Goal: Information Seeking & Learning: Learn about a topic

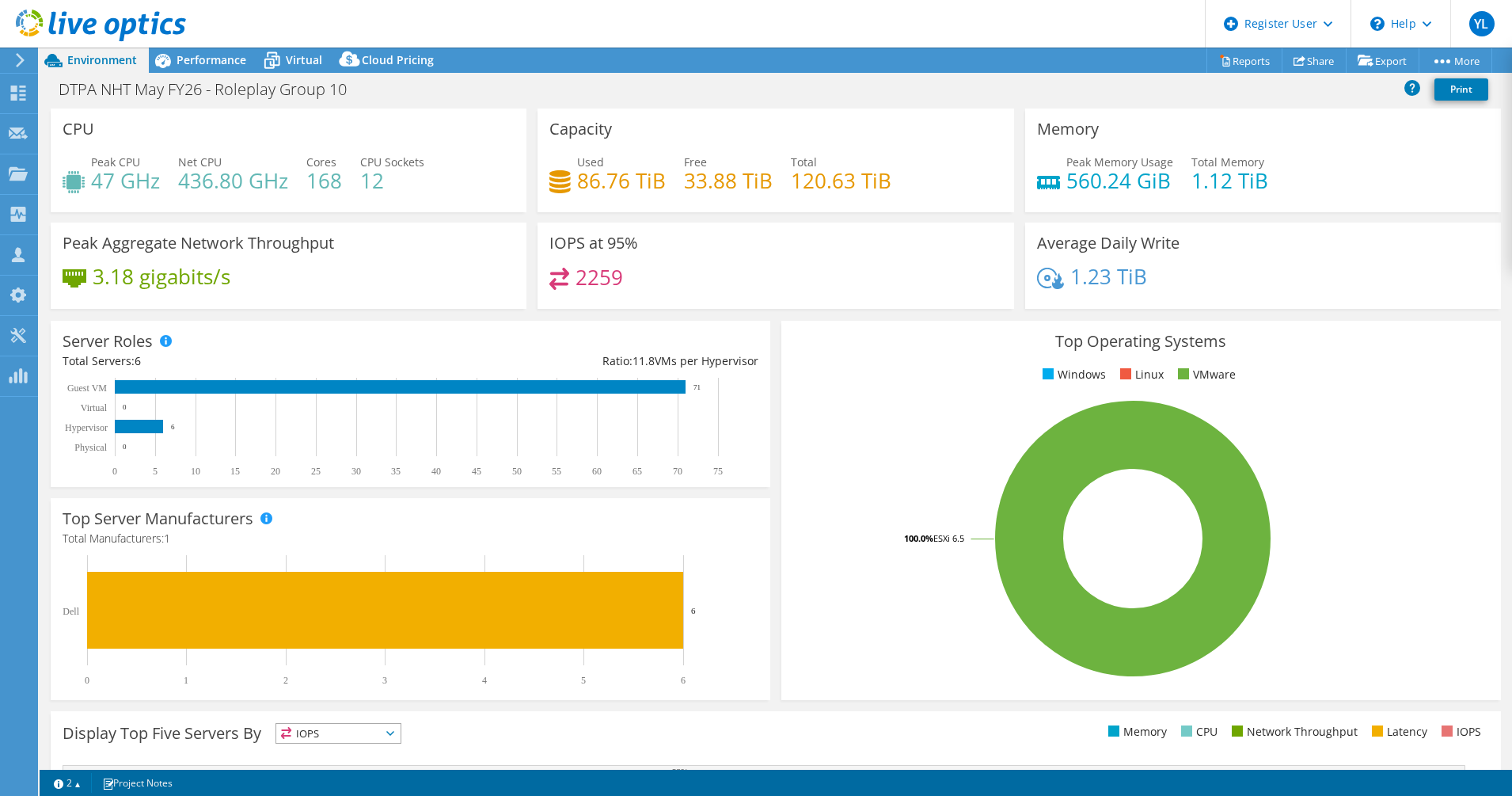
select select "USD"
click at [202, 59] on span "Performance" at bounding box center [211, 59] width 70 height 15
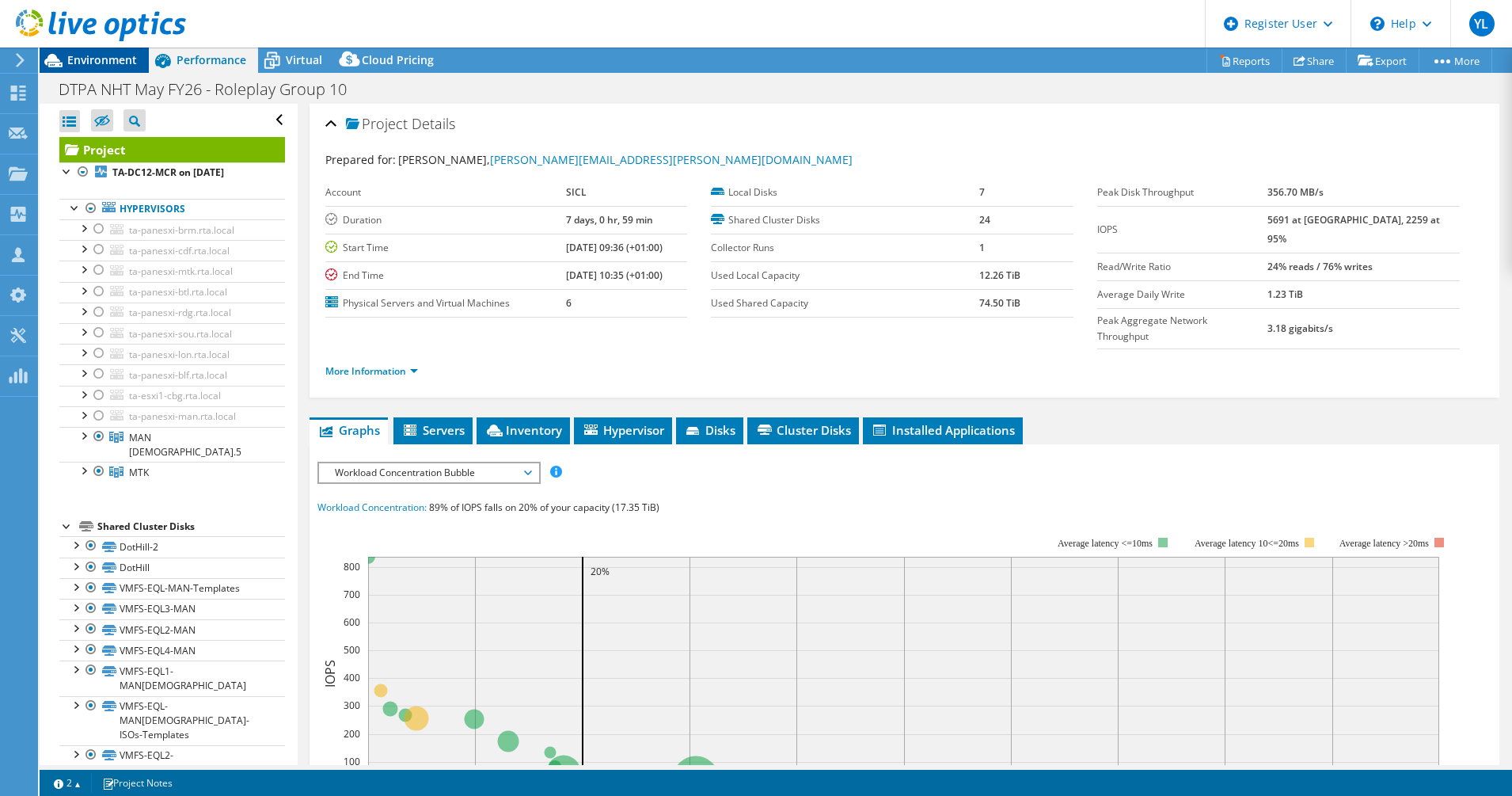
click at [98, 58] on span "Environment" at bounding box center [102, 59] width 70 height 15
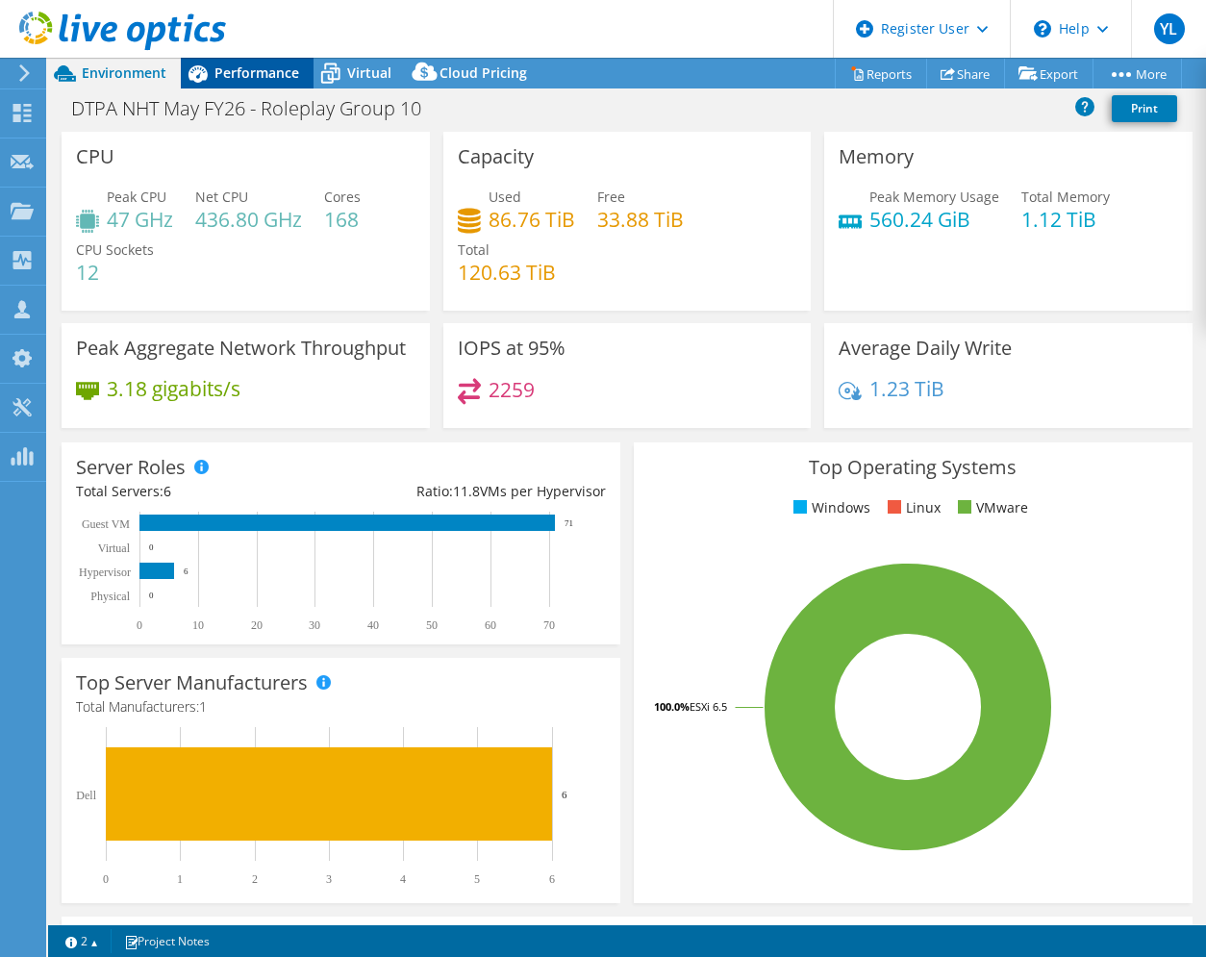
click at [229, 73] on span "Performance" at bounding box center [256, 72] width 85 height 18
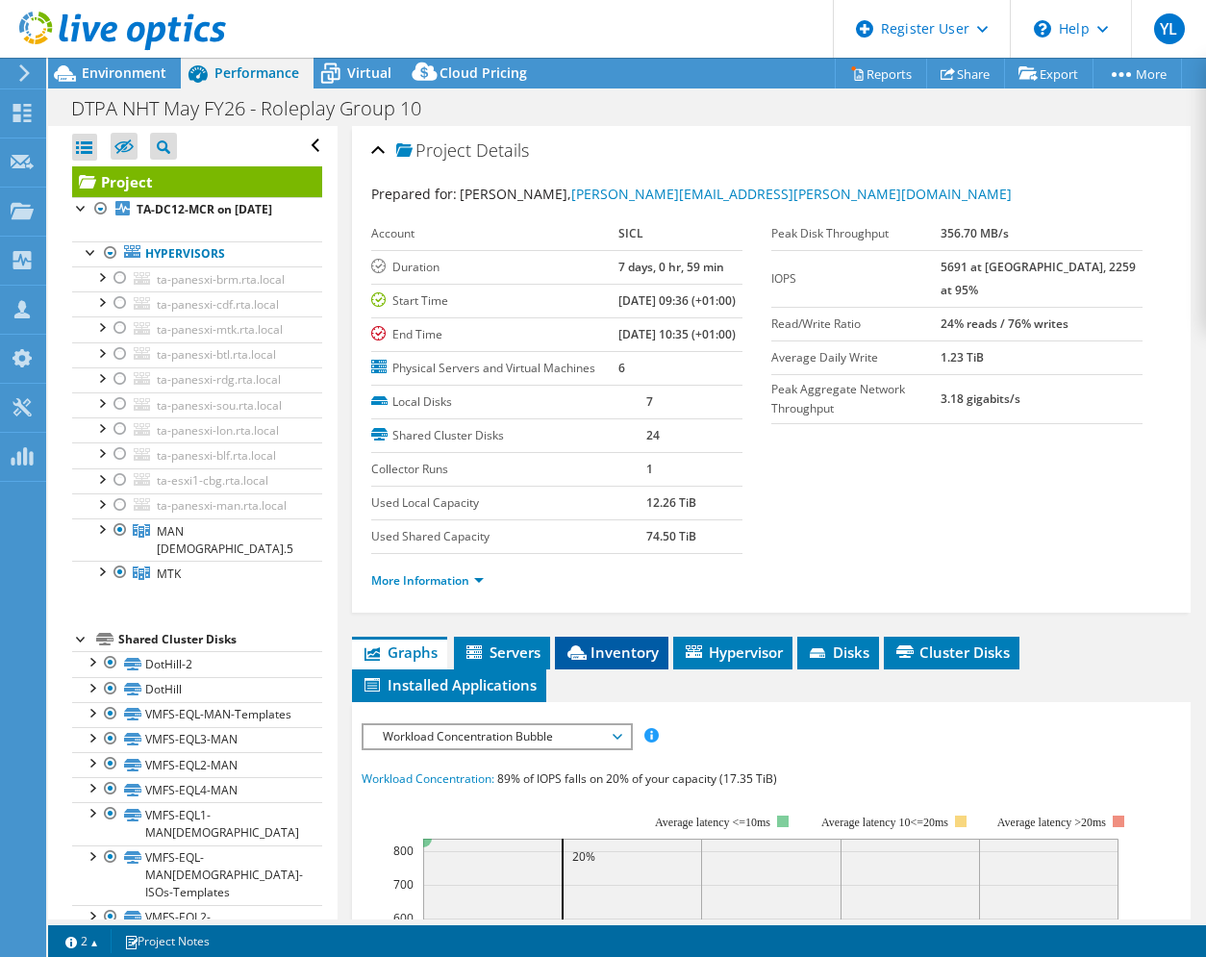
click at [630, 662] on span "Inventory" at bounding box center [612, 651] width 94 height 19
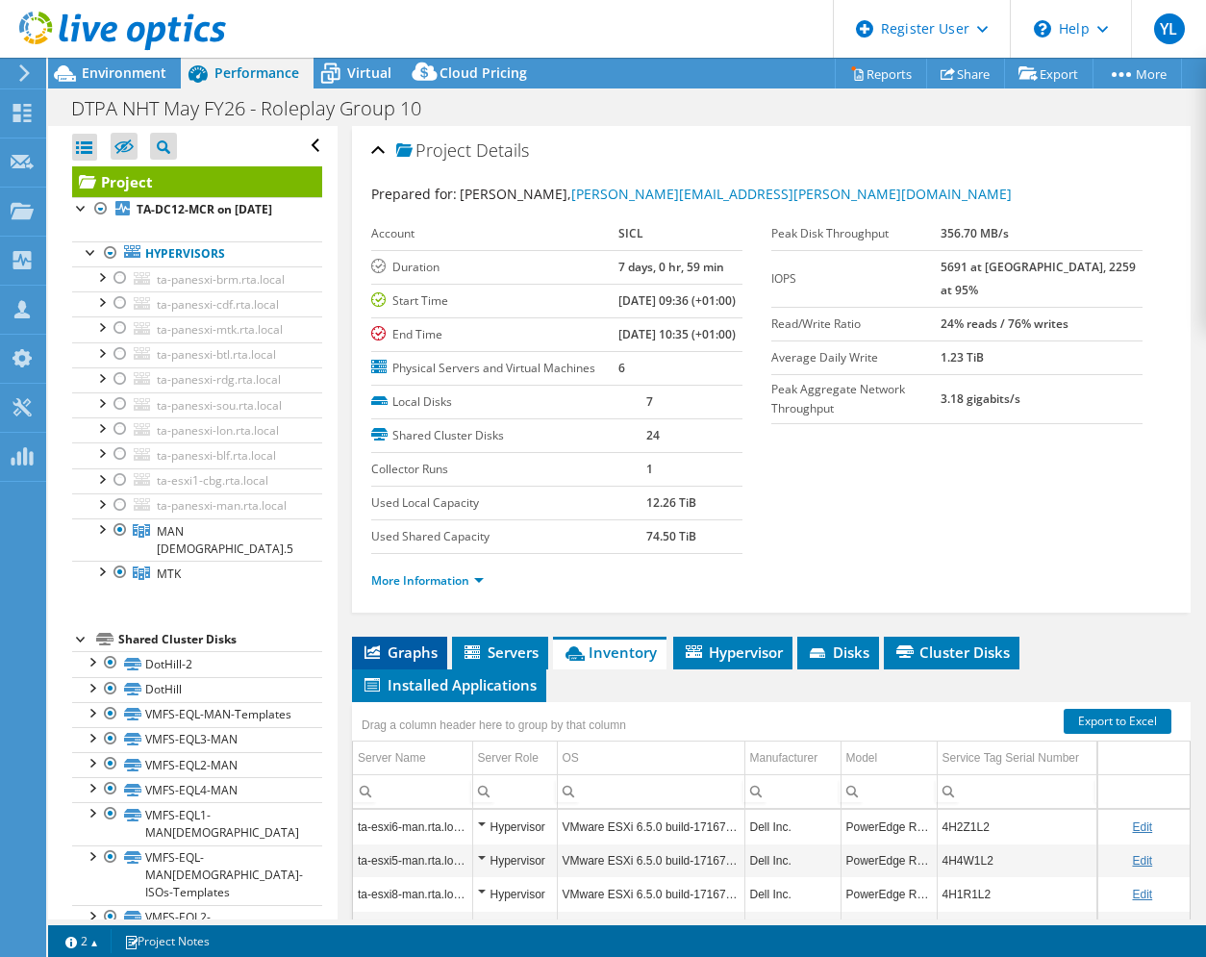
click at [394, 662] on span "Graphs" at bounding box center [400, 651] width 76 height 19
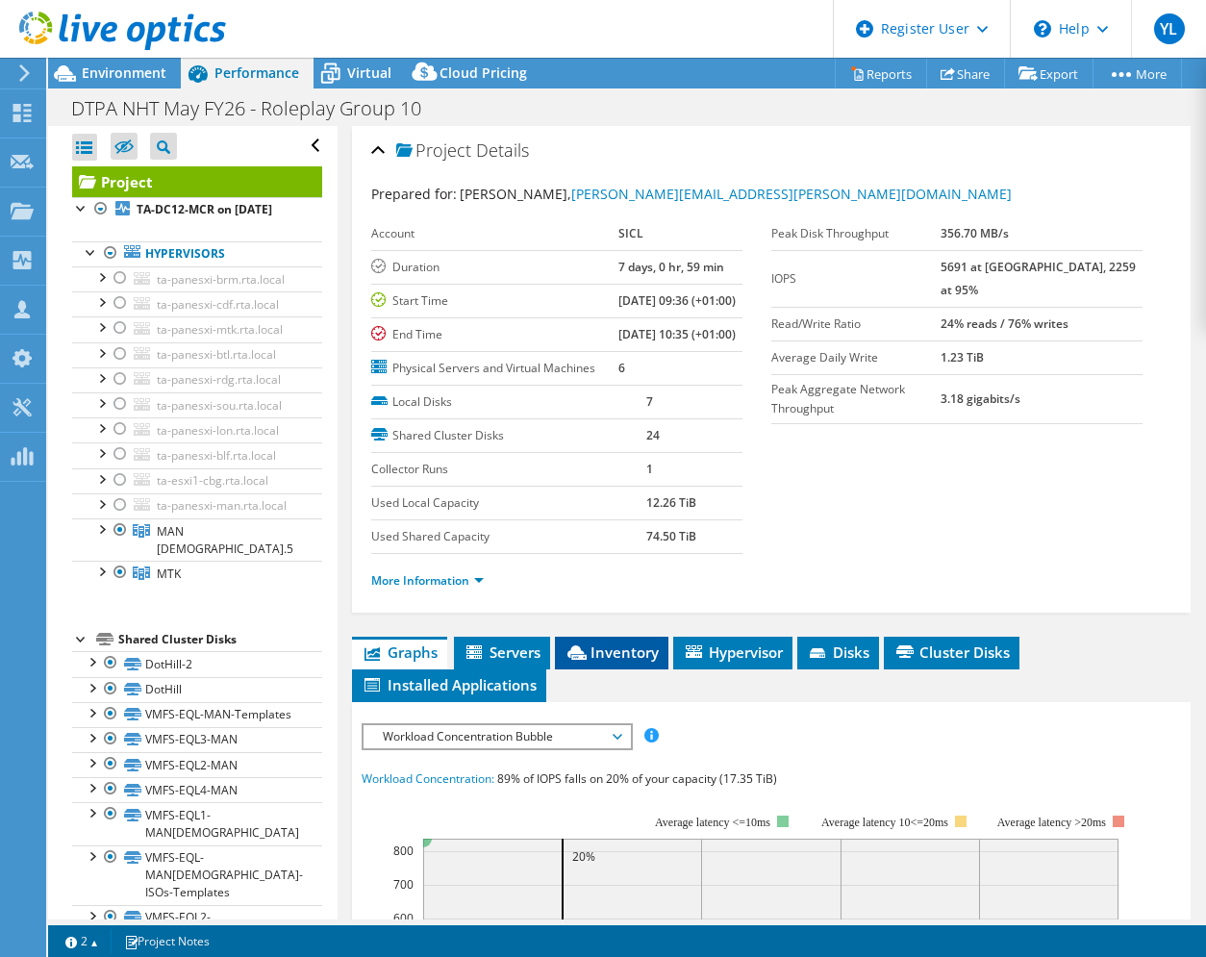
click at [622, 662] on span "Inventory" at bounding box center [612, 651] width 94 height 19
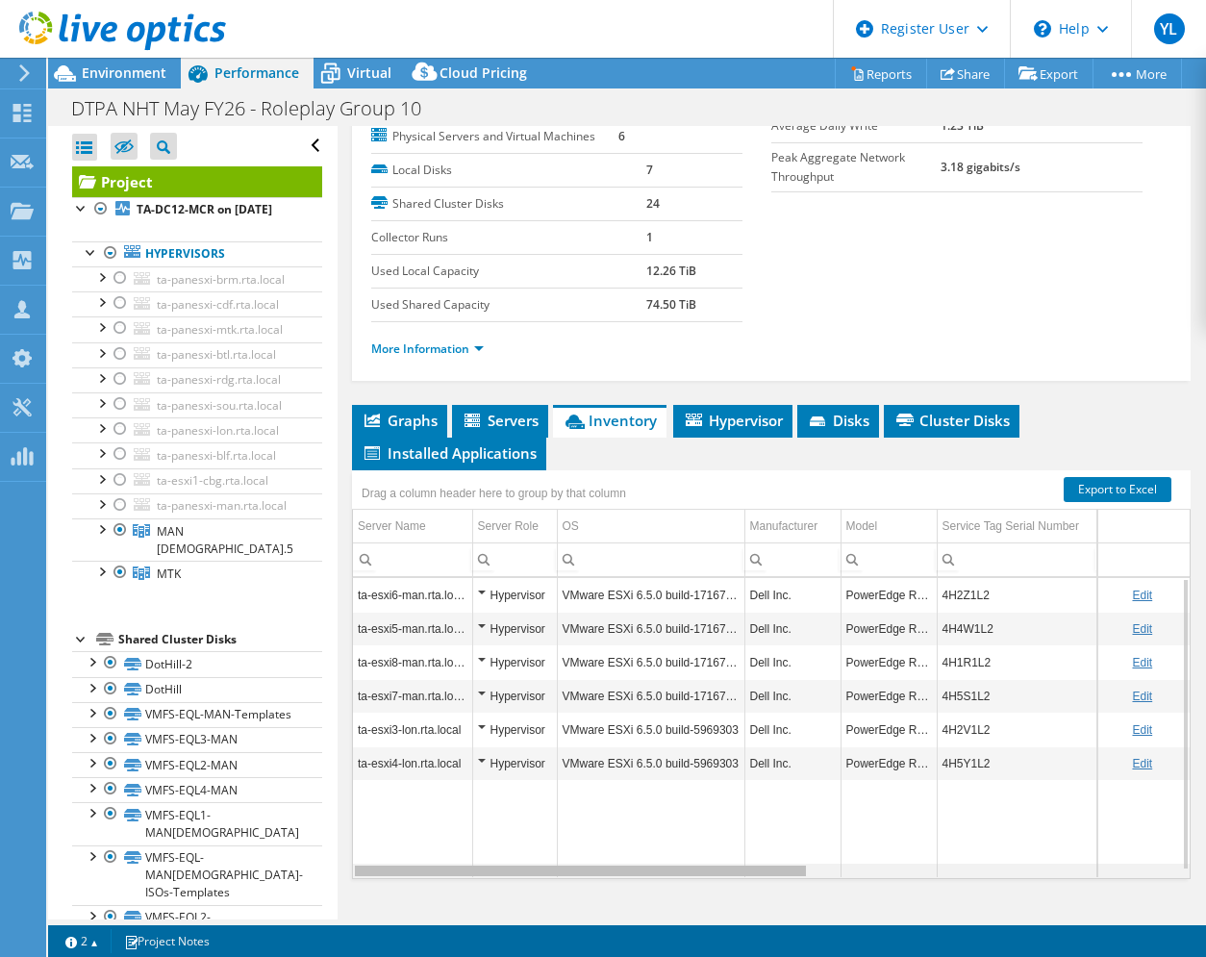
drag, startPoint x: 714, startPoint y: 872, endPoint x: 641, endPoint y: 867, distance: 72.4
click at [641, 867] on body "YL Dell User [PERSON_NAME] [PERSON_NAME][EMAIL_ADDRESS][DOMAIN_NAME] Dell My Pr…" at bounding box center [603, 478] width 1206 height 957
click at [141, 691] on div "Project TA-DC12-MCR on 4/6/2021 Hypervisors ta-panesxi-brm.rta.local in" at bounding box center [197, 797] width 250 height 1263
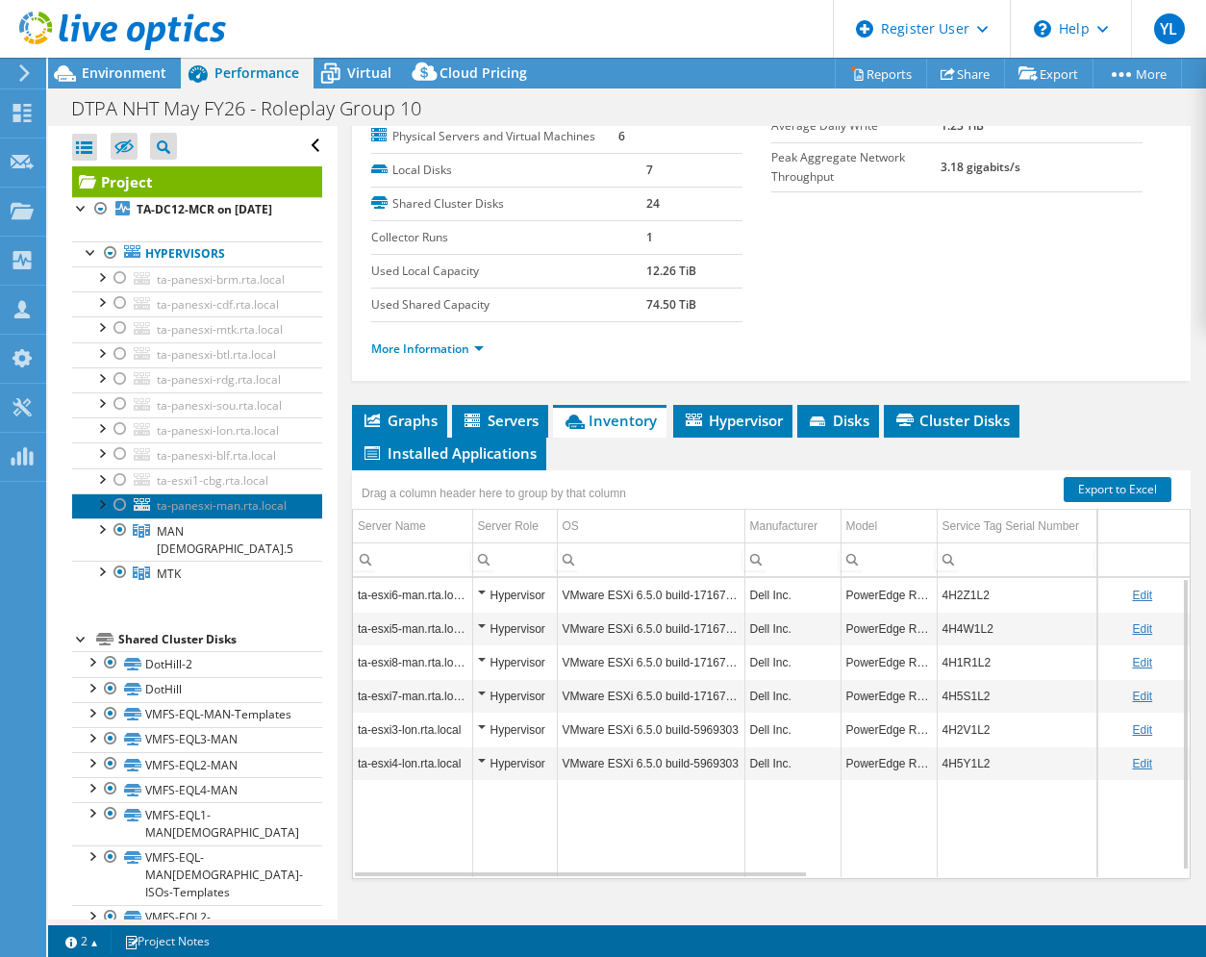
click at [204, 514] on span "ta-panesxi-man.rta.local" at bounding box center [222, 505] width 130 height 16
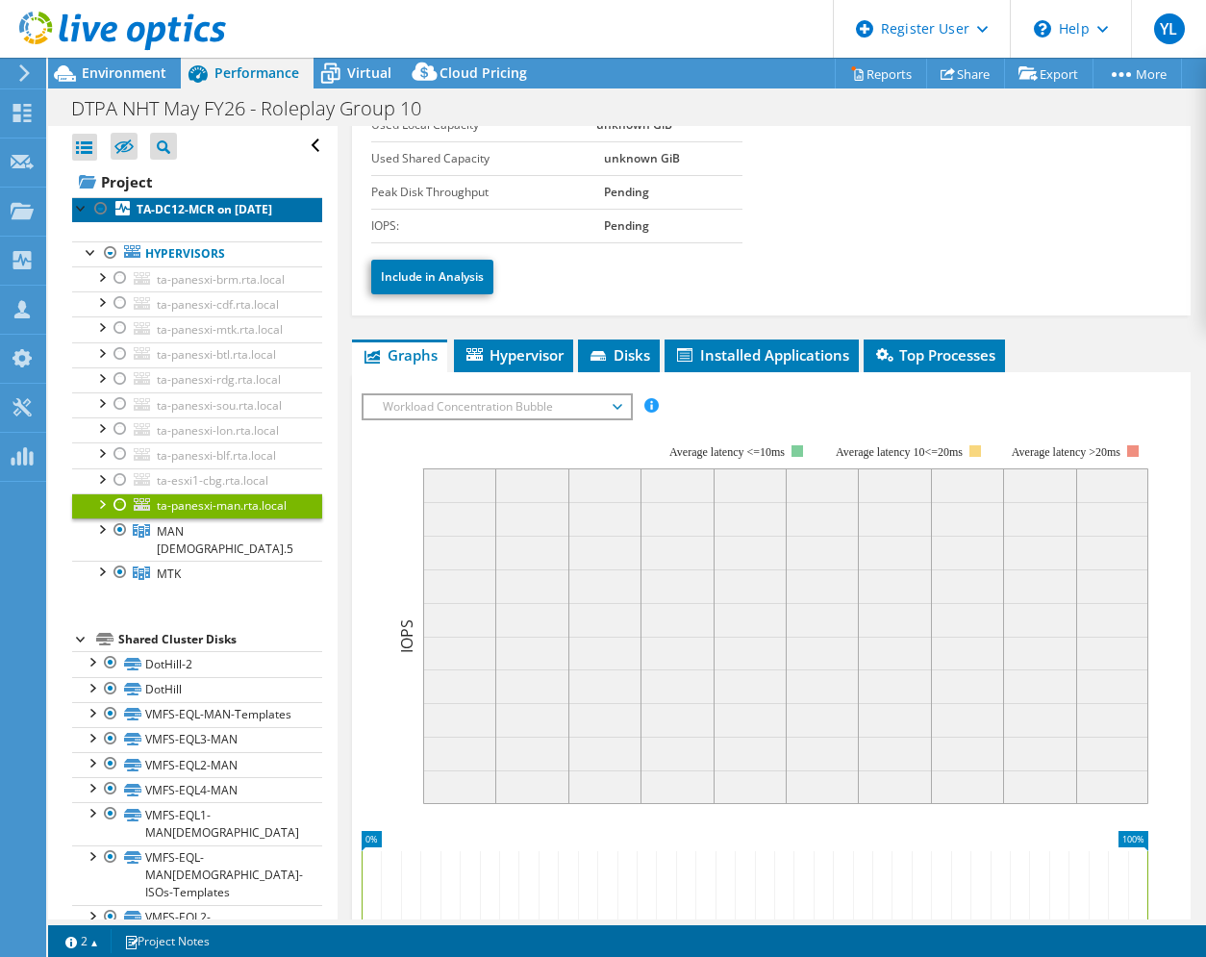
click at [147, 214] on b "TA-DC12-MCR on [DATE]" at bounding box center [205, 209] width 136 height 16
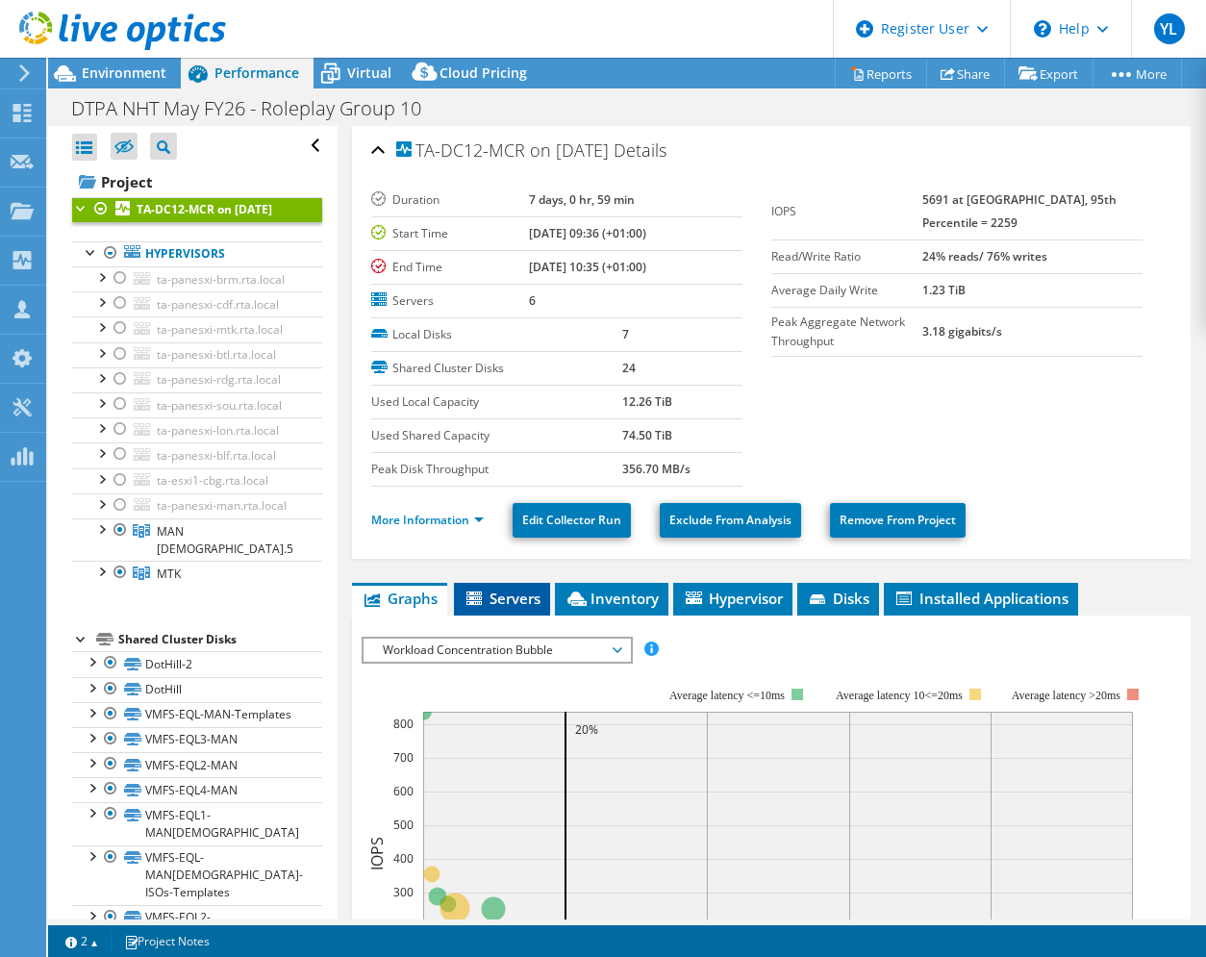
click at [507, 594] on span "Servers" at bounding box center [502, 598] width 77 height 19
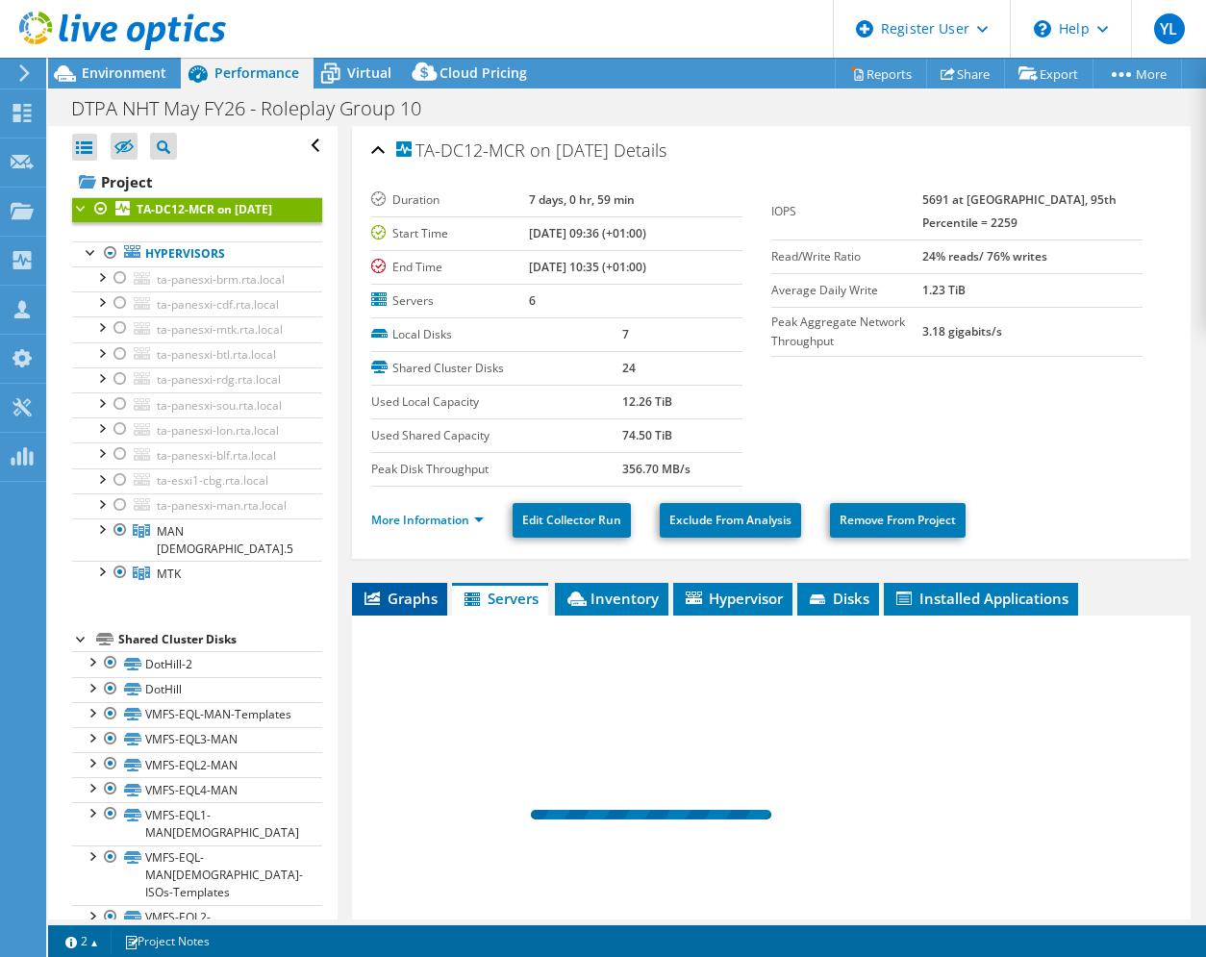
click at [392, 600] on span "Graphs" at bounding box center [400, 598] width 76 height 19
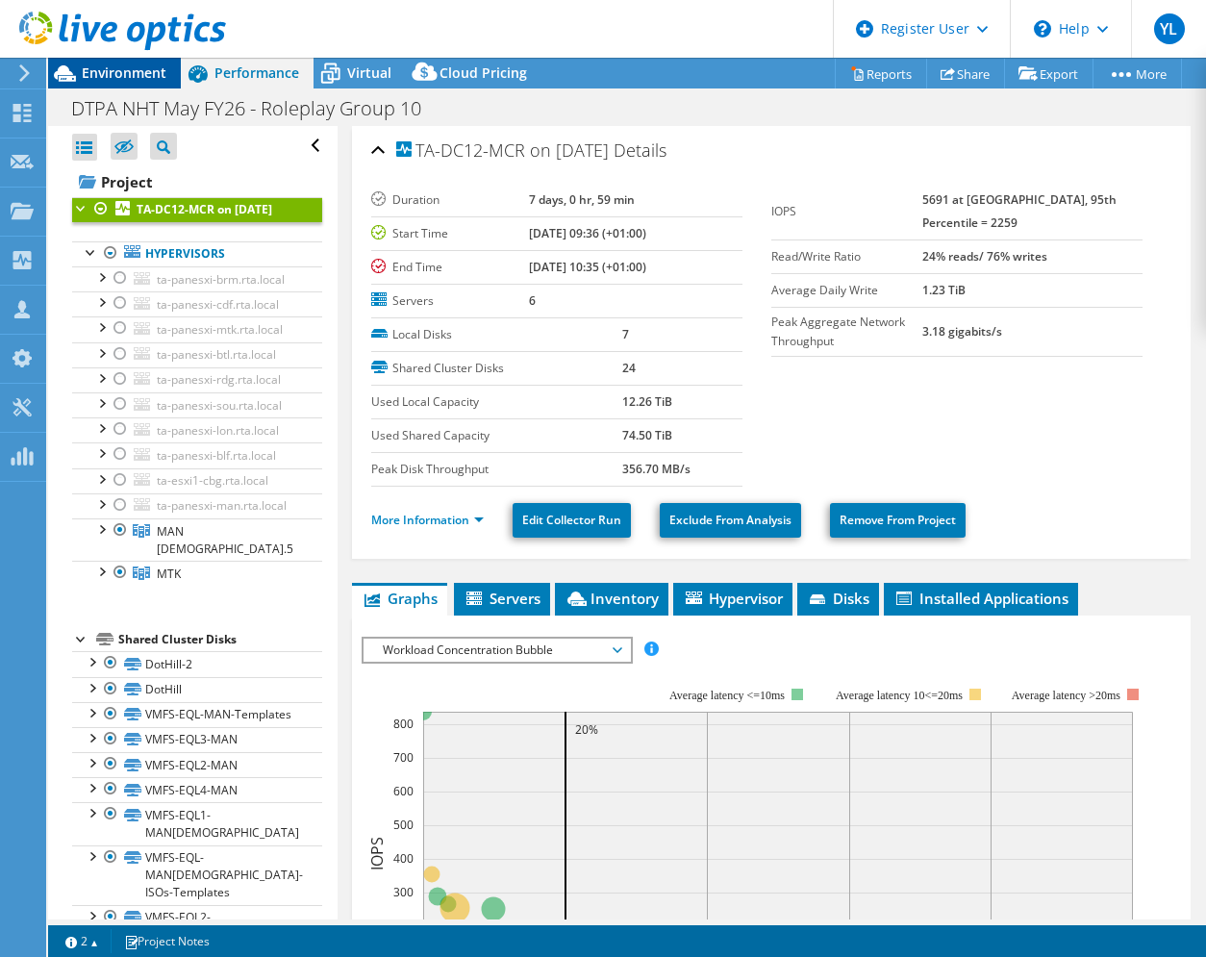
click at [112, 72] on span "Environment" at bounding box center [124, 72] width 85 height 18
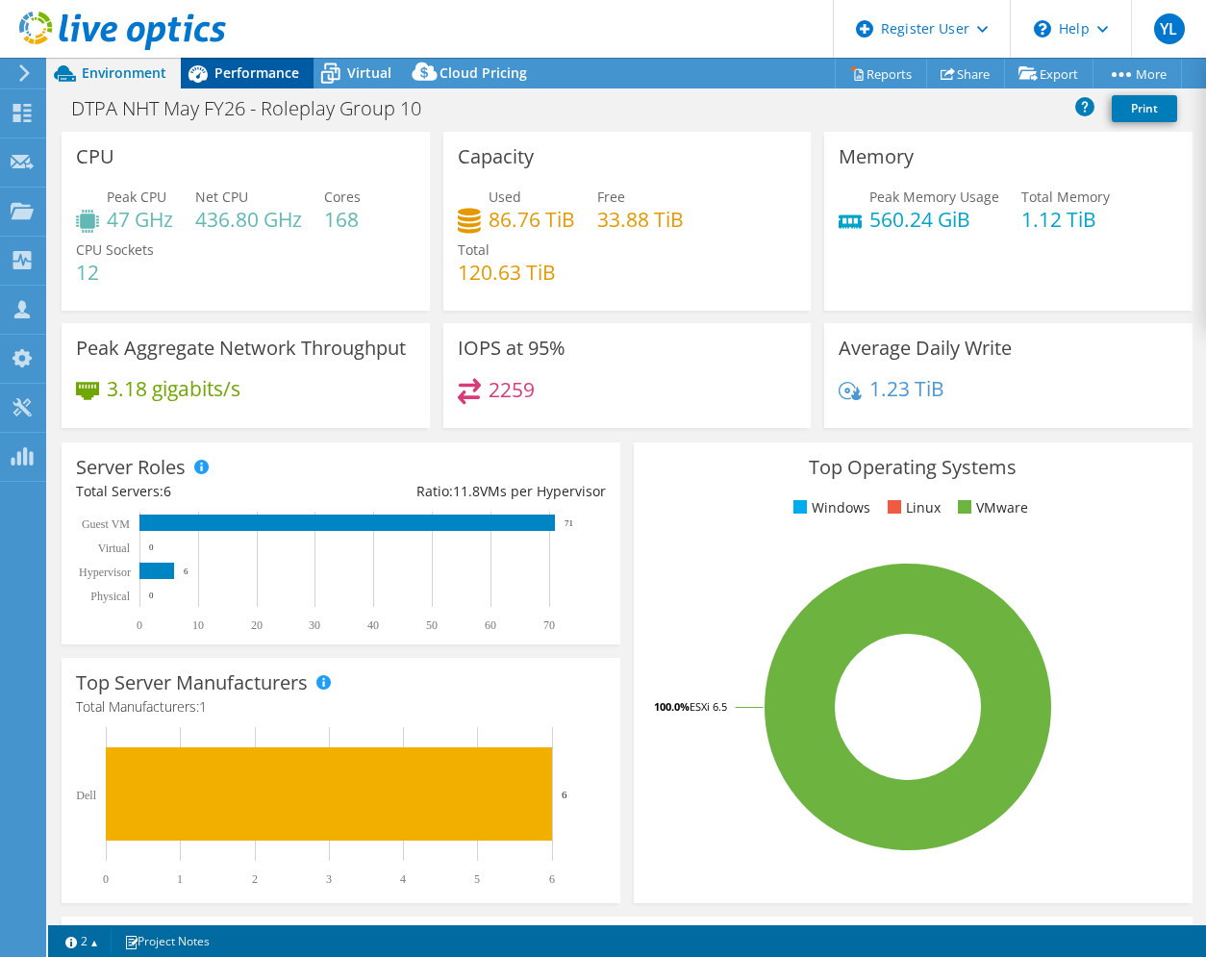
click at [233, 76] on span "Performance" at bounding box center [256, 72] width 85 height 18
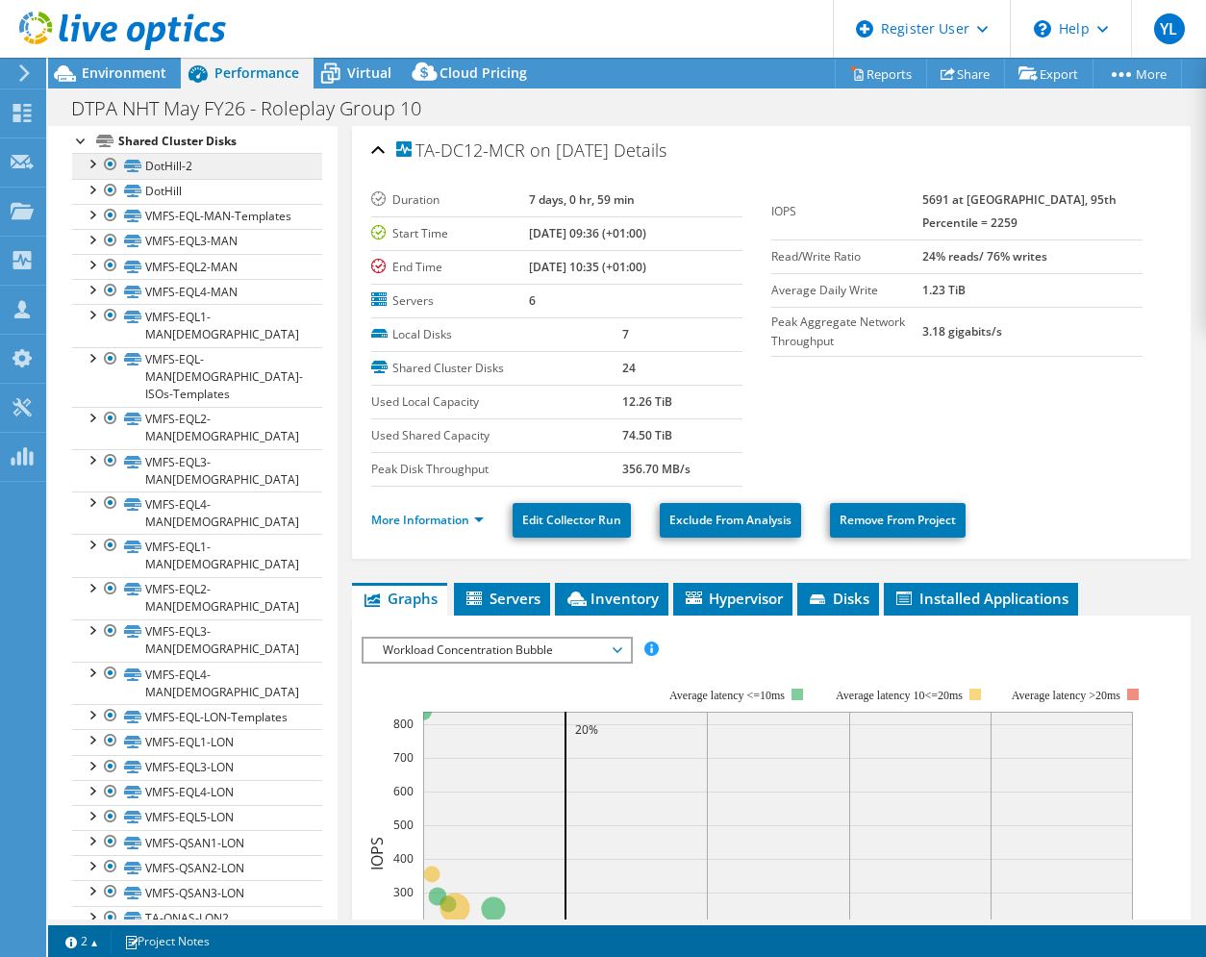
scroll to position [17, 0]
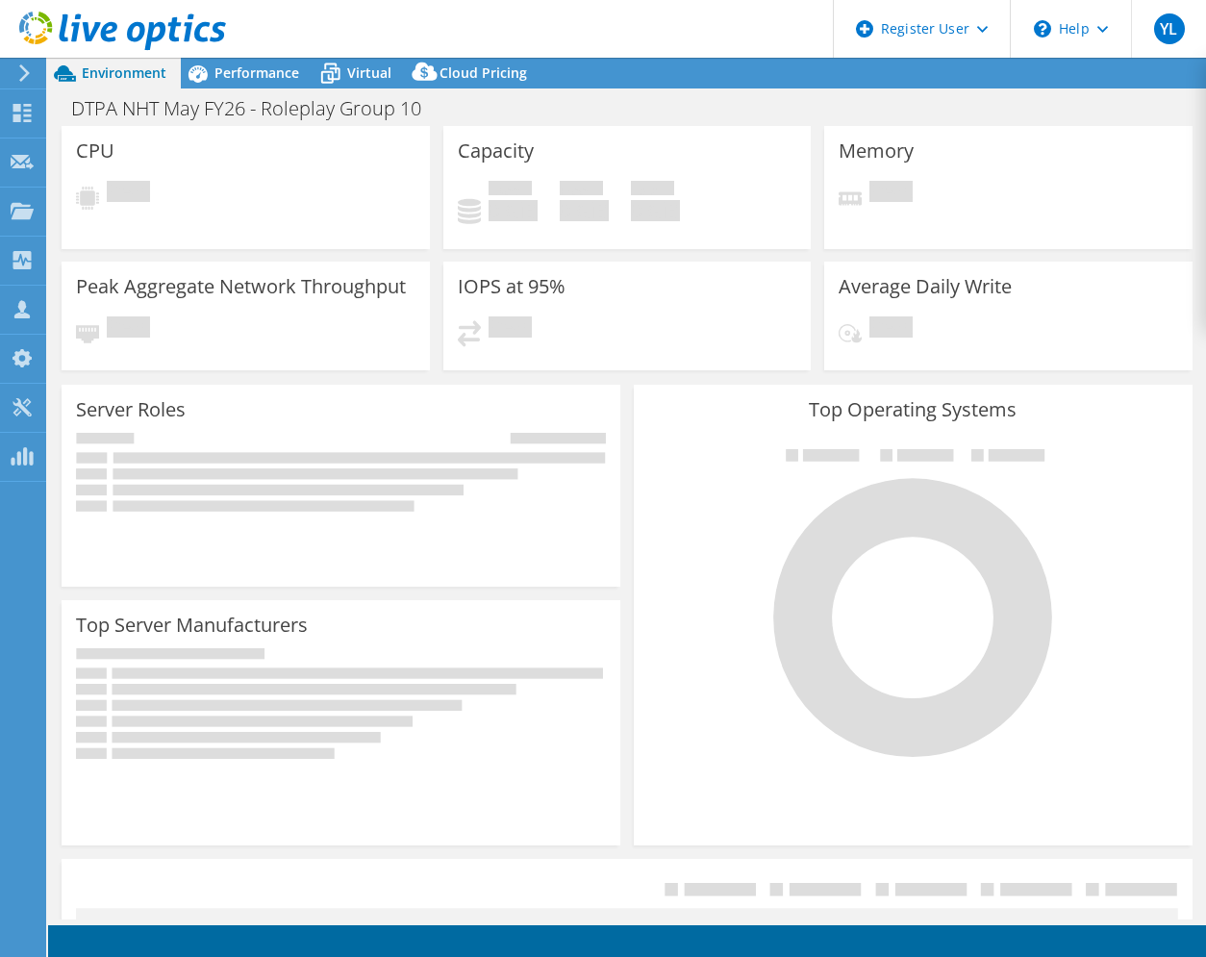
select select "USD"
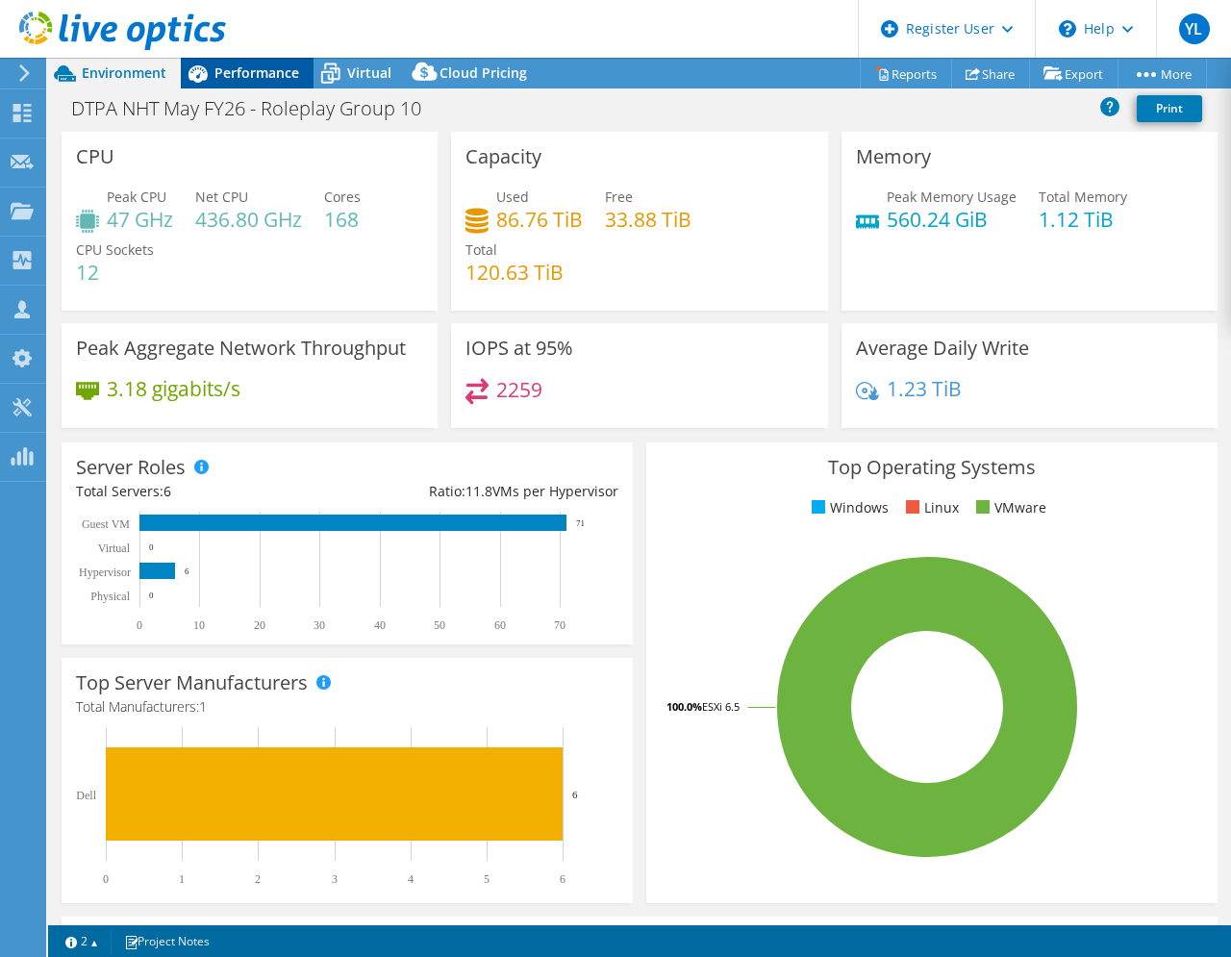
click at [246, 80] on span "Performance" at bounding box center [256, 72] width 85 height 18
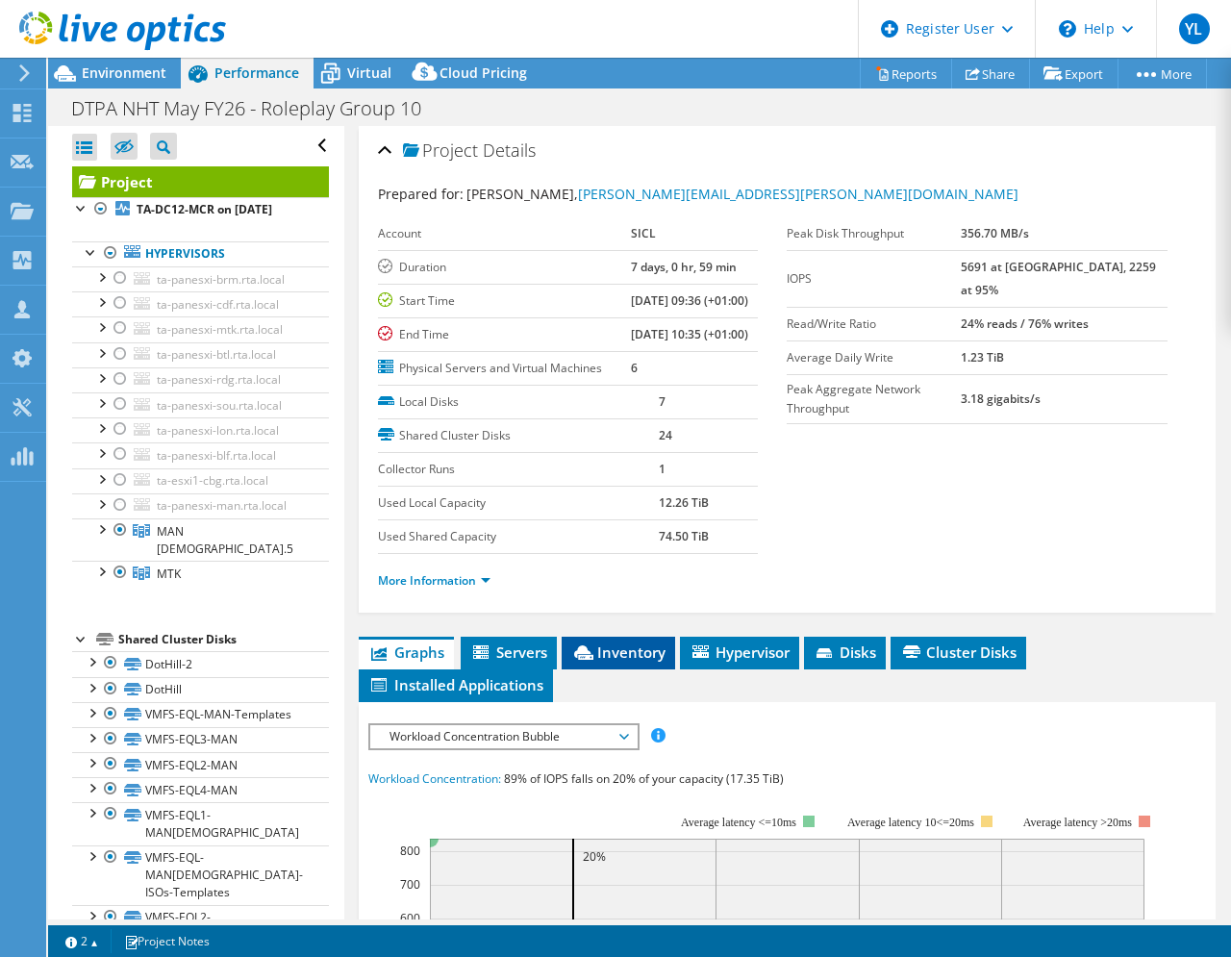
click at [625, 662] on span "Inventory" at bounding box center [618, 651] width 94 height 19
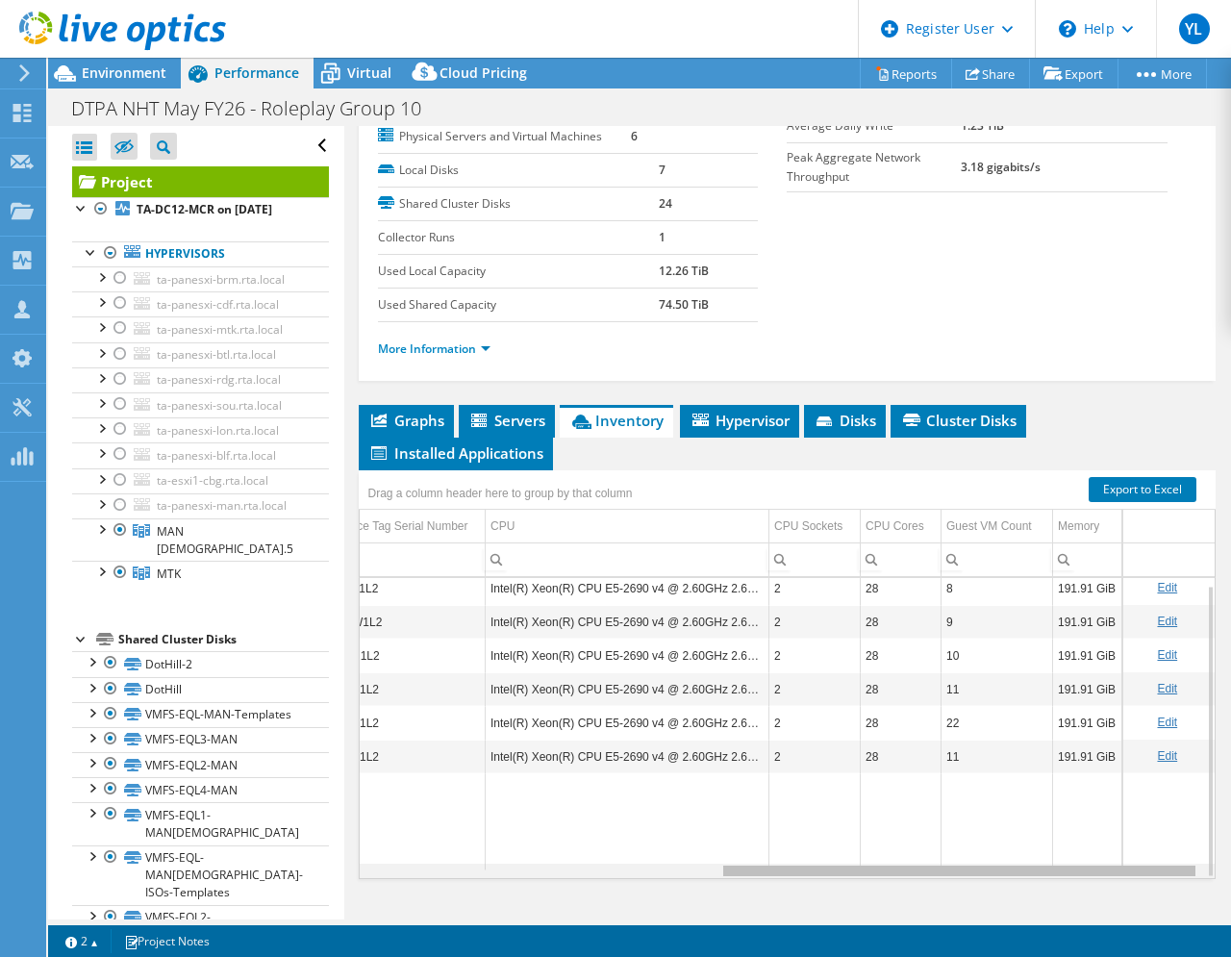
drag, startPoint x: 791, startPoint y: 868, endPoint x: 1181, endPoint y: 856, distance: 390.7
click at [1181, 856] on body "YL Dell User [PERSON_NAME] [PERSON_NAME][EMAIL_ADDRESS][DOMAIN_NAME] Dell My Pr…" at bounding box center [615, 478] width 1231 height 957
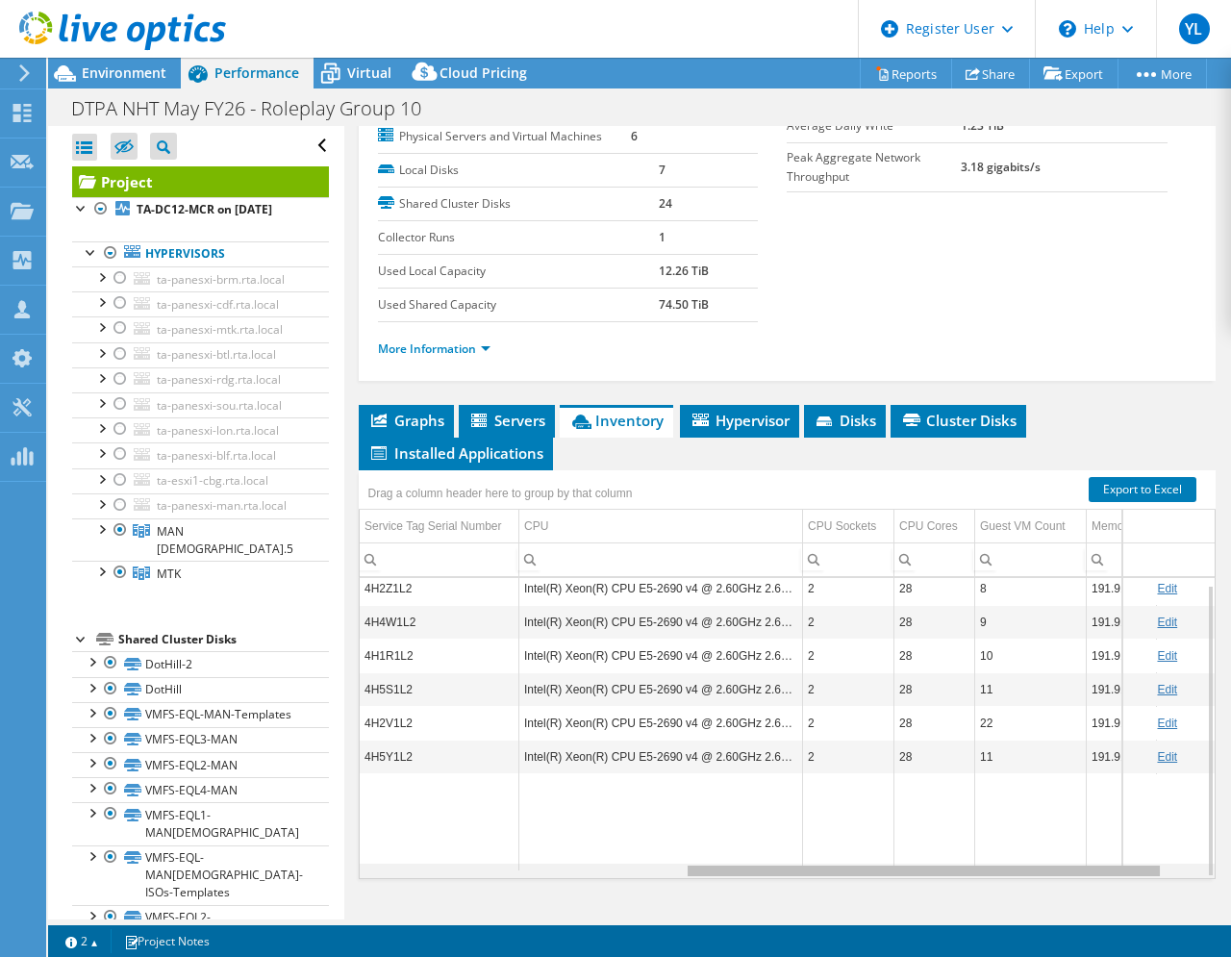
scroll to position [0, 569]
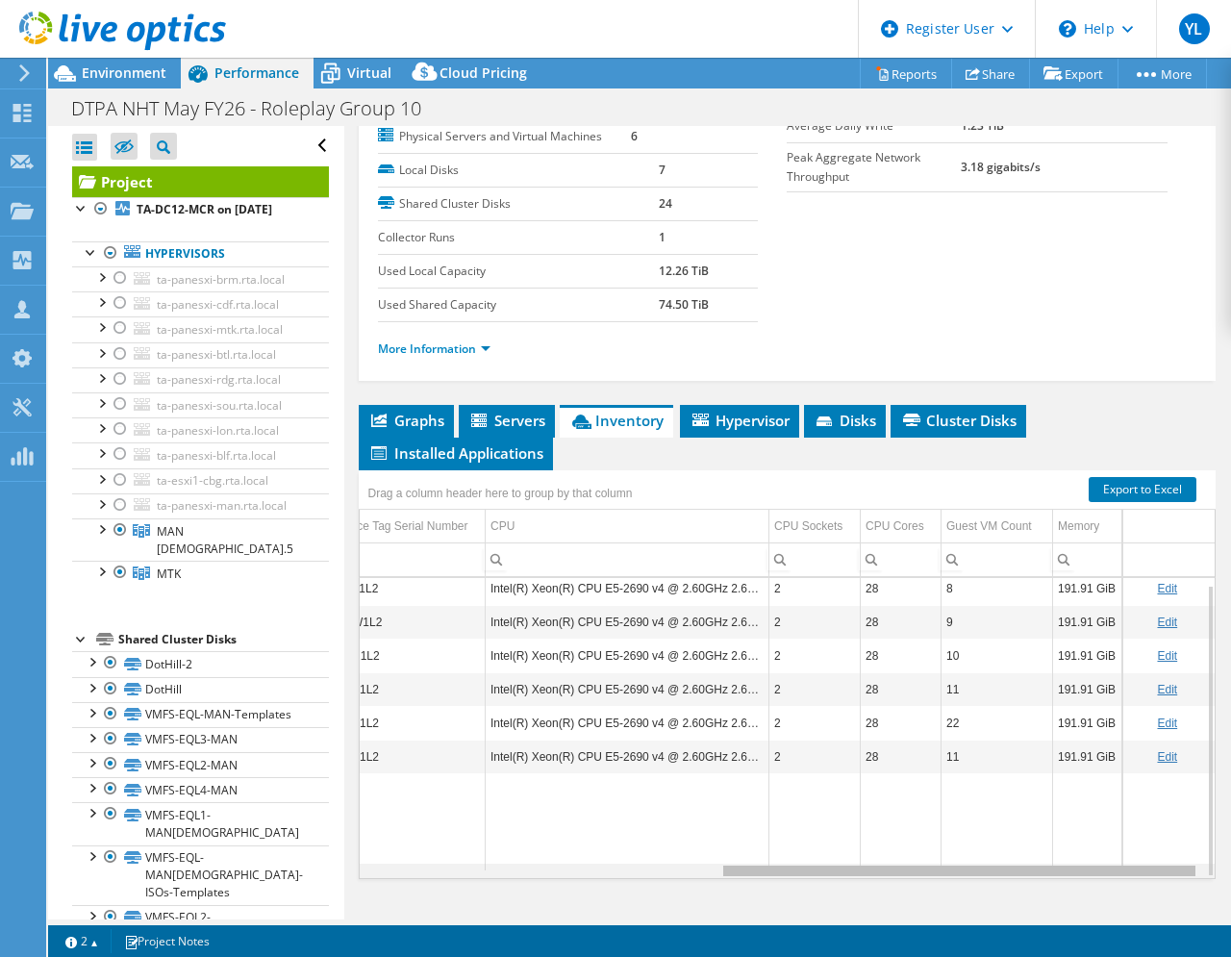
drag, startPoint x: 741, startPoint y: 867, endPoint x: 753, endPoint y: 867, distance: 11.6
click at [753, 867] on body "YL Dell User [PERSON_NAME] [PERSON_NAME][EMAIL_ADDRESS][DOMAIN_NAME] Dell My Pr…" at bounding box center [615, 478] width 1231 height 957
drag, startPoint x: 823, startPoint y: 867, endPoint x: 841, endPoint y: 867, distance: 17.3
click at [841, 867] on body "YL Dell User [PERSON_NAME] [PERSON_NAME][EMAIL_ADDRESS][DOMAIN_NAME] Dell My Pr…" at bounding box center [615, 478] width 1231 height 957
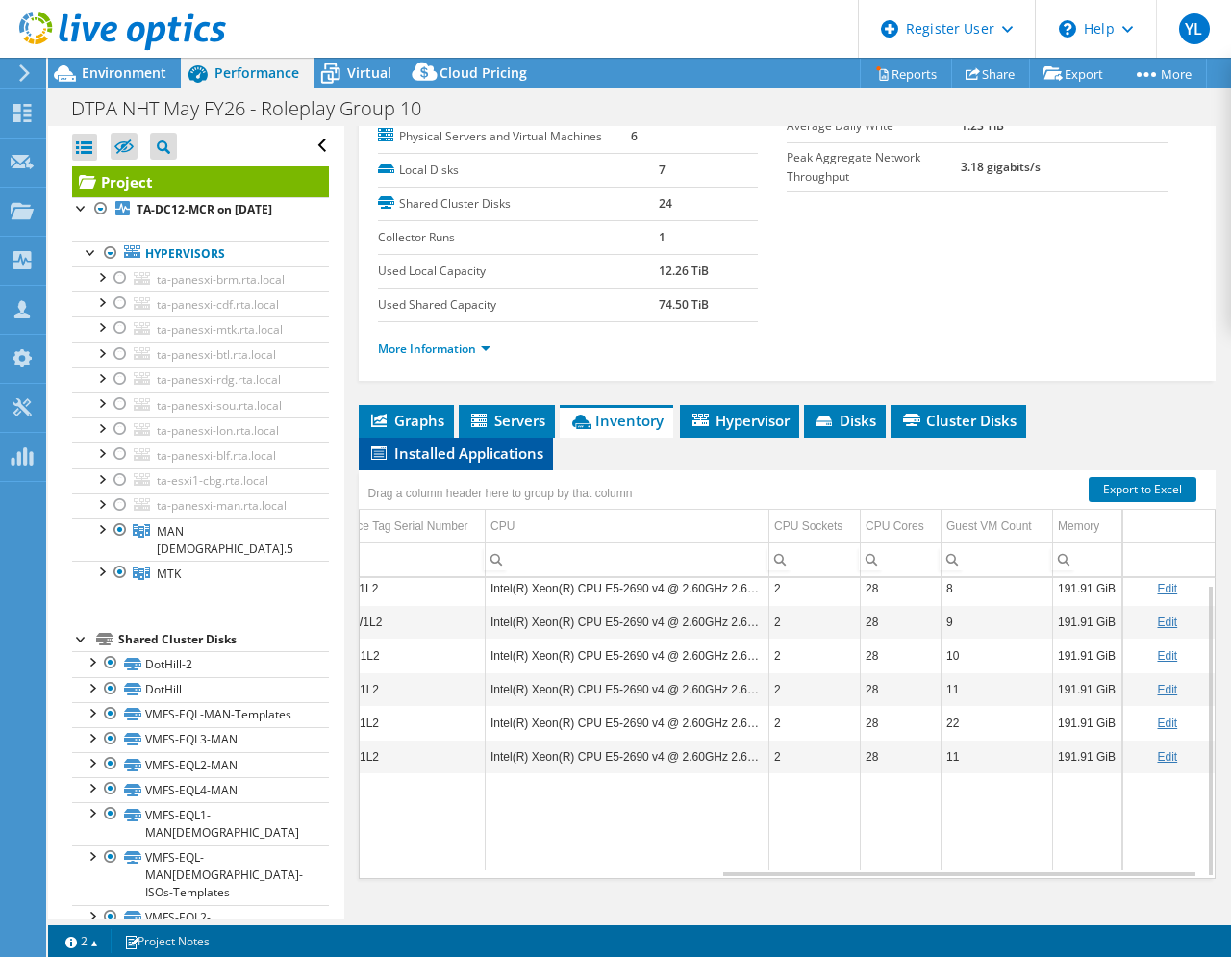
click at [480, 451] on span "Installed Applications" at bounding box center [455, 452] width 175 height 19
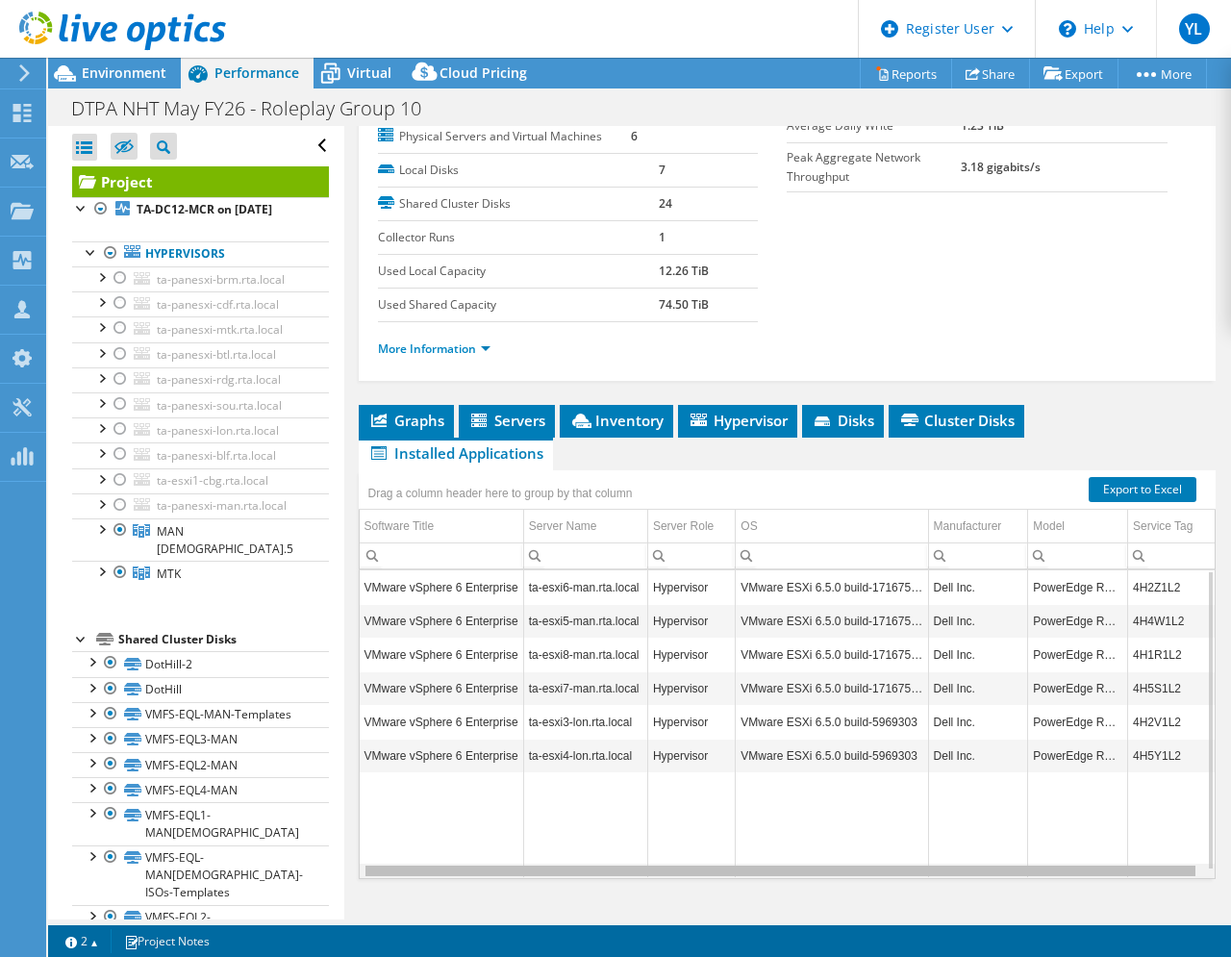
scroll to position [0, 0]
drag, startPoint x: 746, startPoint y: 868, endPoint x: 825, endPoint y: 868, distance: 78.9
click at [825, 868] on body "YL Dell User [PERSON_NAME] [PERSON_NAME][EMAIL_ADDRESS][DOMAIN_NAME] Dell My Pr…" at bounding box center [615, 478] width 1231 height 957
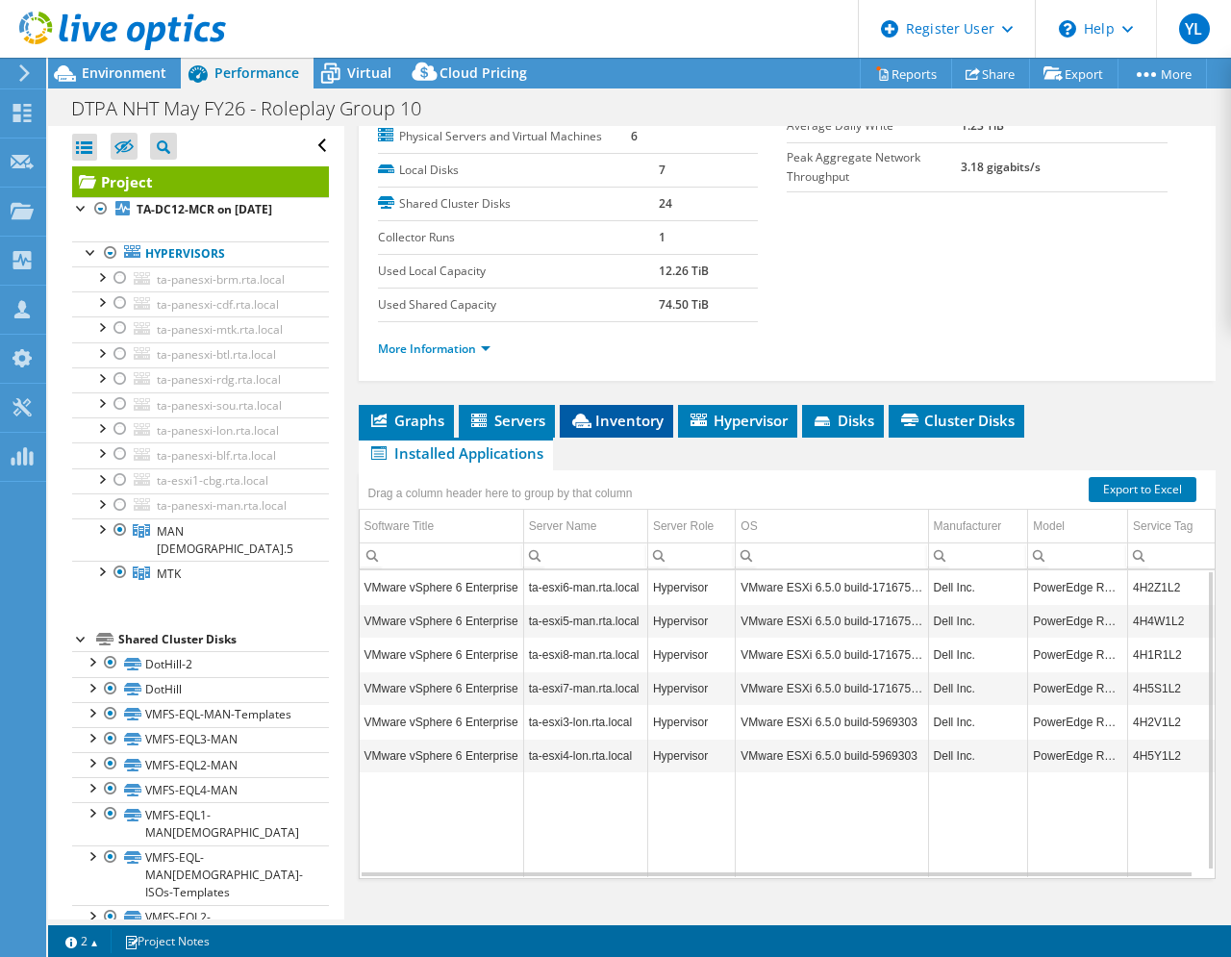
click at [602, 420] on span "Inventory" at bounding box center [616, 420] width 94 height 19
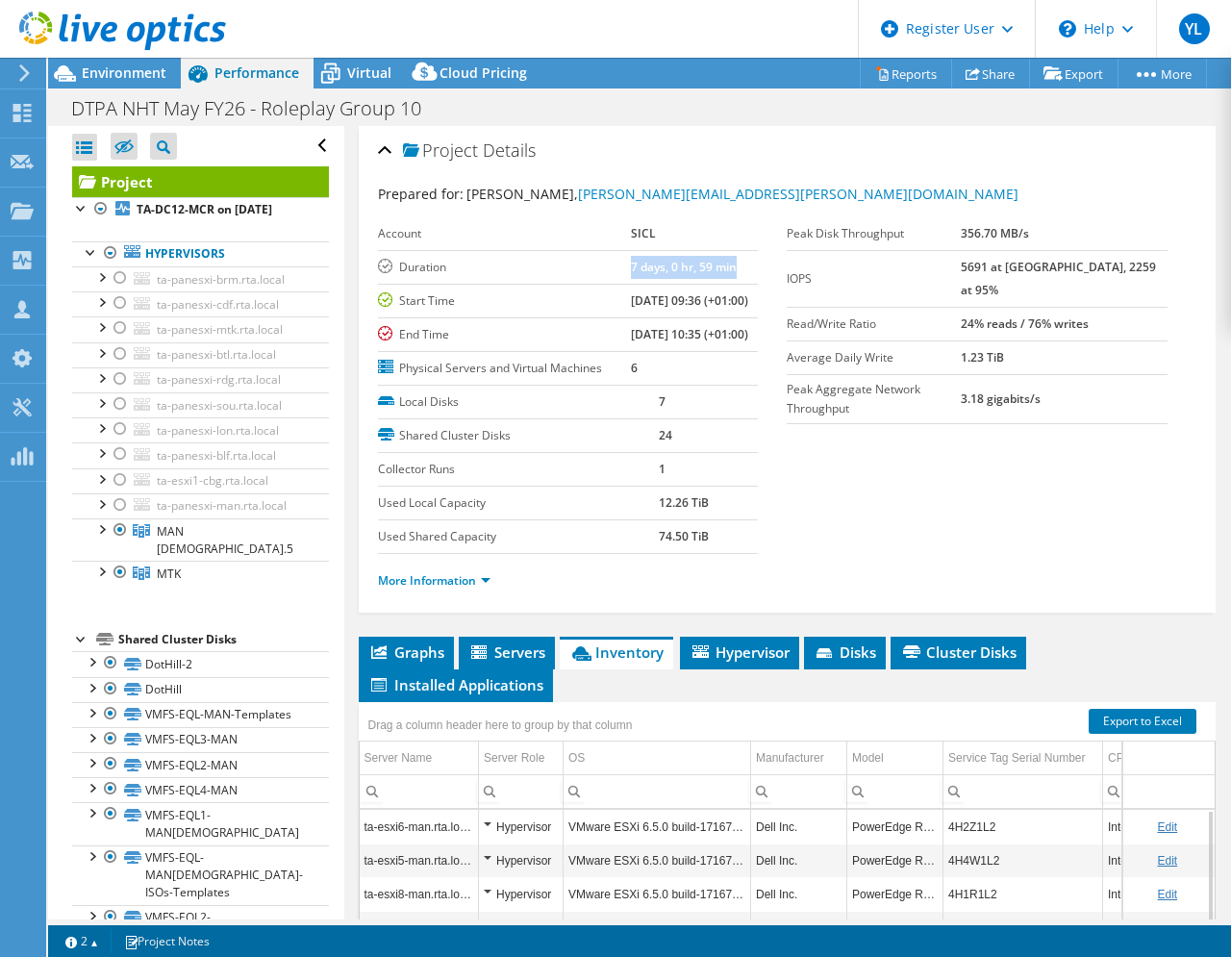
drag, startPoint x: 599, startPoint y: 268, endPoint x: 724, endPoint y: 269, distance: 125.0
click at [724, 269] on tr "Duration 7 days, 0 hr, 59 min" at bounding box center [568, 267] width 381 height 34
drag, startPoint x: 724, startPoint y: 269, endPoint x: 595, endPoint y: 303, distance: 133.2
click at [595, 303] on tr "Start Time [DATE] 09:36 (+01:00)" at bounding box center [568, 301] width 381 height 34
drag, startPoint x: 637, startPoint y: 360, endPoint x: 621, endPoint y: 358, distance: 15.5
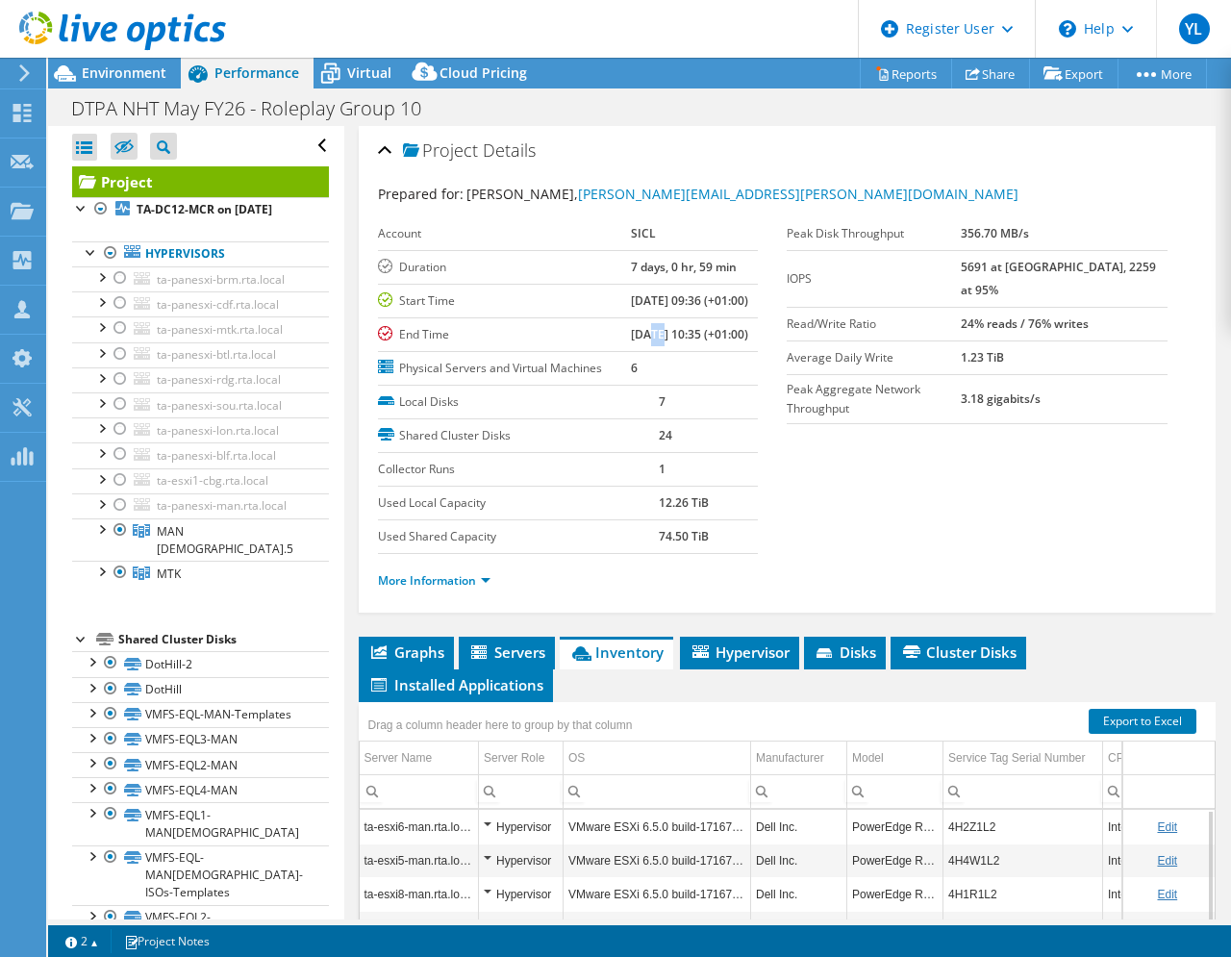
click at [631, 342] on b "[DATE] 10:35 (+01:00)" at bounding box center [689, 334] width 117 height 16
click at [399, 662] on span "Graphs" at bounding box center [406, 651] width 76 height 19
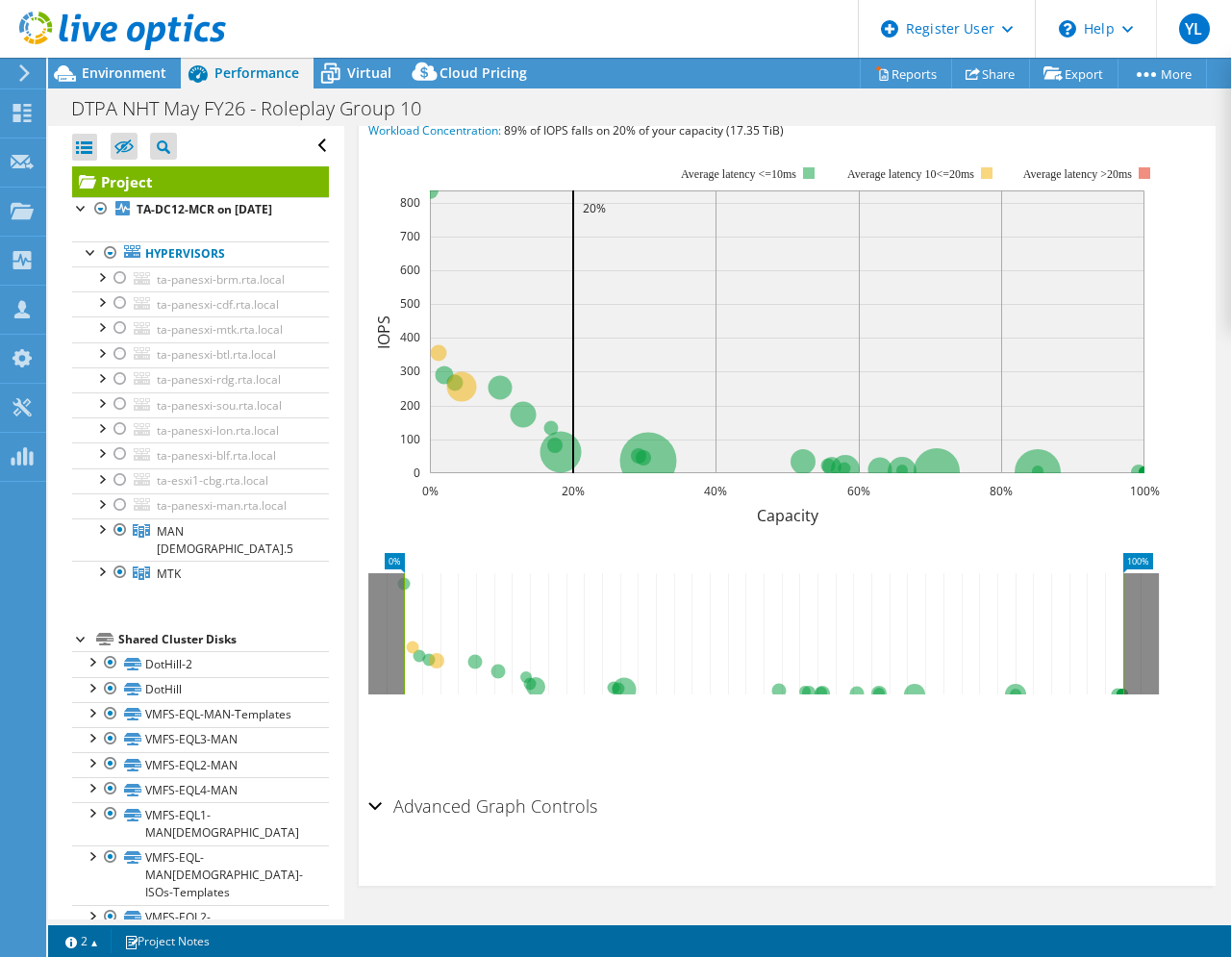
scroll to position [345, 0]
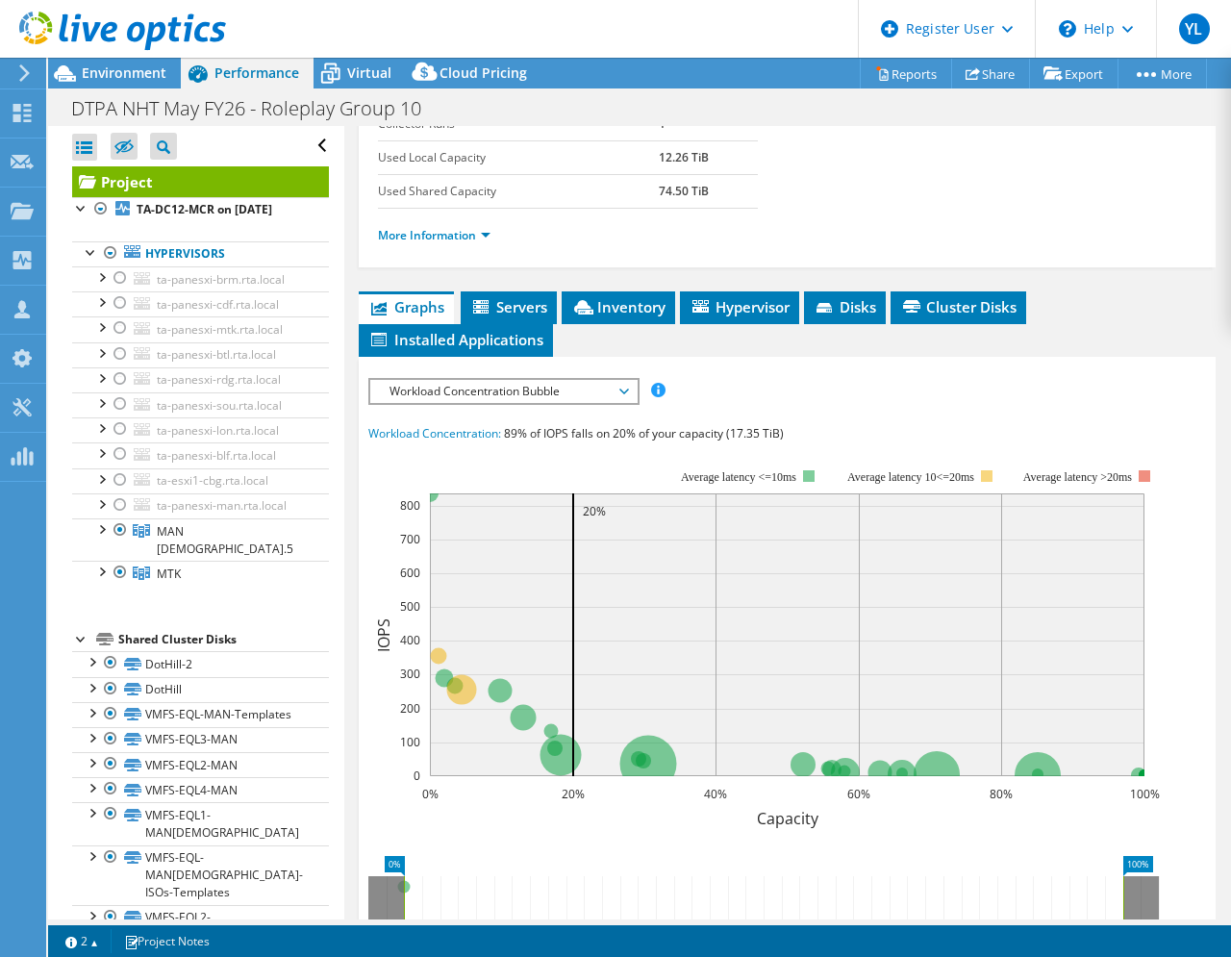
click at [540, 403] on span "Workload Concentration Bubble" at bounding box center [503, 391] width 247 height 23
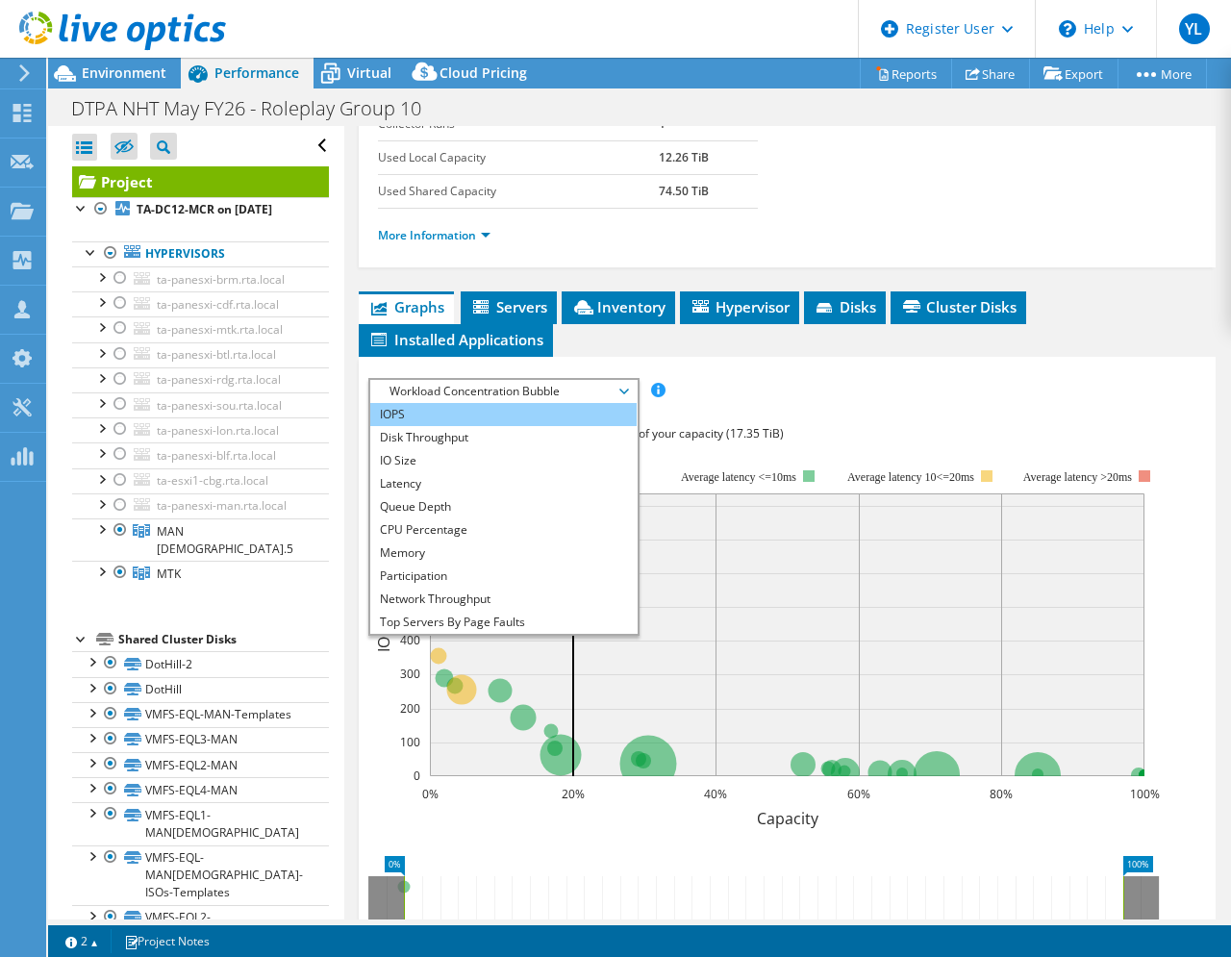
click at [457, 426] on li "IOPS" at bounding box center [503, 414] width 266 height 23
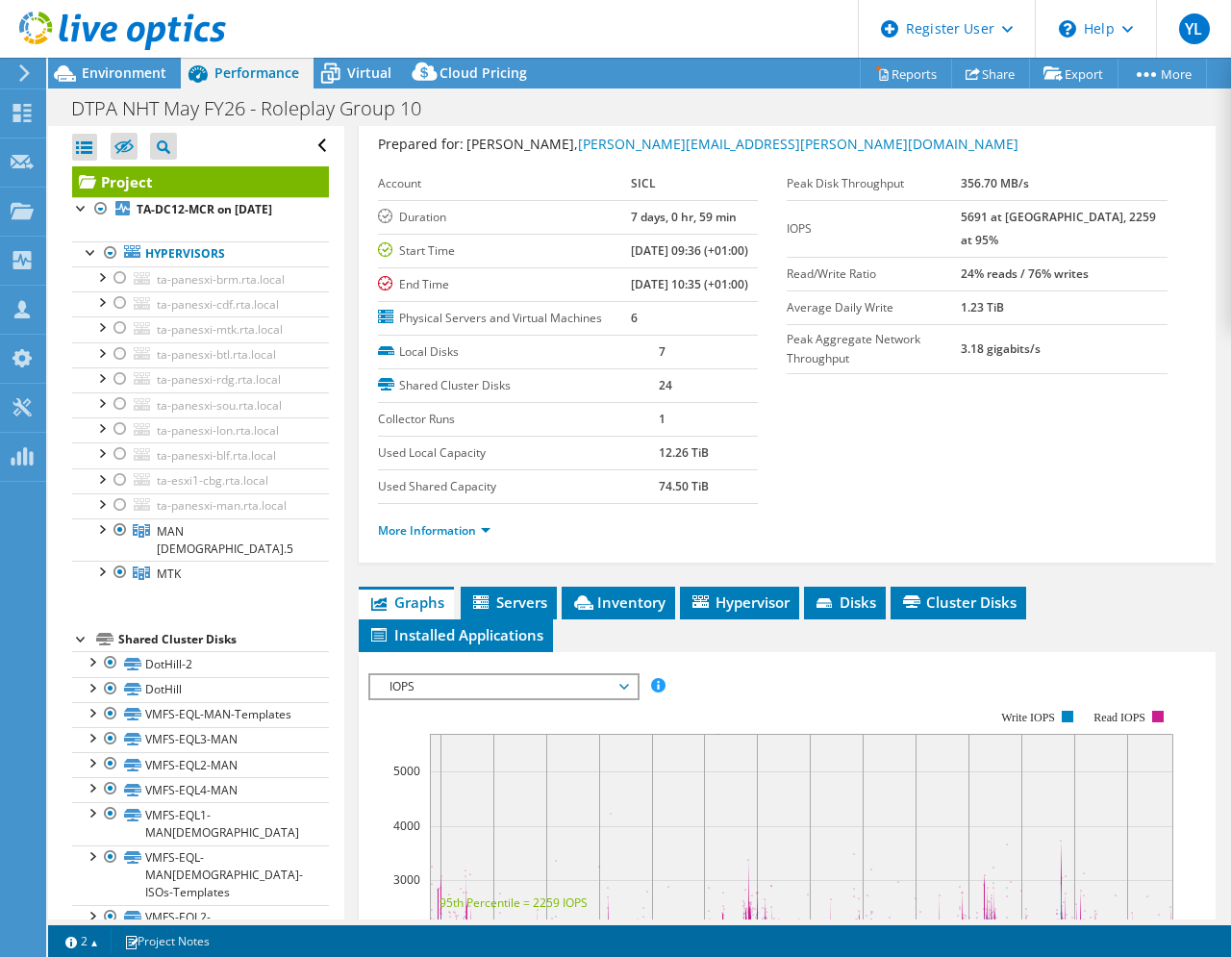
scroll to position [0, 0]
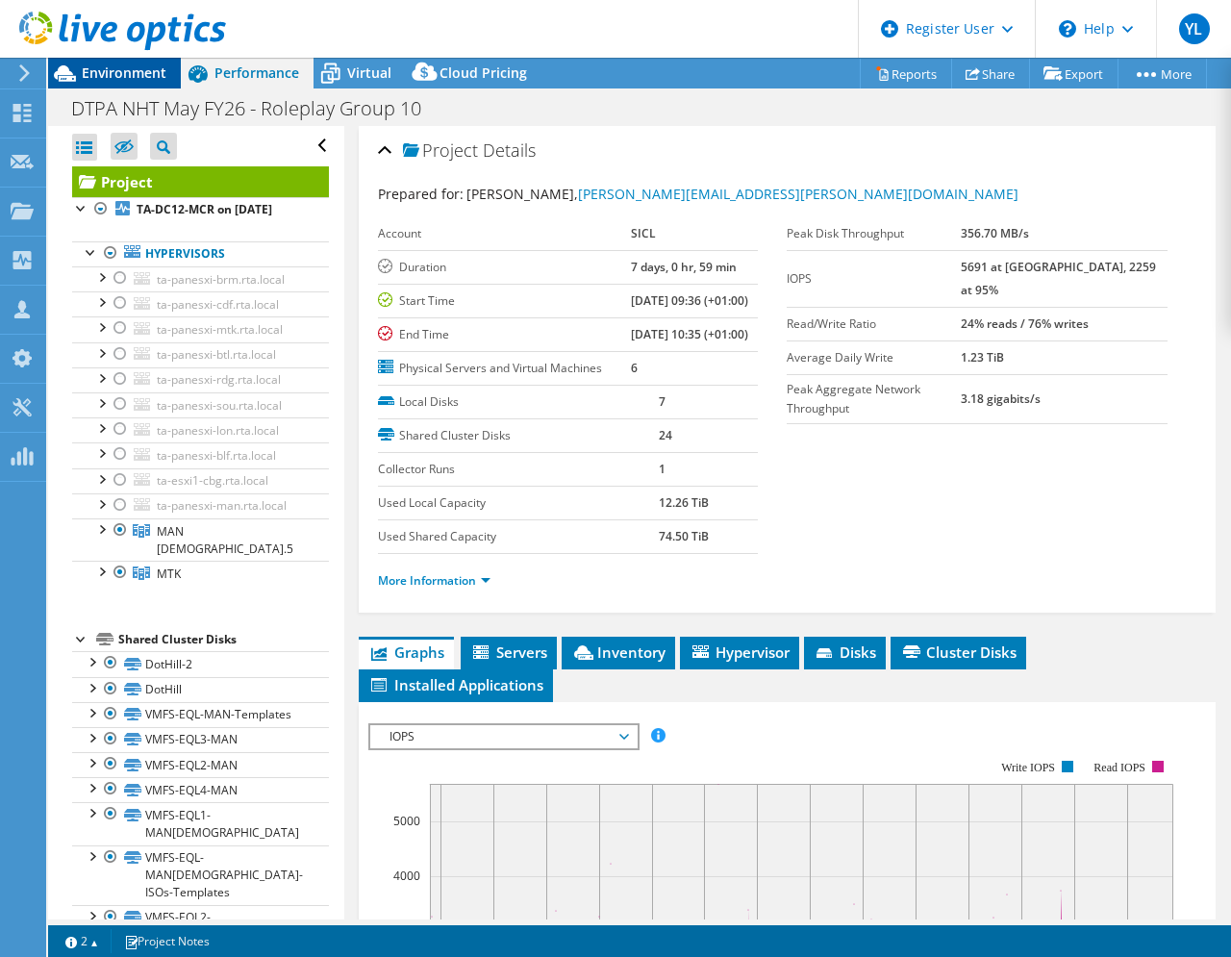
click at [121, 79] on span "Environment" at bounding box center [124, 72] width 85 height 18
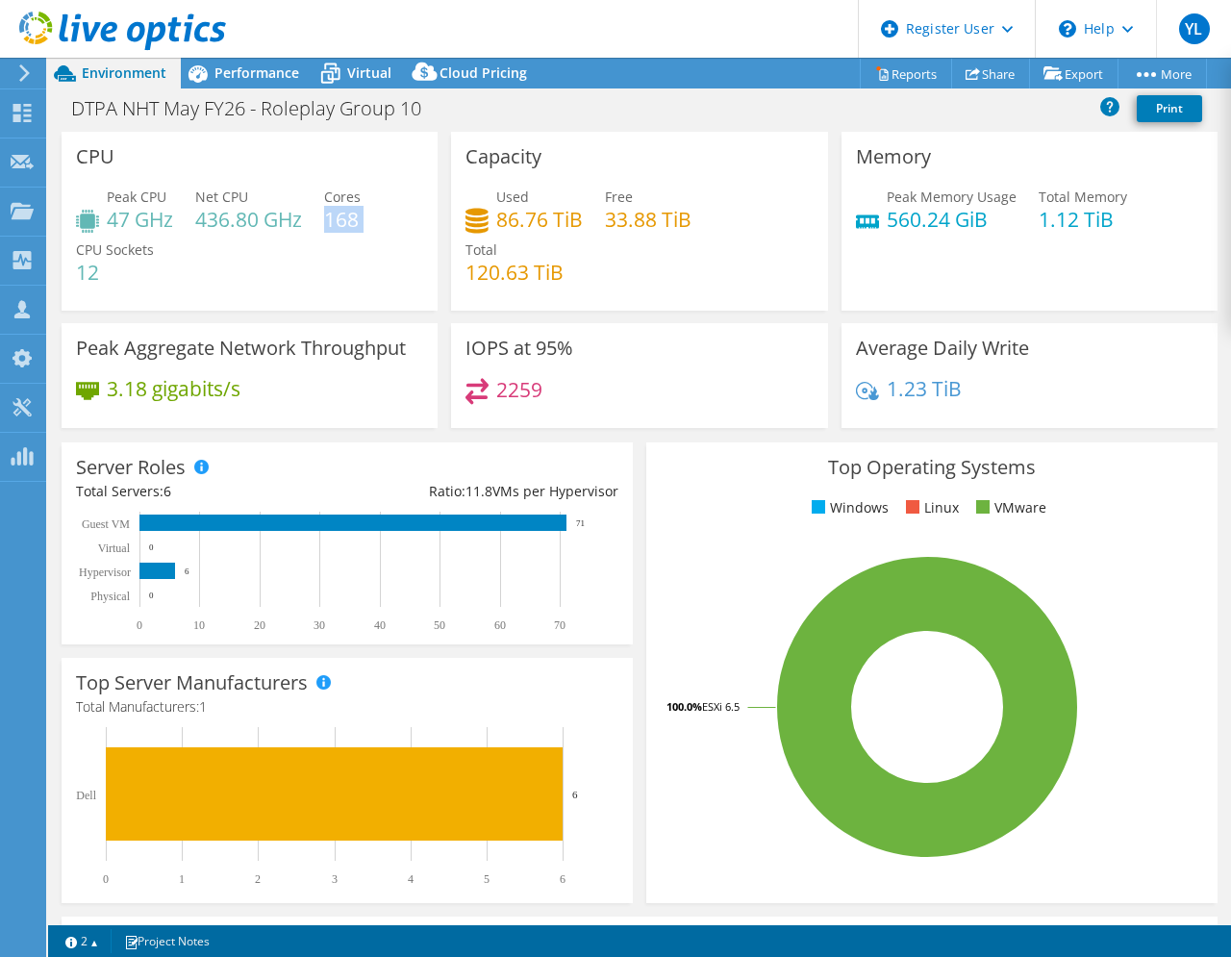
drag, startPoint x: 330, startPoint y: 225, endPoint x: 363, endPoint y: 222, distance: 32.8
click at [363, 222] on div "Peak CPU 47 GHz Net CPU 436.80 GHz Cores 168 CPU Sockets 12" at bounding box center [249, 244] width 347 height 115
drag, startPoint x: 80, startPoint y: 274, endPoint x: 104, endPoint y: 274, distance: 24.0
click at [104, 274] on h4 "12" at bounding box center [115, 272] width 78 height 21
drag, startPoint x: 104, startPoint y: 274, endPoint x: 340, endPoint y: 219, distance: 242.9
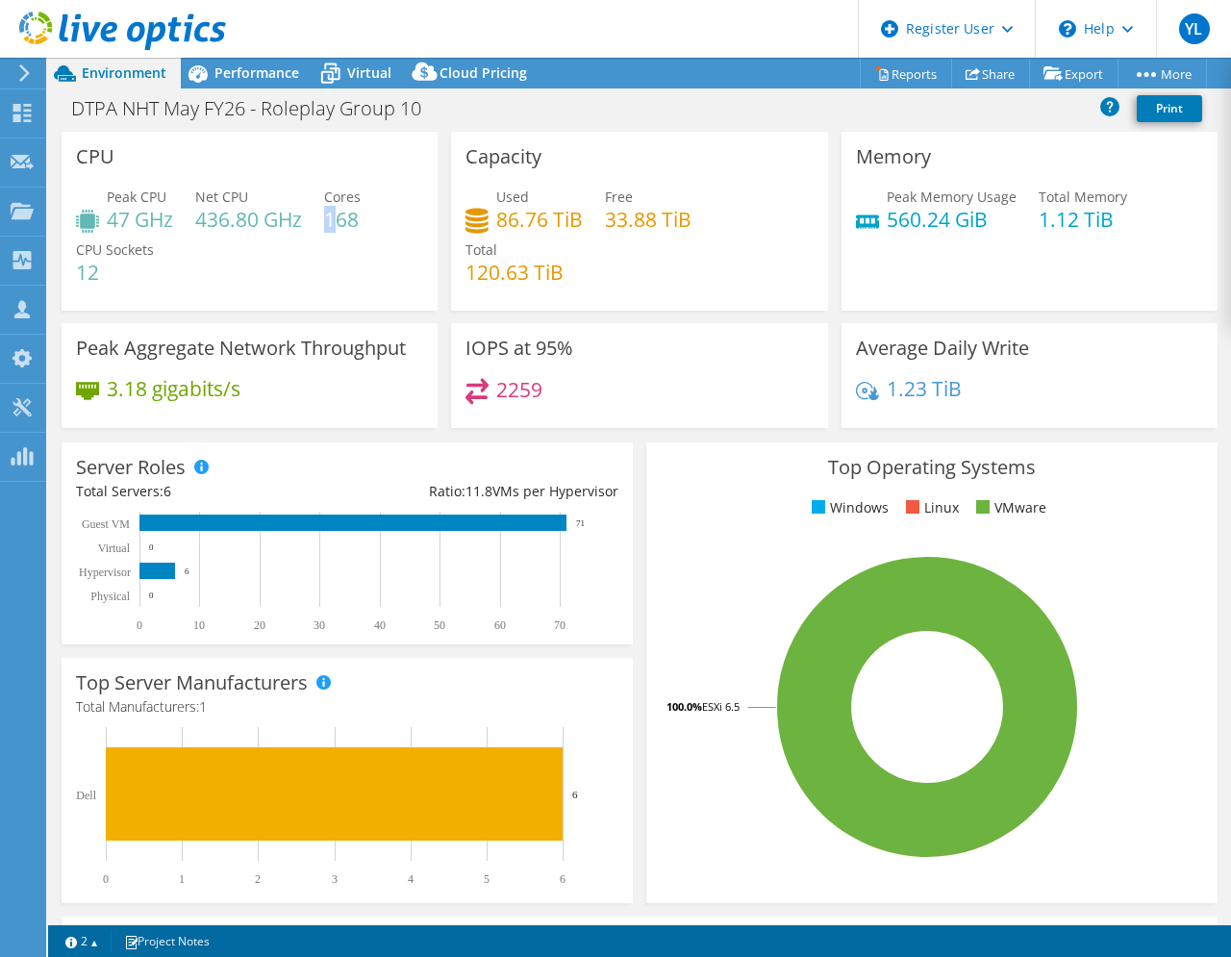
click at [340, 219] on h4 "168" at bounding box center [342, 219] width 37 height 21
drag, startPoint x: 340, startPoint y: 219, endPoint x: 205, endPoint y: 268, distance: 144.2
click at [205, 268] on div "Peak CPU 47 GHz Net CPU 436.80 GHz Cores 168 CPU Sockets 12" at bounding box center [249, 244] width 347 height 115
click at [278, 84] on div "Performance" at bounding box center [247, 73] width 133 height 31
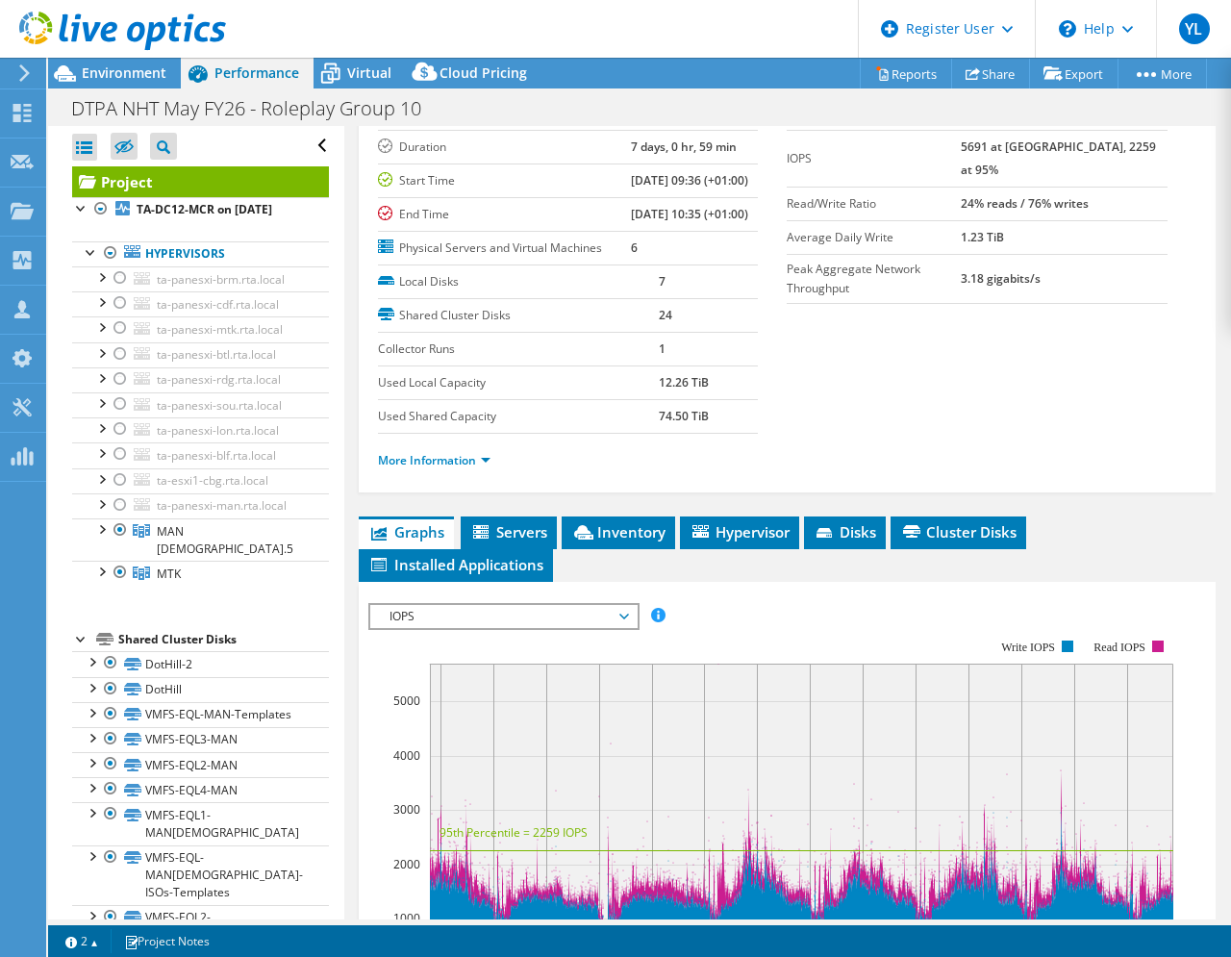
click at [592, 628] on span "IOPS" at bounding box center [503, 616] width 247 height 23
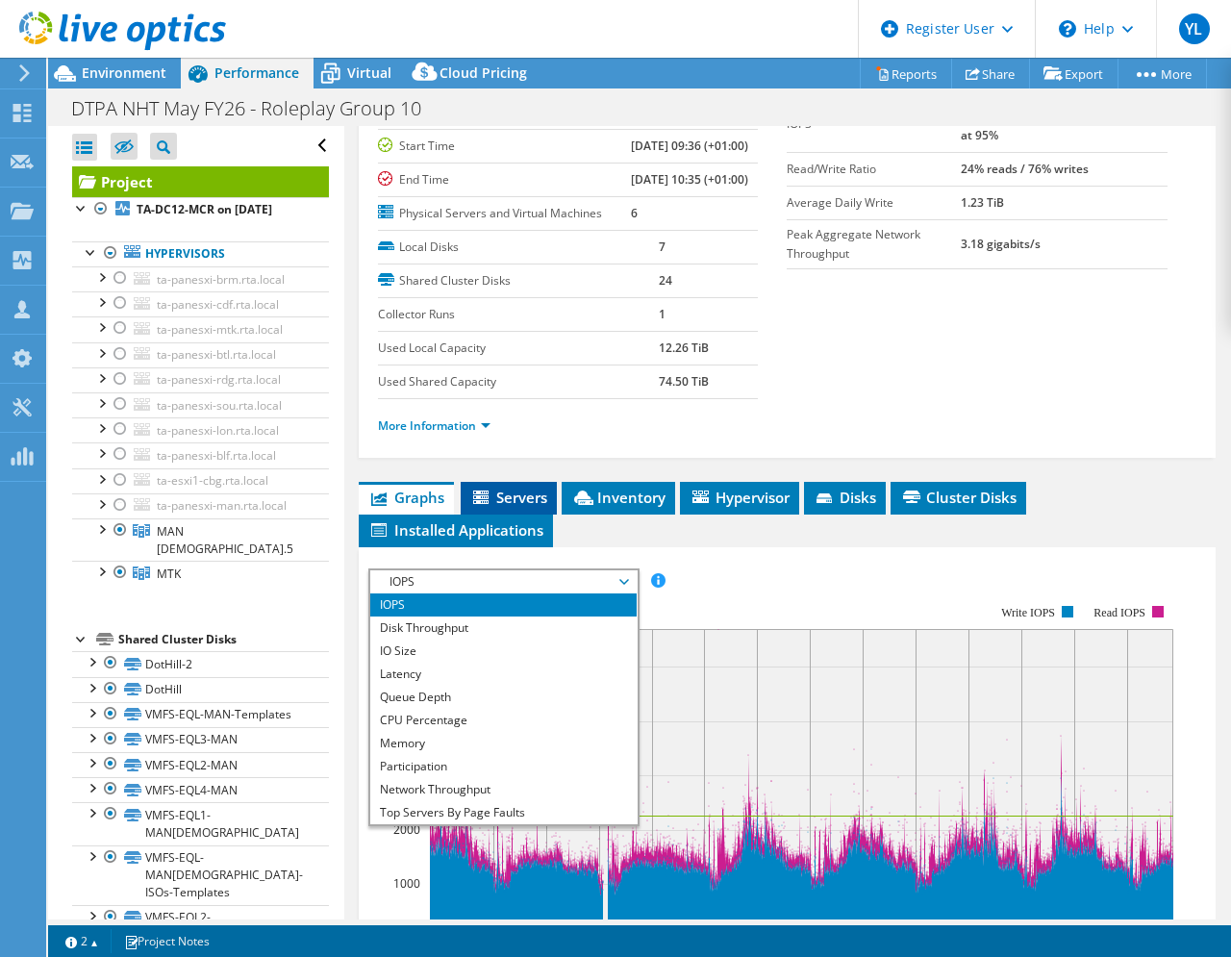
scroll to position [120, 0]
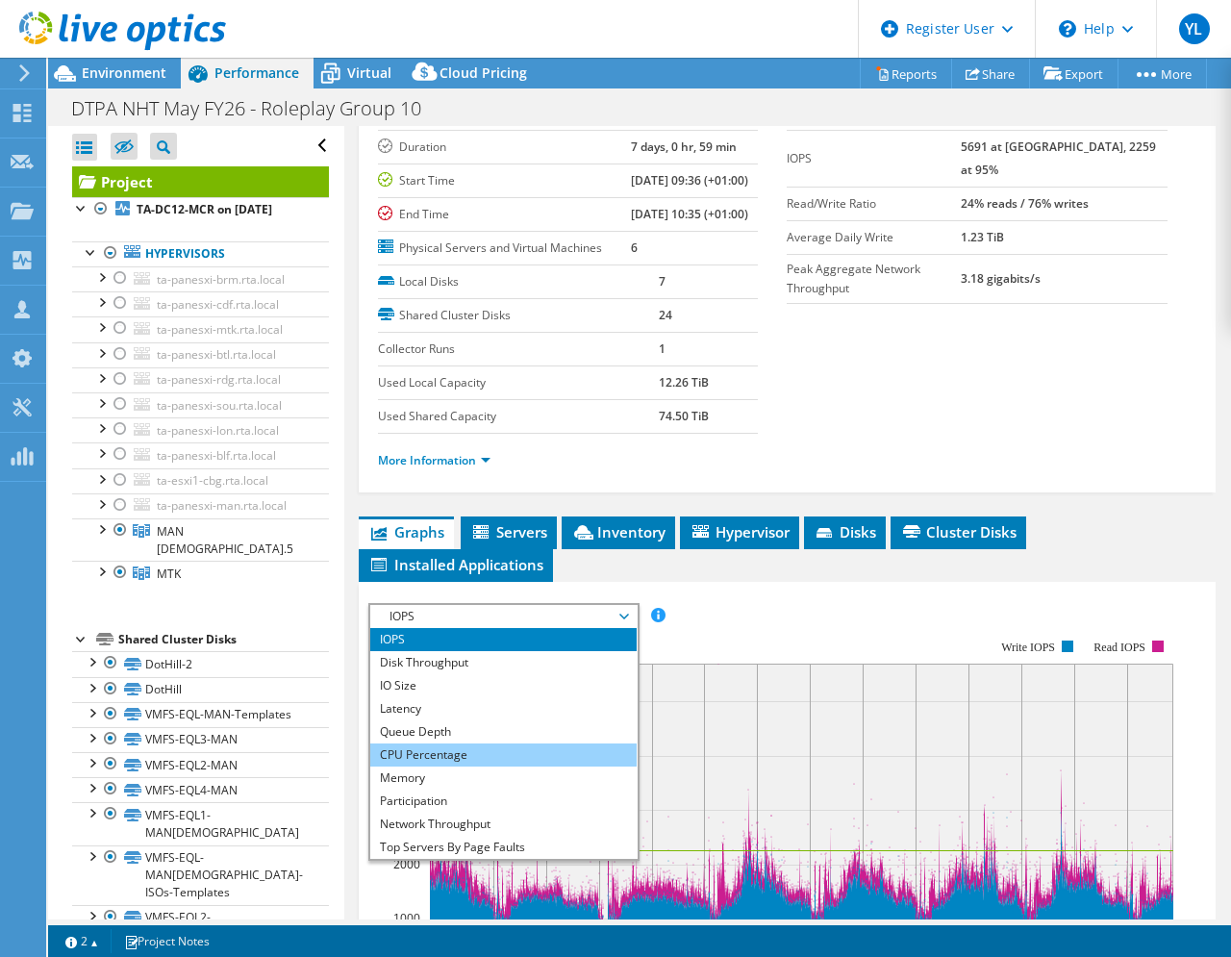
click at [441, 766] on li "CPU Percentage" at bounding box center [503, 754] width 266 height 23
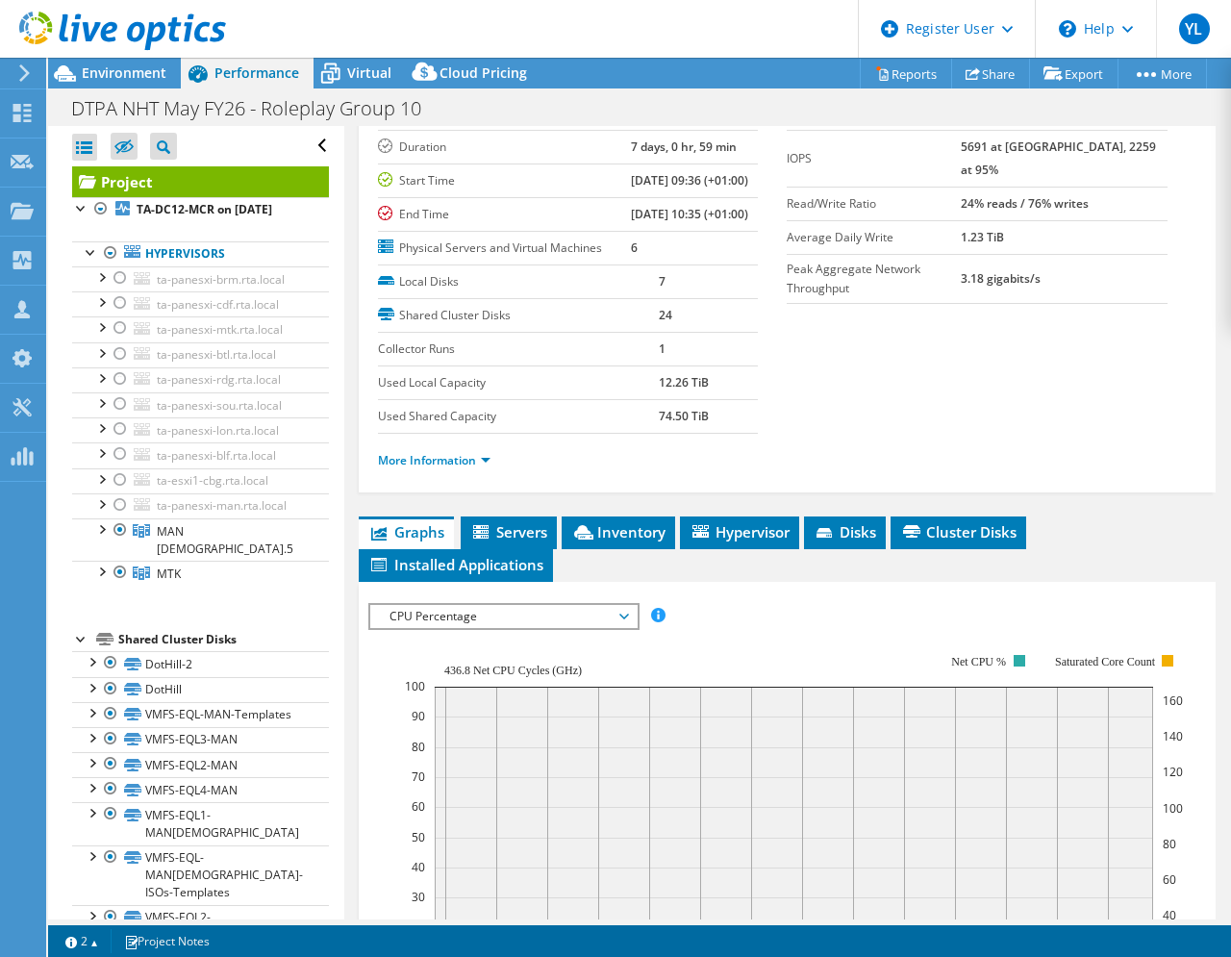
scroll to position [240, 0]
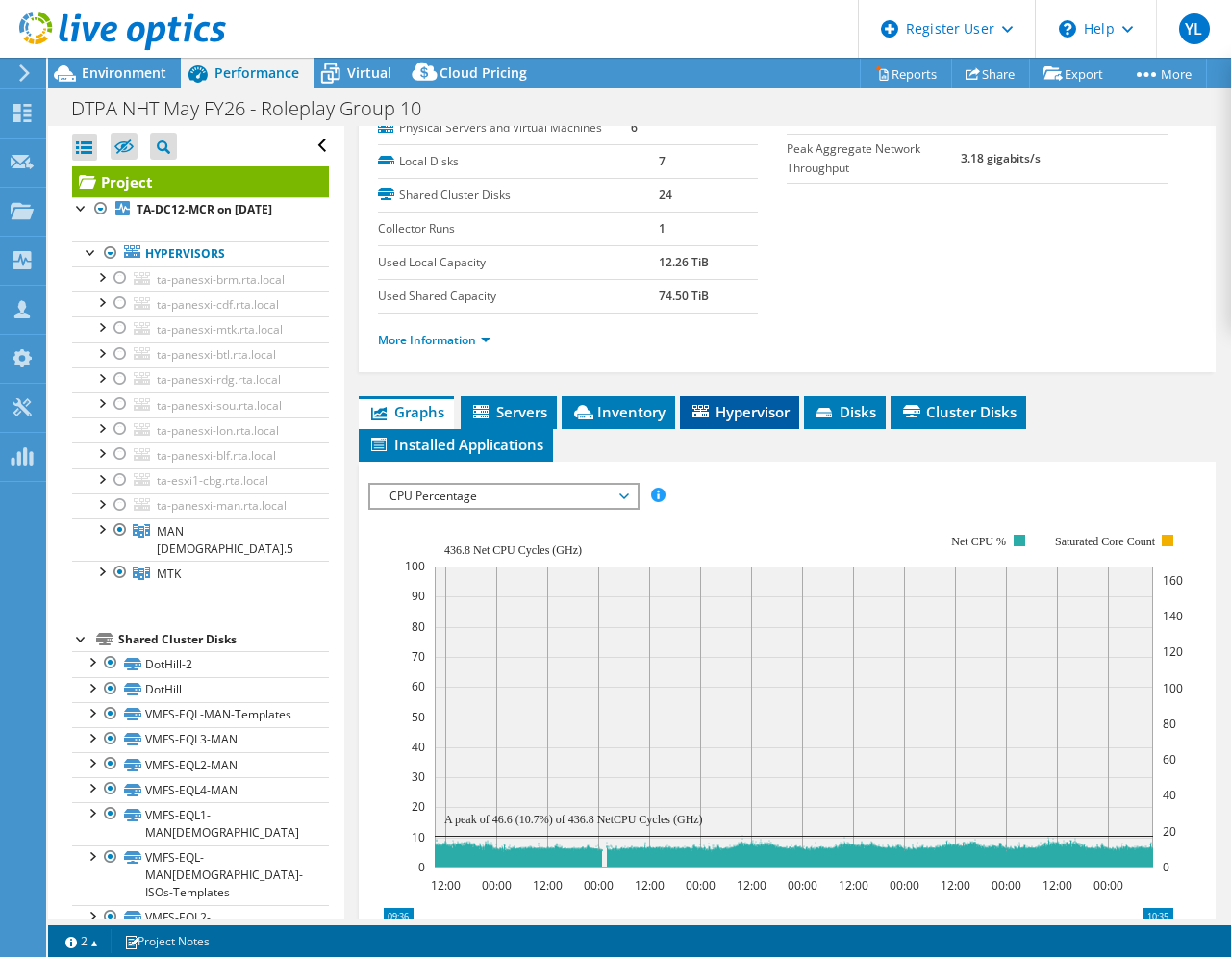
click at [750, 421] on span "Hypervisor" at bounding box center [740, 411] width 100 height 19
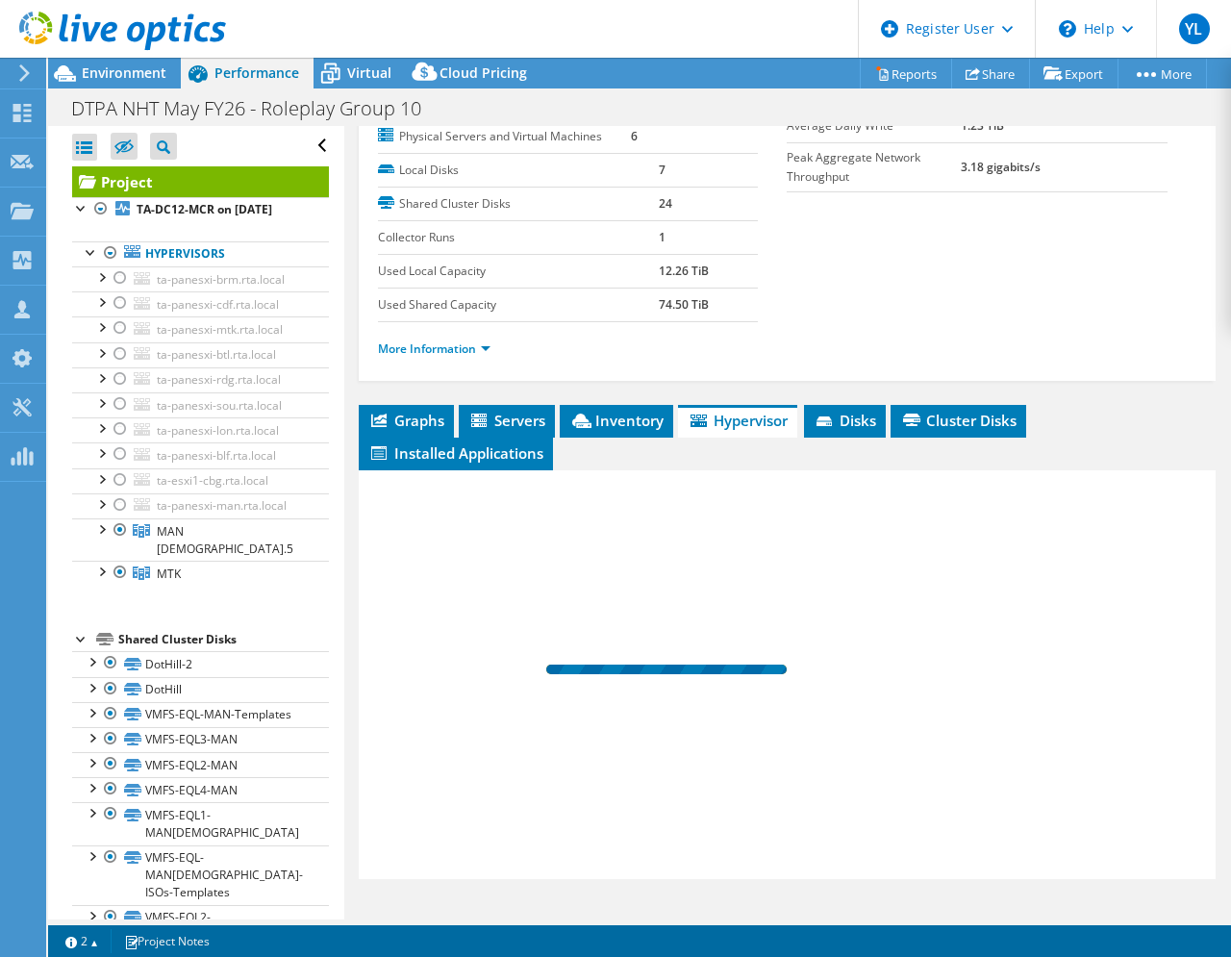
scroll to position [292, 0]
click at [633, 424] on span "Inventory" at bounding box center [616, 420] width 94 height 19
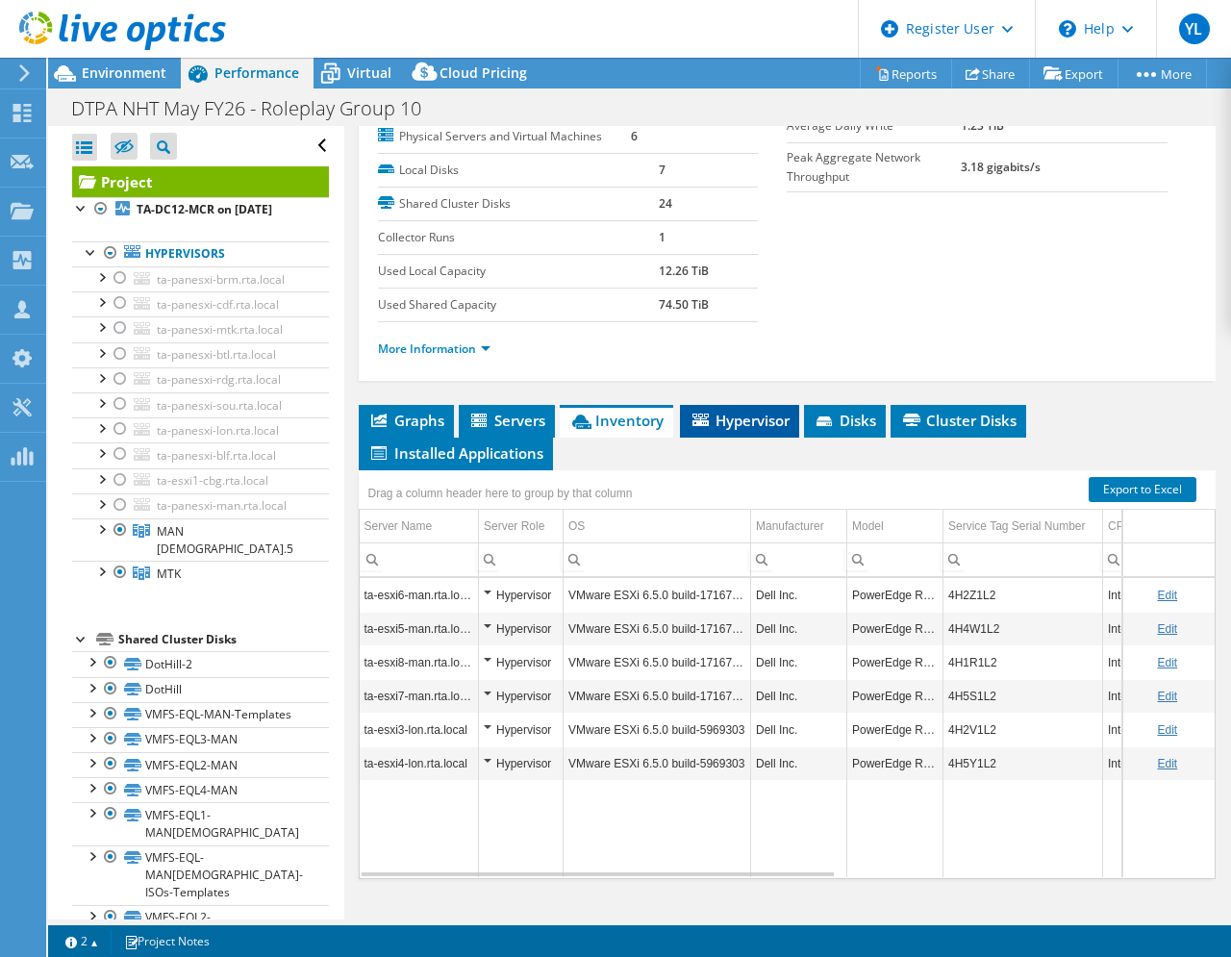
click at [728, 421] on span "Hypervisor" at bounding box center [740, 420] width 100 height 19
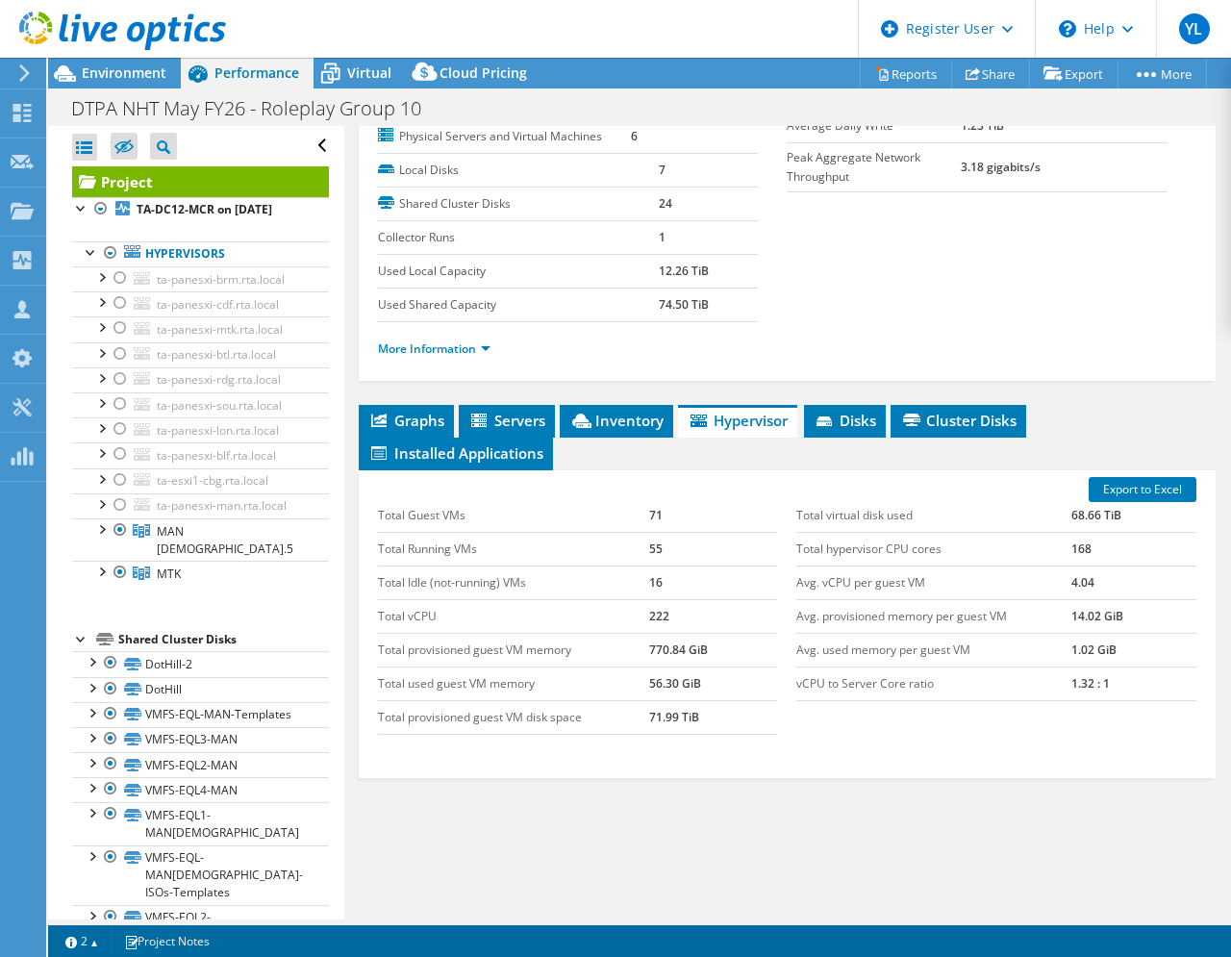
scroll to position [0, 0]
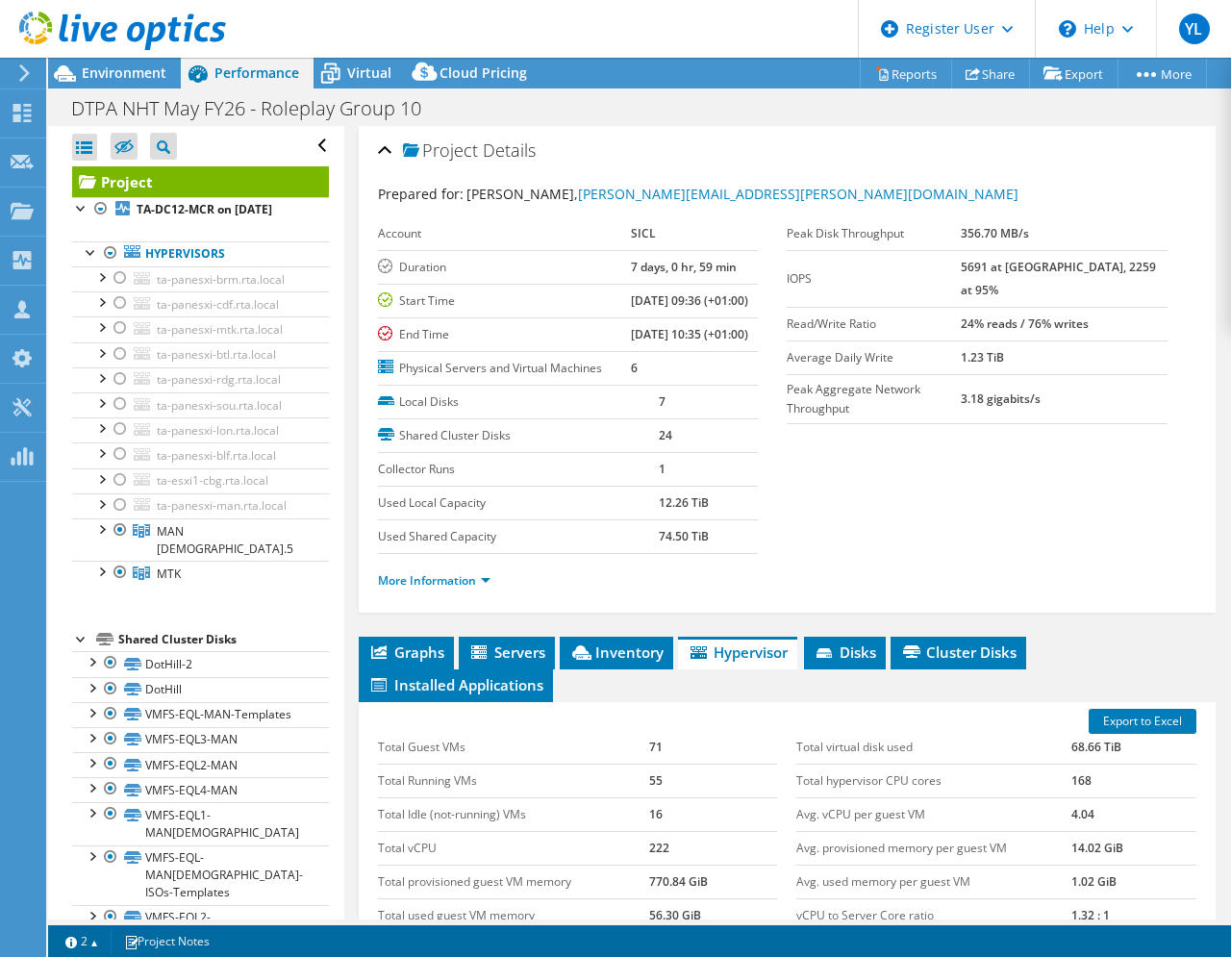
click at [931, 442] on section "Prepared for: [PERSON_NAME], [PERSON_NAME][EMAIL_ADDRESS][PERSON_NAME][DOMAIN_N…" at bounding box center [787, 396] width 819 height 424
click at [118, 68] on span "Environment" at bounding box center [124, 72] width 85 height 18
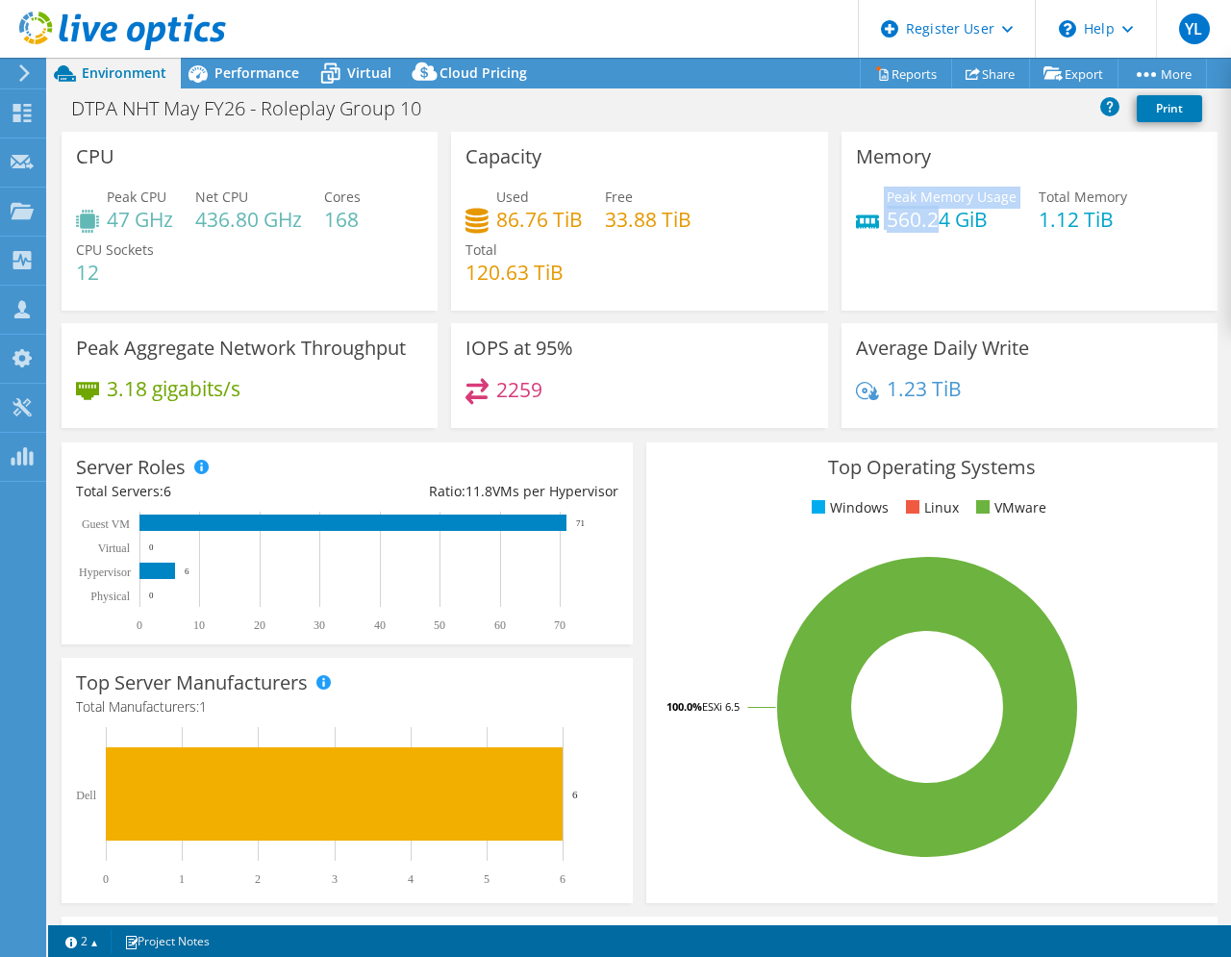
drag, startPoint x: 924, startPoint y: 225, endPoint x: 869, endPoint y: 226, distance: 54.8
click at [869, 226] on div "Peak Memory Usage 560.24 GiB" at bounding box center [936, 208] width 161 height 43
click at [247, 75] on span "Performance" at bounding box center [256, 72] width 85 height 18
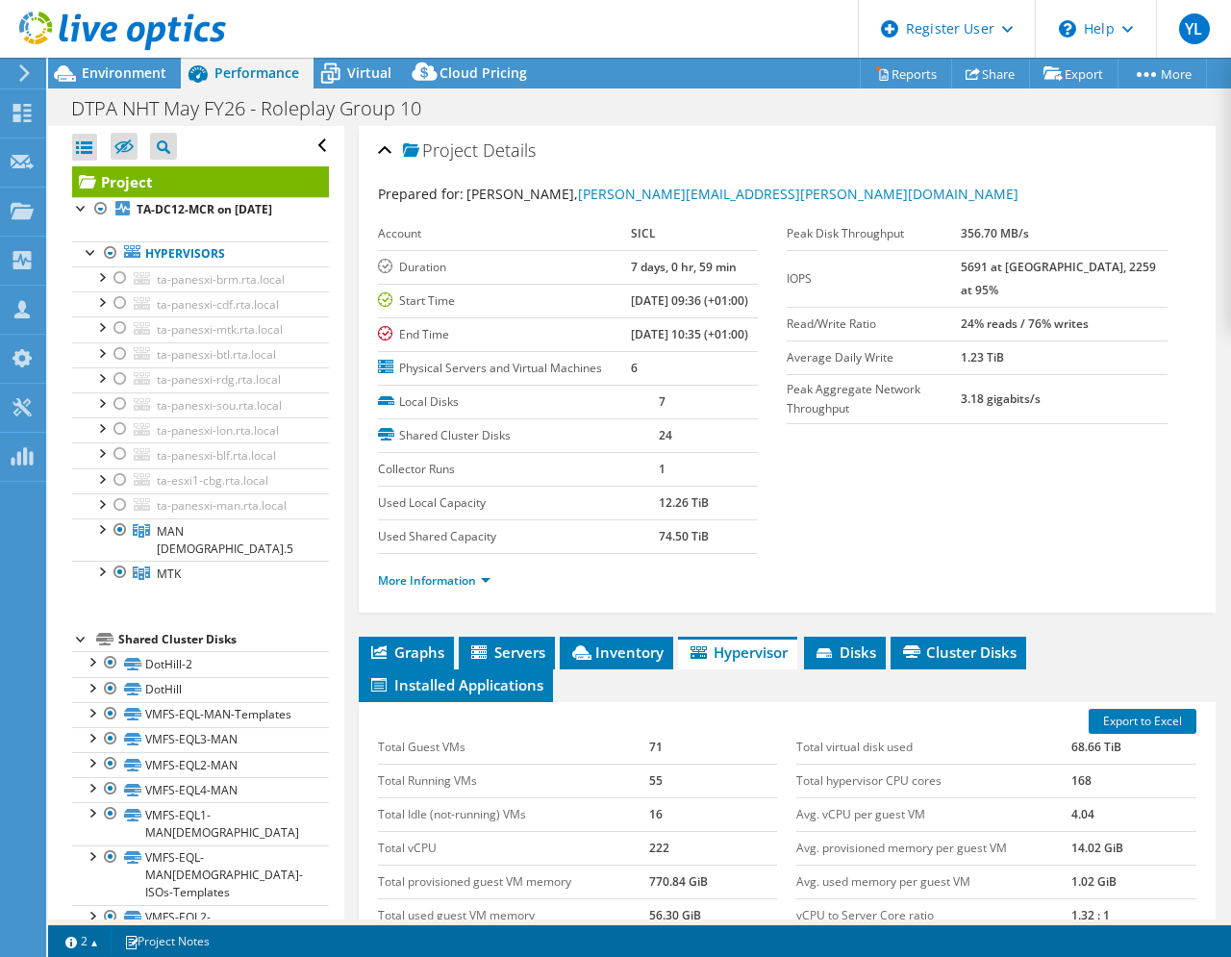
scroll to position [120, 0]
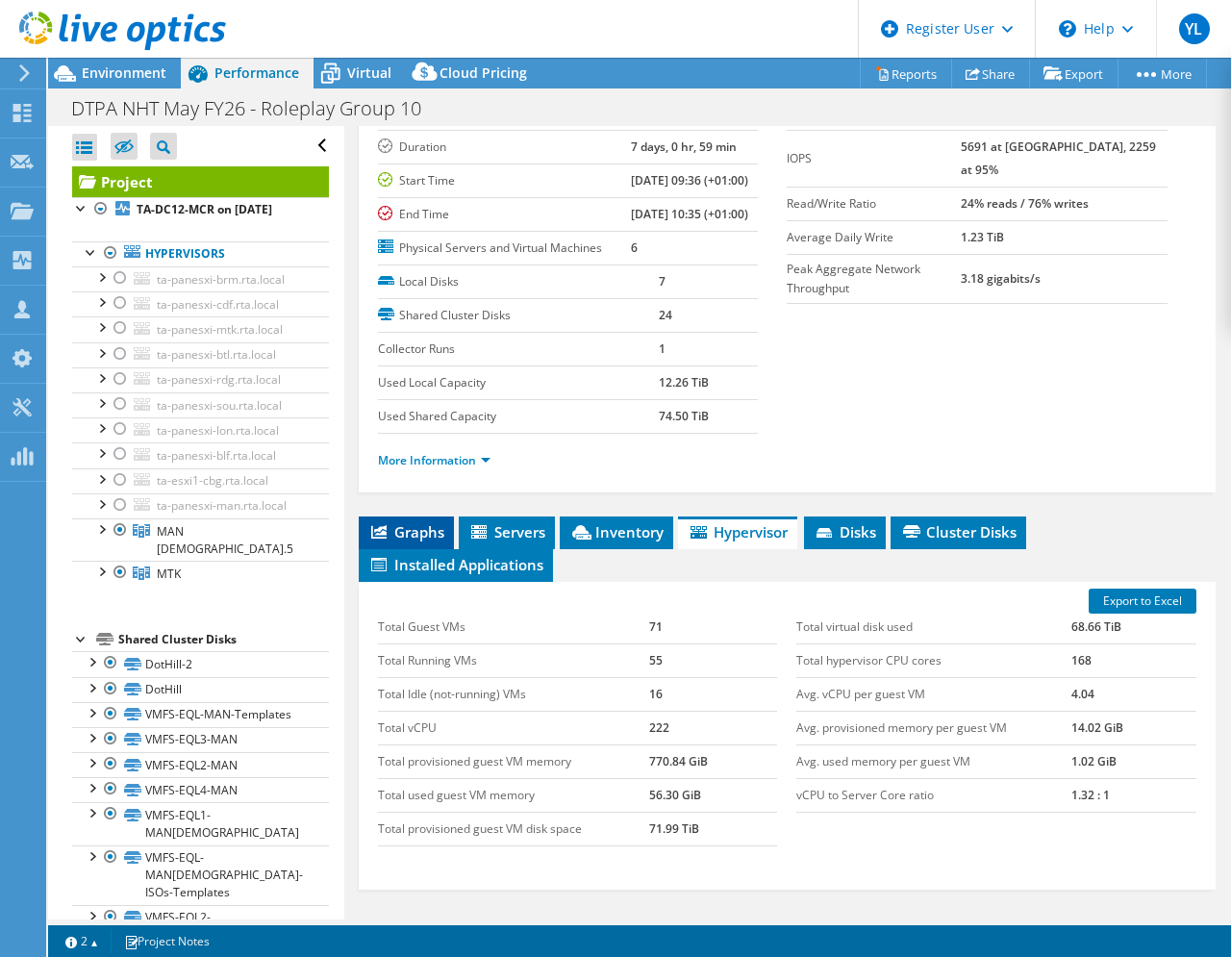
click at [420, 541] on span "Graphs" at bounding box center [406, 531] width 76 height 19
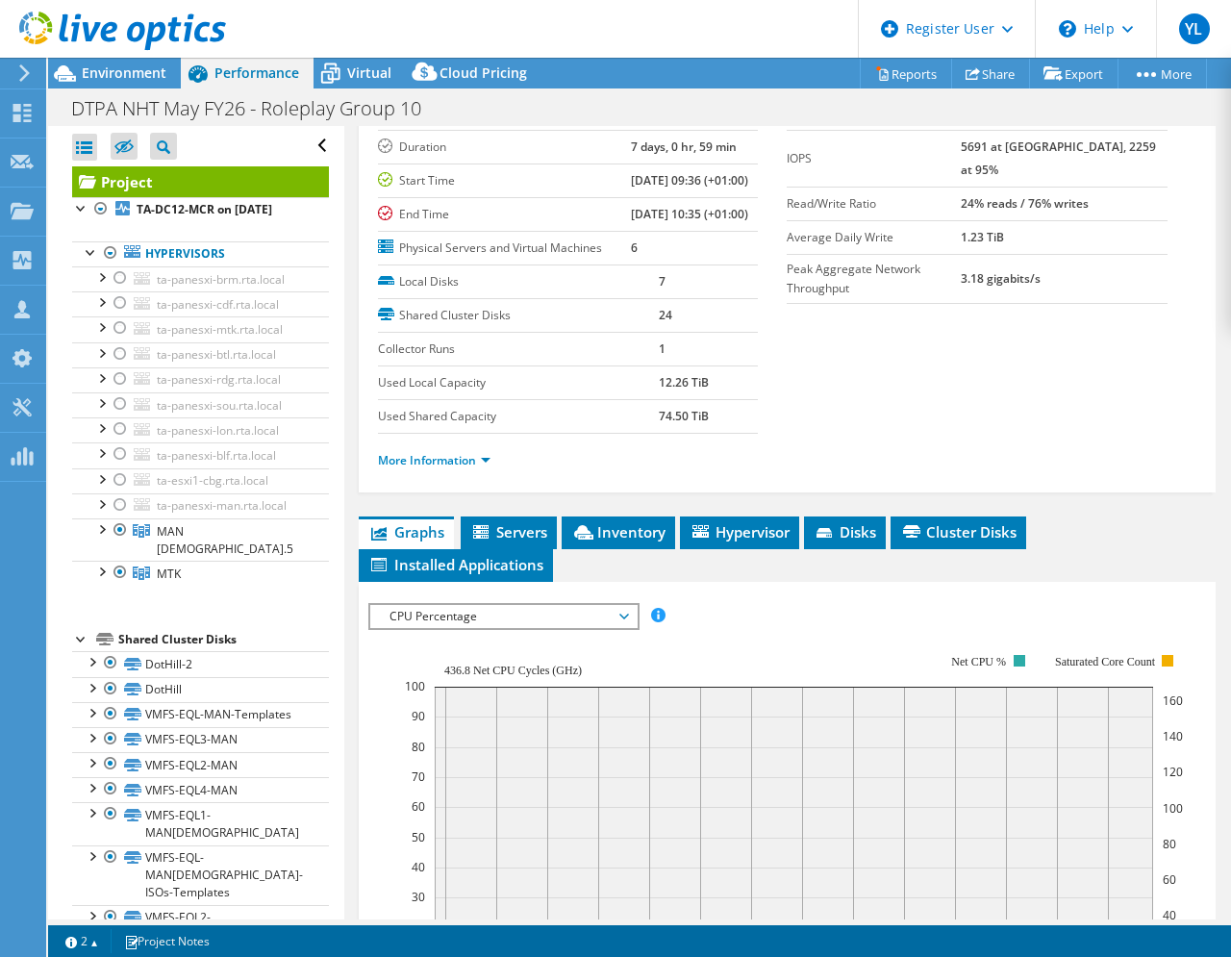
click at [617, 628] on span "CPU Percentage" at bounding box center [503, 616] width 247 height 23
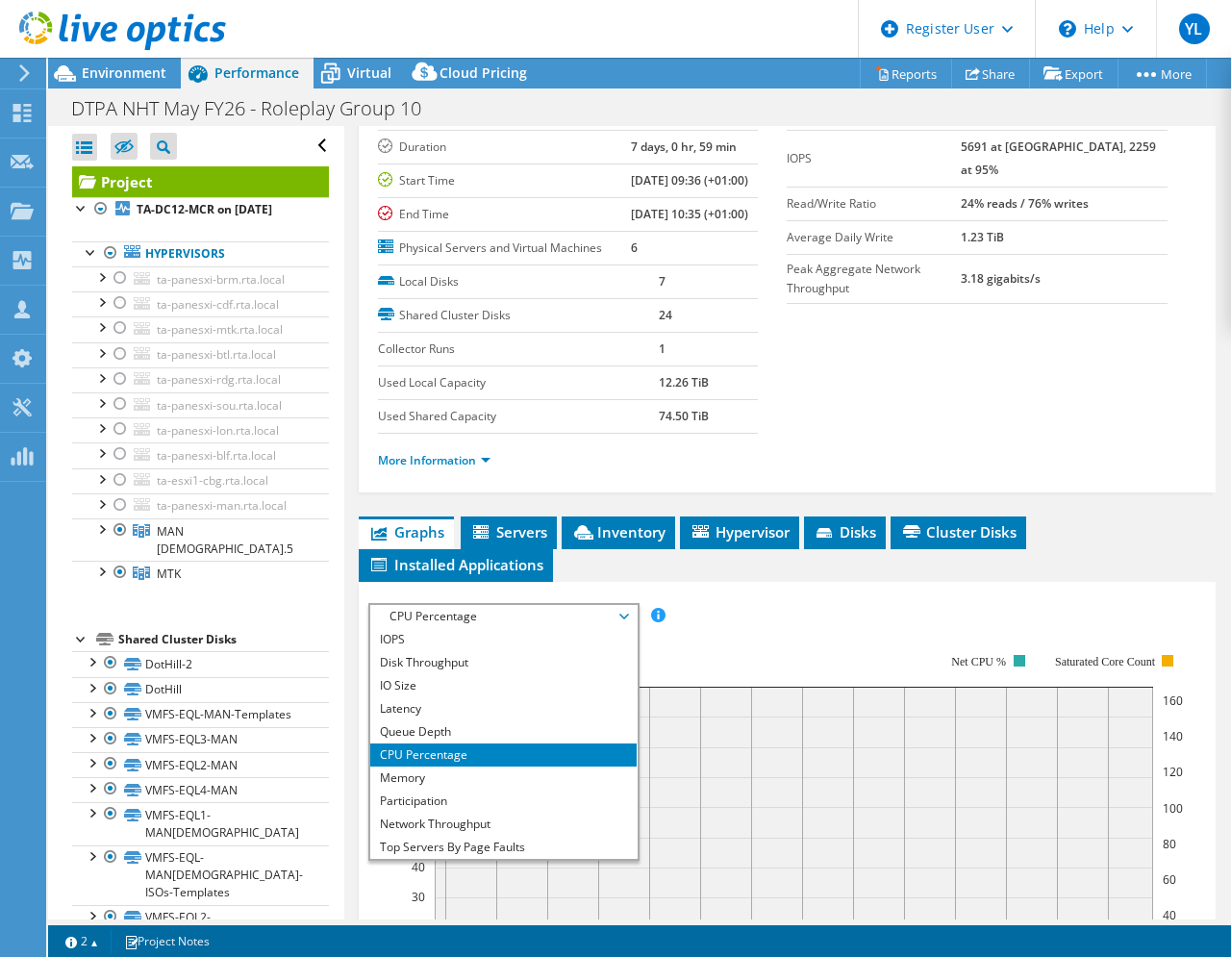
scroll to position [481, 0]
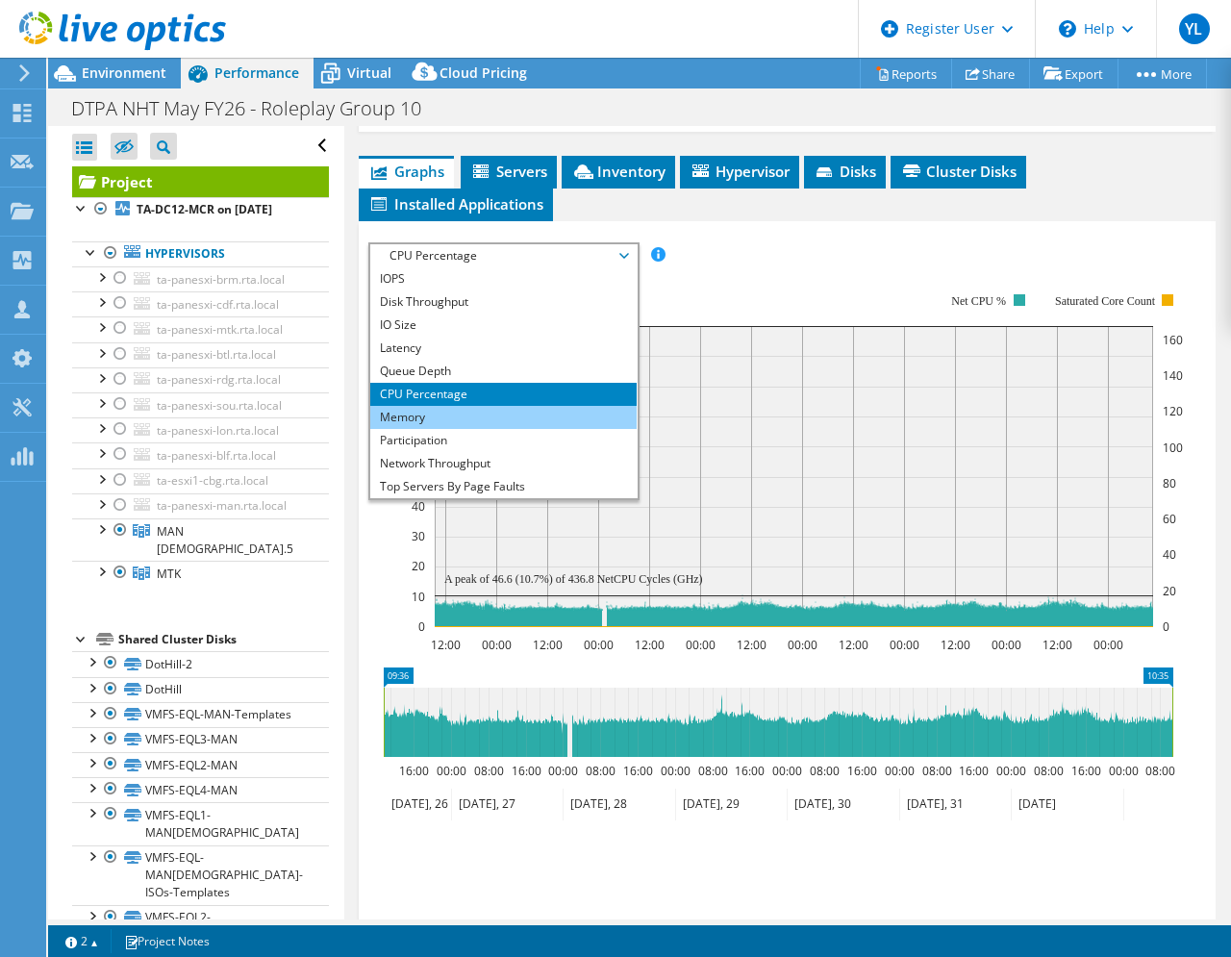
click at [420, 429] on li "Memory" at bounding box center [503, 417] width 266 height 23
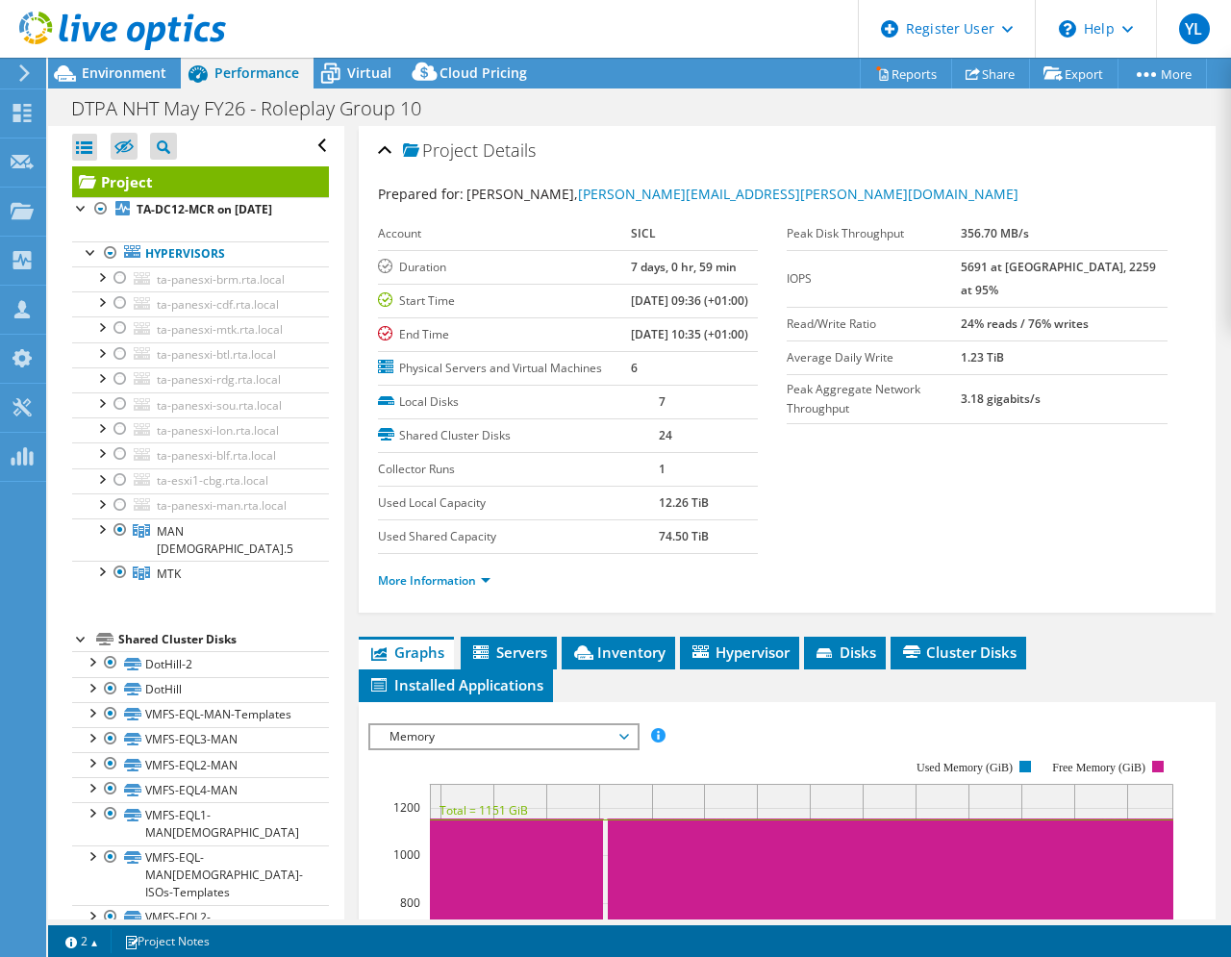
scroll to position [0, 0]
click at [111, 78] on span "Environment" at bounding box center [124, 72] width 85 height 18
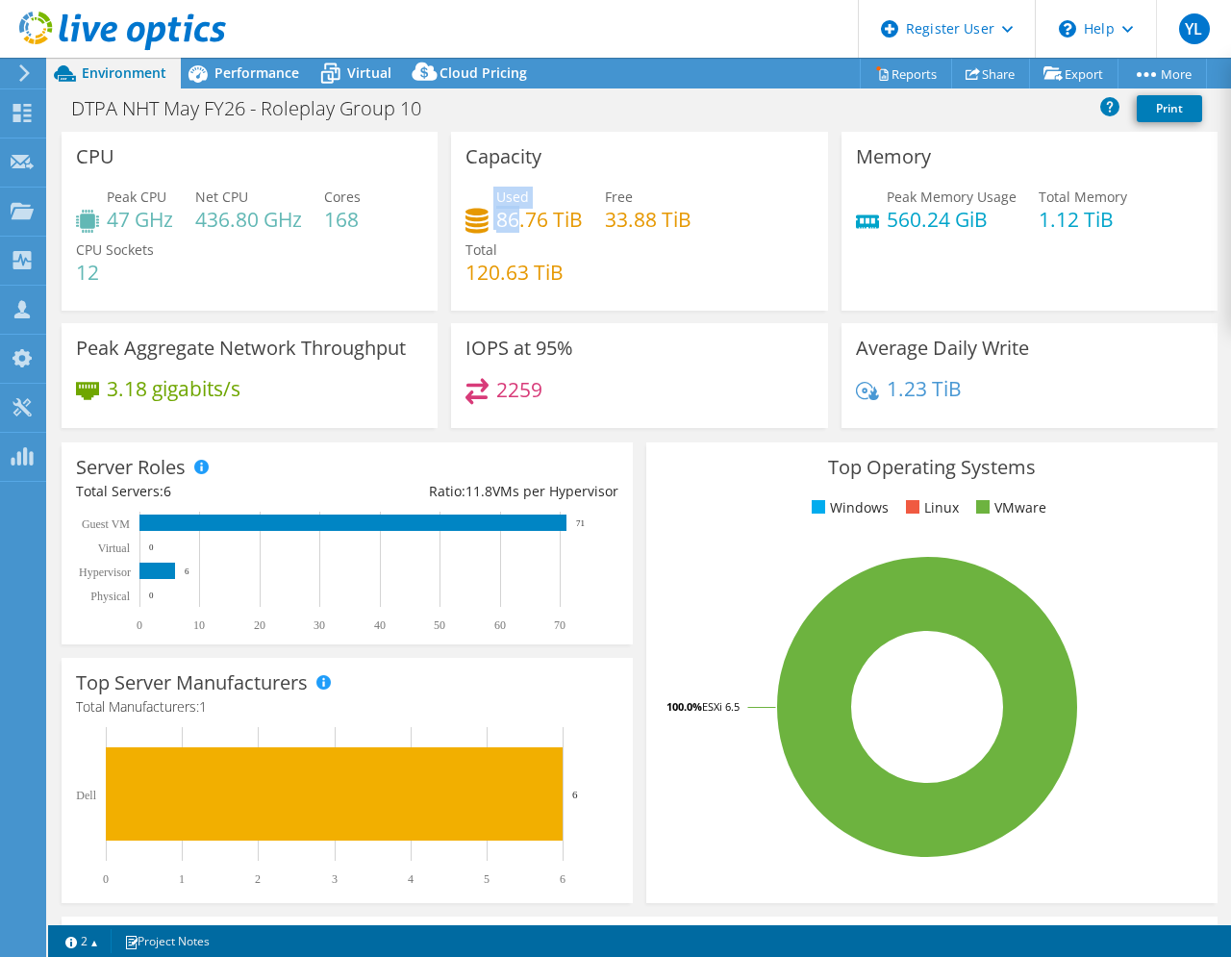
drag, startPoint x: 510, startPoint y: 226, endPoint x: 489, endPoint y: 224, distance: 21.2
click at [489, 224] on div "Used 86.76 TiB" at bounding box center [523, 208] width 117 height 43
drag, startPoint x: 489, startPoint y: 224, endPoint x: 518, endPoint y: 235, distance: 31.6
click at [518, 235] on div "Used 86.76 TiB Free 33.88 TiB Total 120.63 TiB" at bounding box center [638, 244] width 347 height 115
drag, startPoint x: 491, startPoint y: 219, endPoint x: 527, endPoint y: 219, distance: 35.6
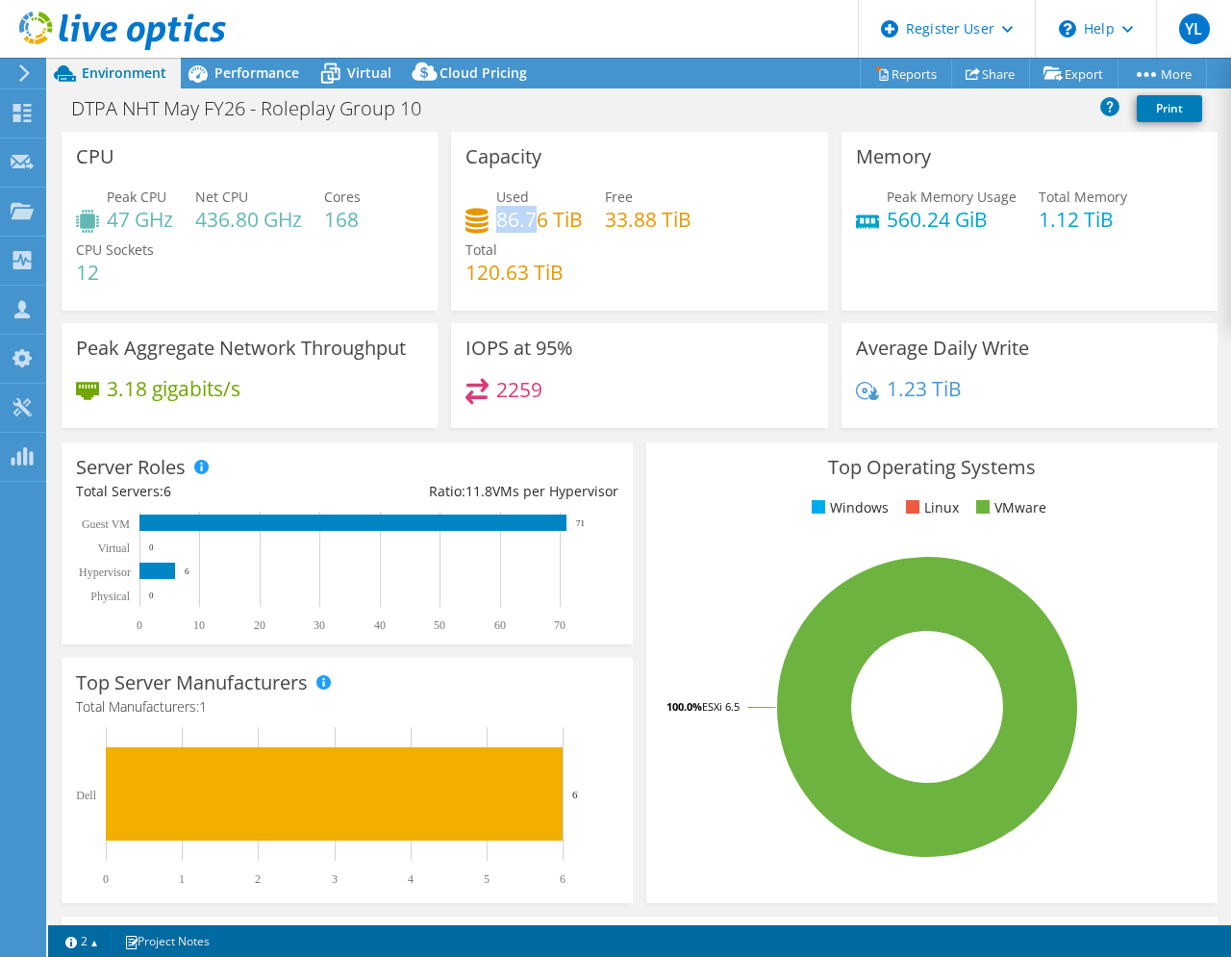
click at [527, 219] on h4 "86.76 TiB" at bounding box center [539, 219] width 87 height 21
click at [234, 76] on span "Performance" at bounding box center [256, 72] width 85 height 18
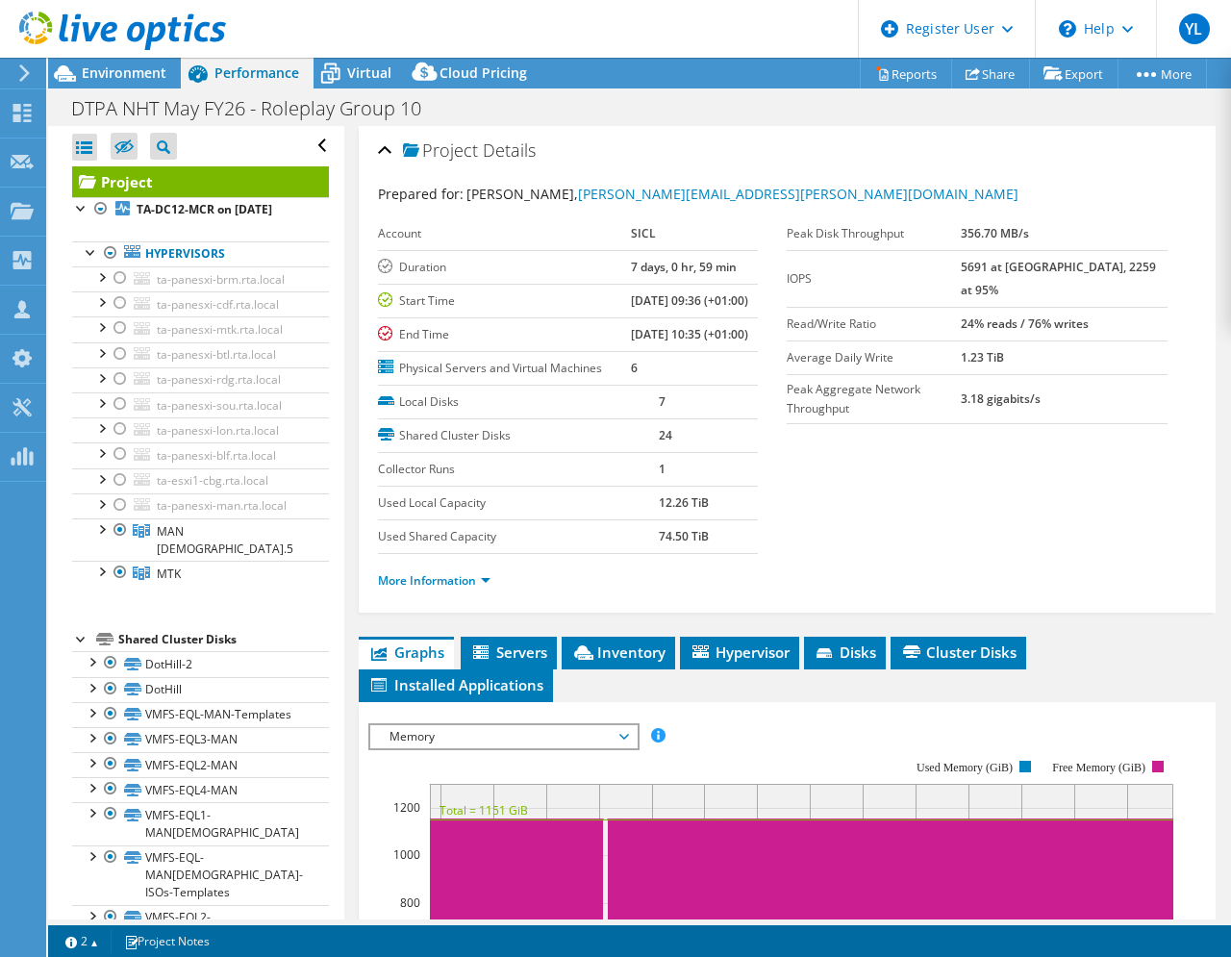
scroll to position [120, 0]
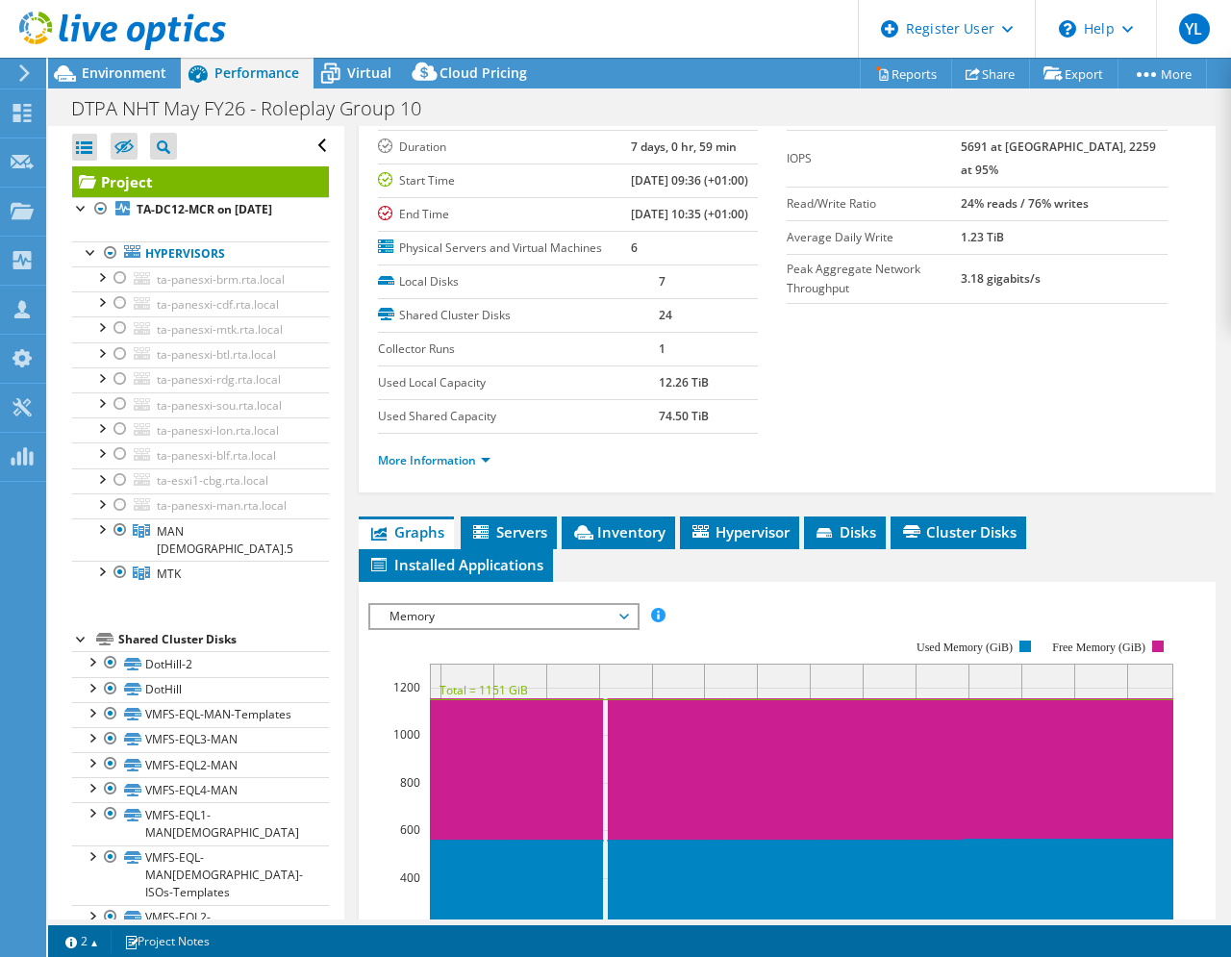
drag, startPoint x: 647, startPoint y: 444, endPoint x: 715, endPoint y: 444, distance: 67.3
click at [715, 399] on tr "Used Local Capacity 12.26 TiB" at bounding box center [568, 382] width 381 height 34
drag, startPoint x: 720, startPoint y: 470, endPoint x: 656, endPoint y: 472, distance: 64.5
click at [659, 433] on td "74.50 TiB" at bounding box center [708, 416] width 99 height 34
drag, startPoint x: 656, startPoint y: 472, endPoint x: 940, endPoint y: 458, distance: 284.1
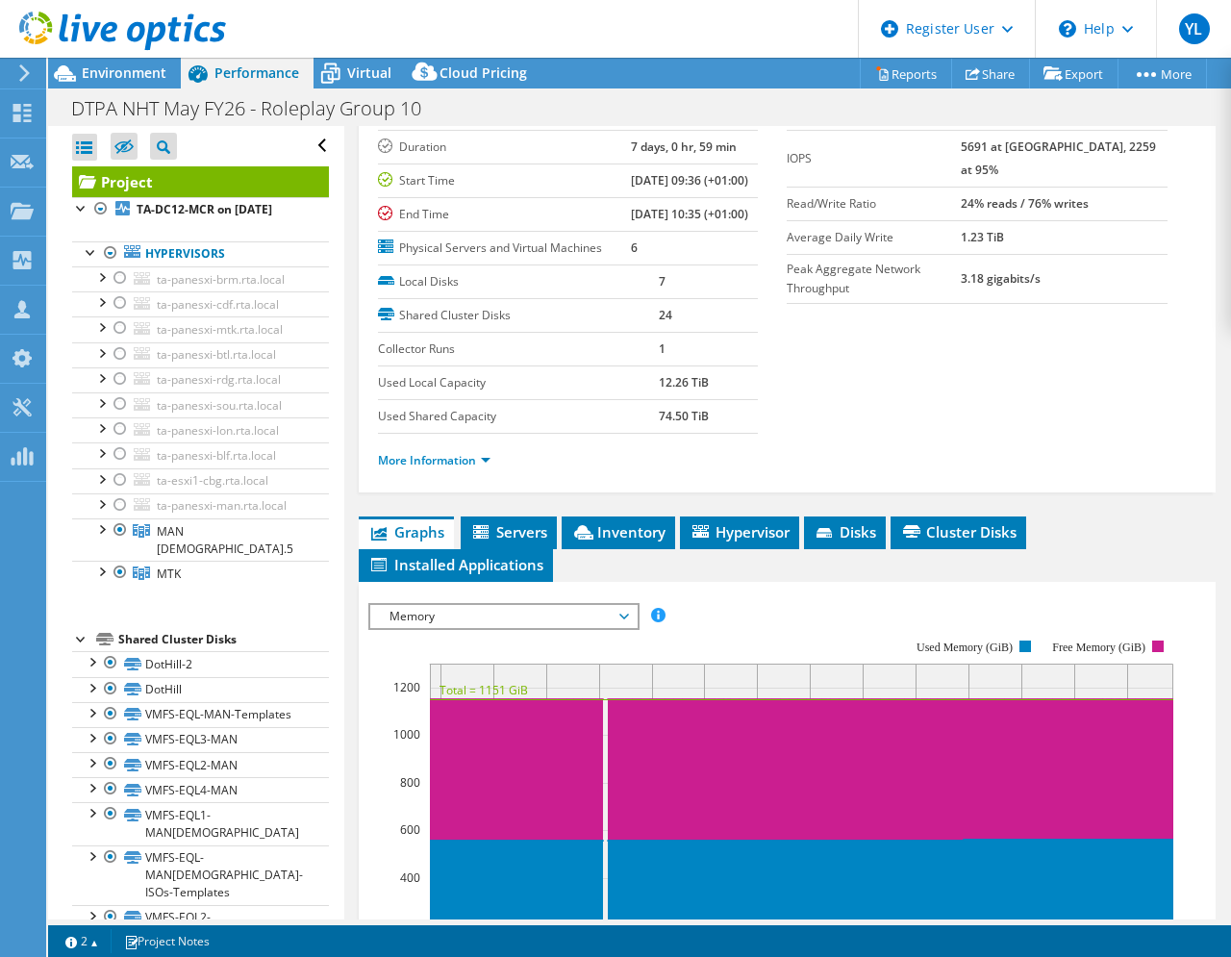
click at [940, 458] on section "Prepared for: [PERSON_NAME], [PERSON_NAME][EMAIL_ADDRESS][PERSON_NAME][DOMAIN_N…" at bounding box center [787, 275] width 819 height 424
drag, startPoint x: 639, startPoint y: 474, endPoint x: 745, endPoint y: 477, distance: 106.8
click at [745, 433] on tr "Used Shared Capacity 74.50 TiB" at bounding box center [568, 416] width 381 height 34
click at [648, 426] on label "Used Shared Capacity" at bounding box center [519, 416] width 282 height 19
drag, startPoint x: 653, startPoint y: 478, endPoint x: 666, endPoint y: 477, distance: 12.5
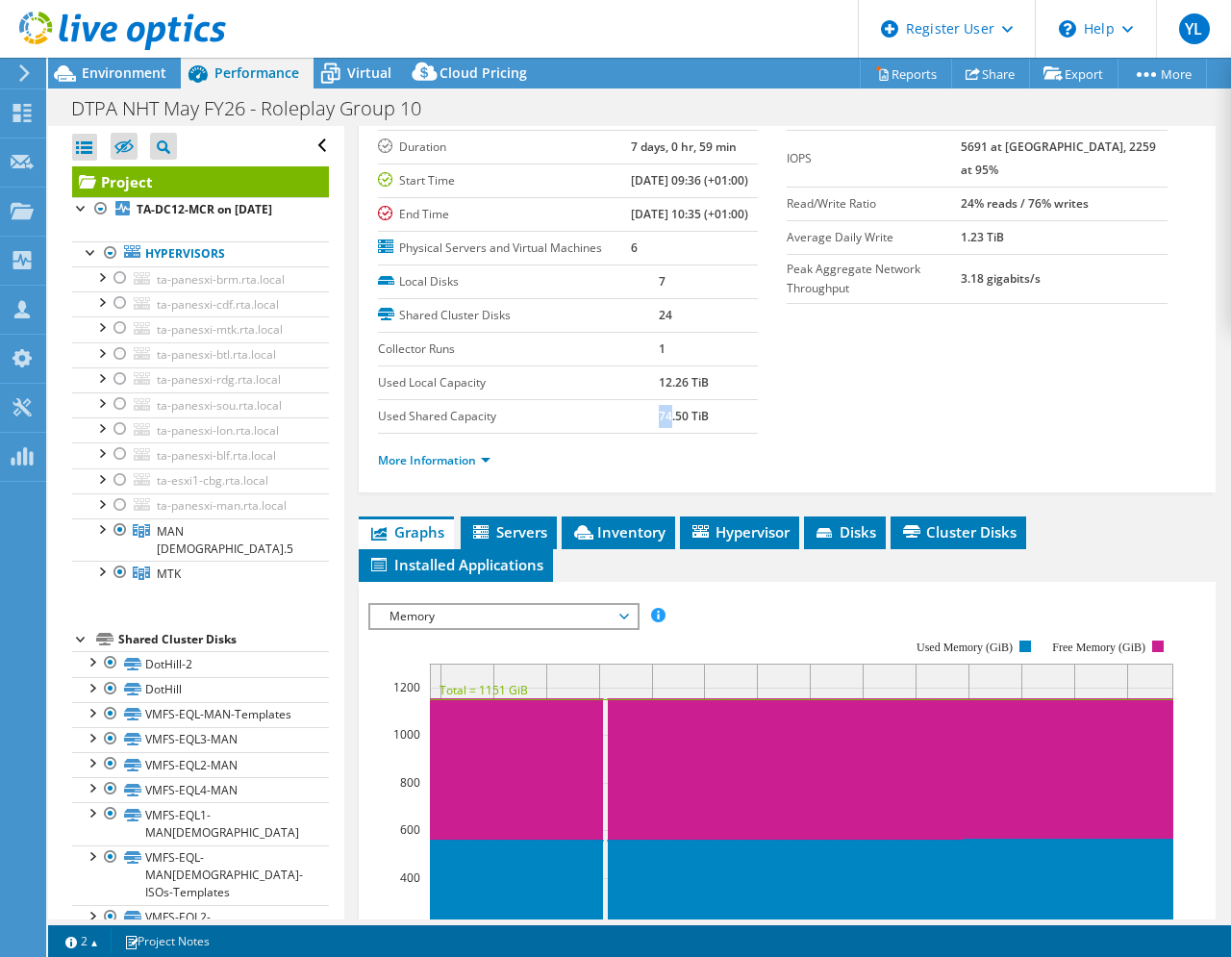
click at [666, 424] on b "74.50 TiB" at bounding box center [684, 416] width 50 height 16
drag, startPoint x: 713, startPoint y: 481, endPoint x: 643, endPoint y: 480, distance: 69.3
click at [643, 433] on tr "Used Shared Capacity 74.50 TiB" at bounding box center [568, 416] width 381 height 34
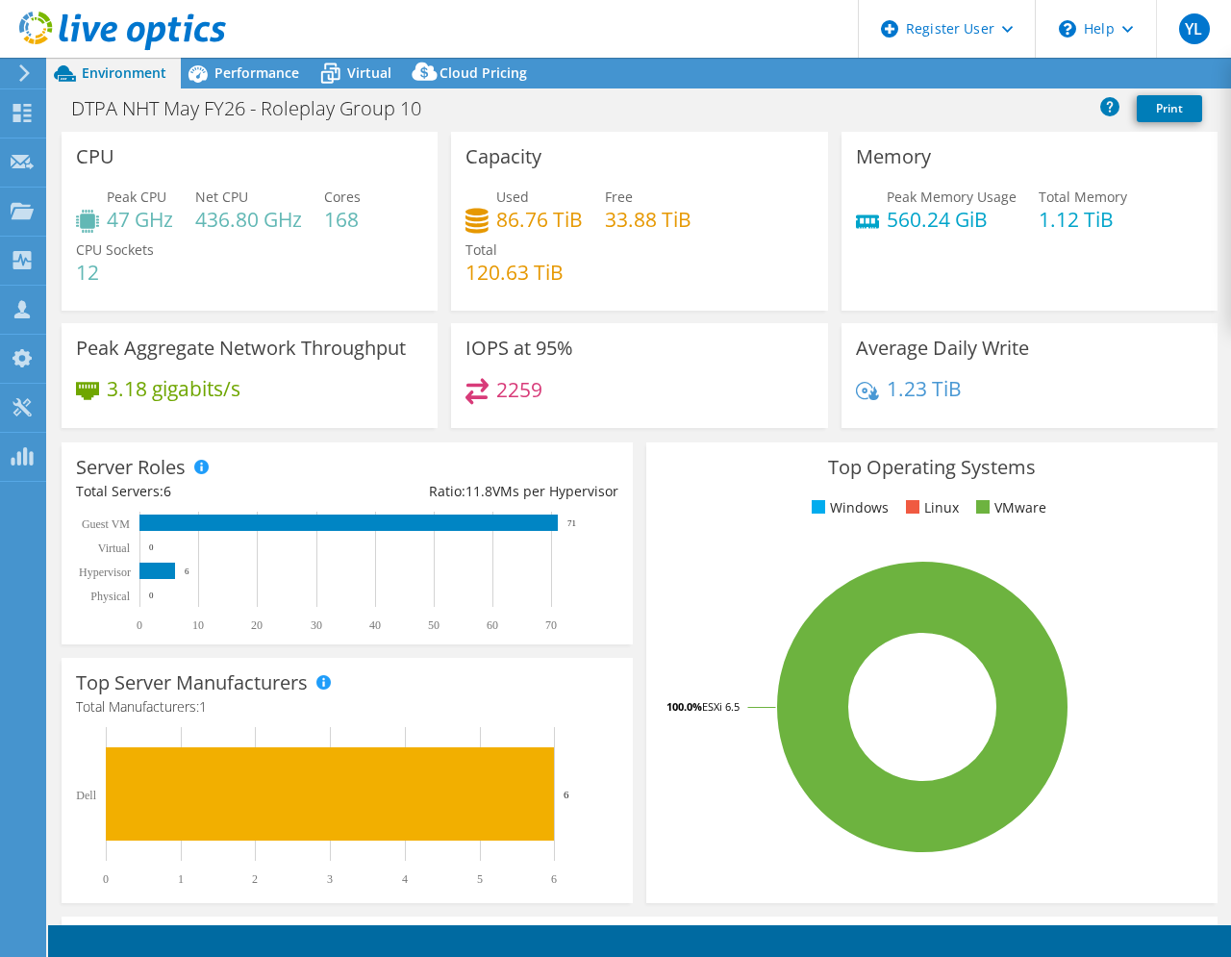
select select "USD"
click at [233, 77] on span "Performance" at bounding box center [256, 72] width 85 height 18
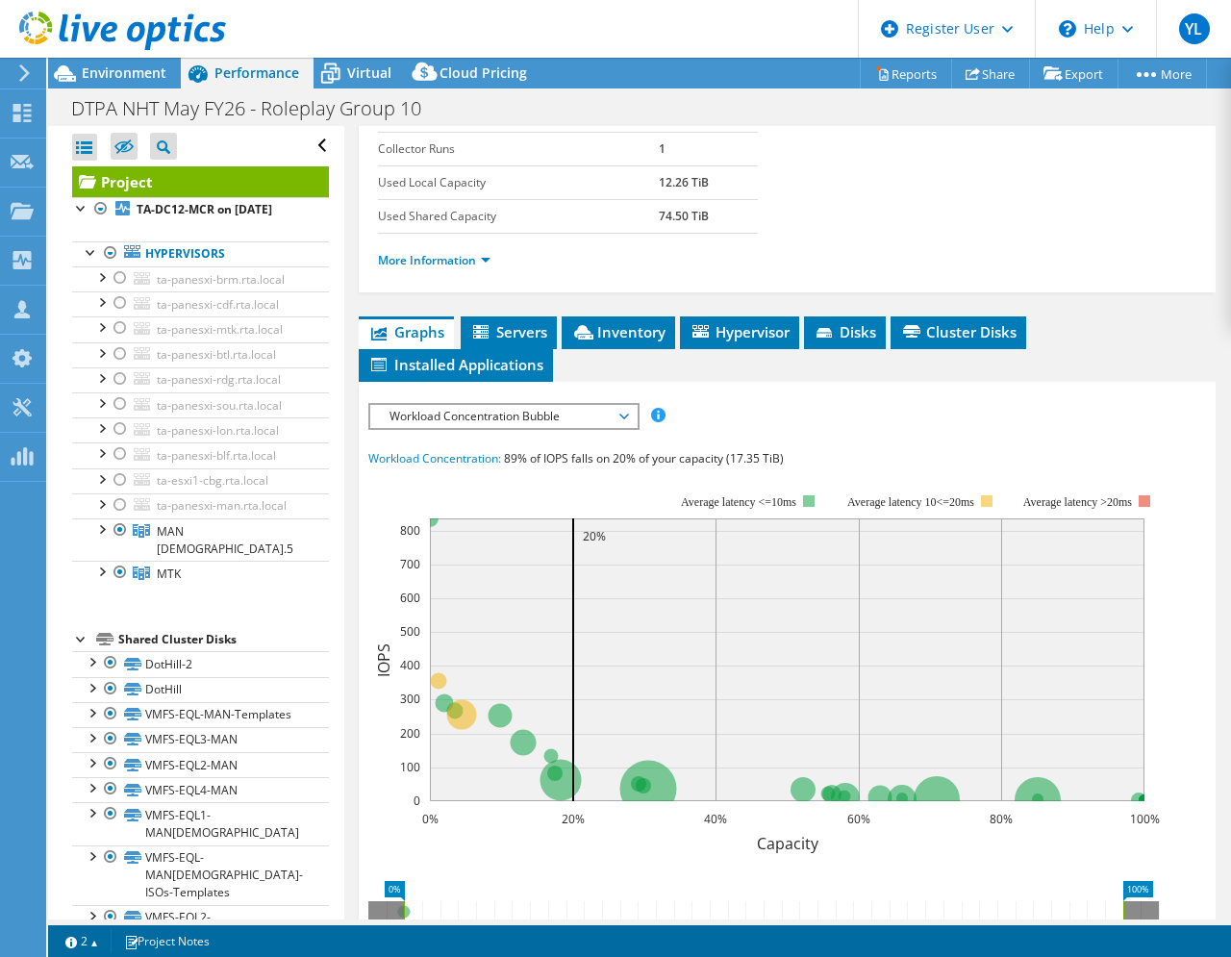
scroll to position [601, 0]
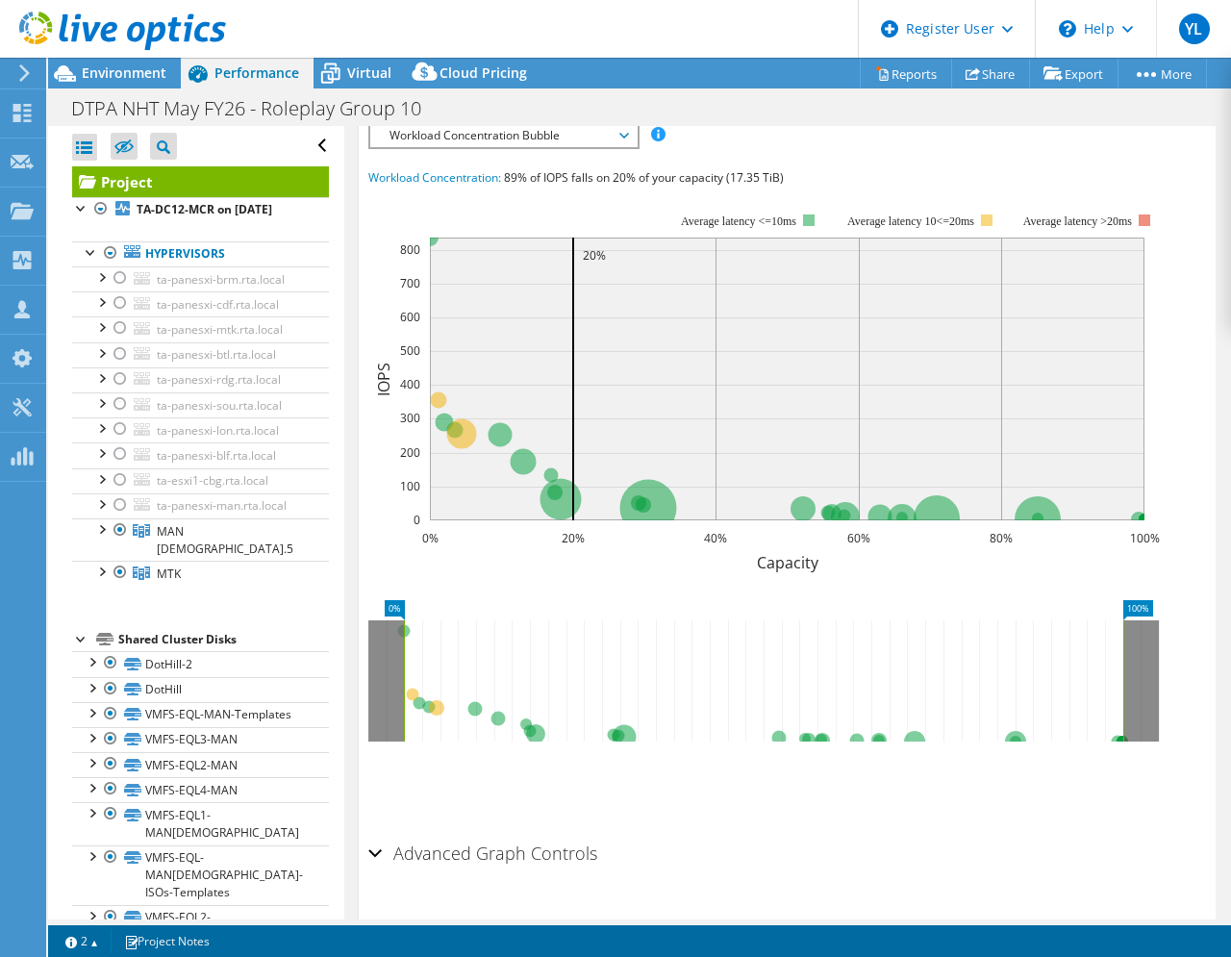
click at [615, 147] on span "Workload Concentration Bubble" at bounding box center [503, 135] width 247 height 23
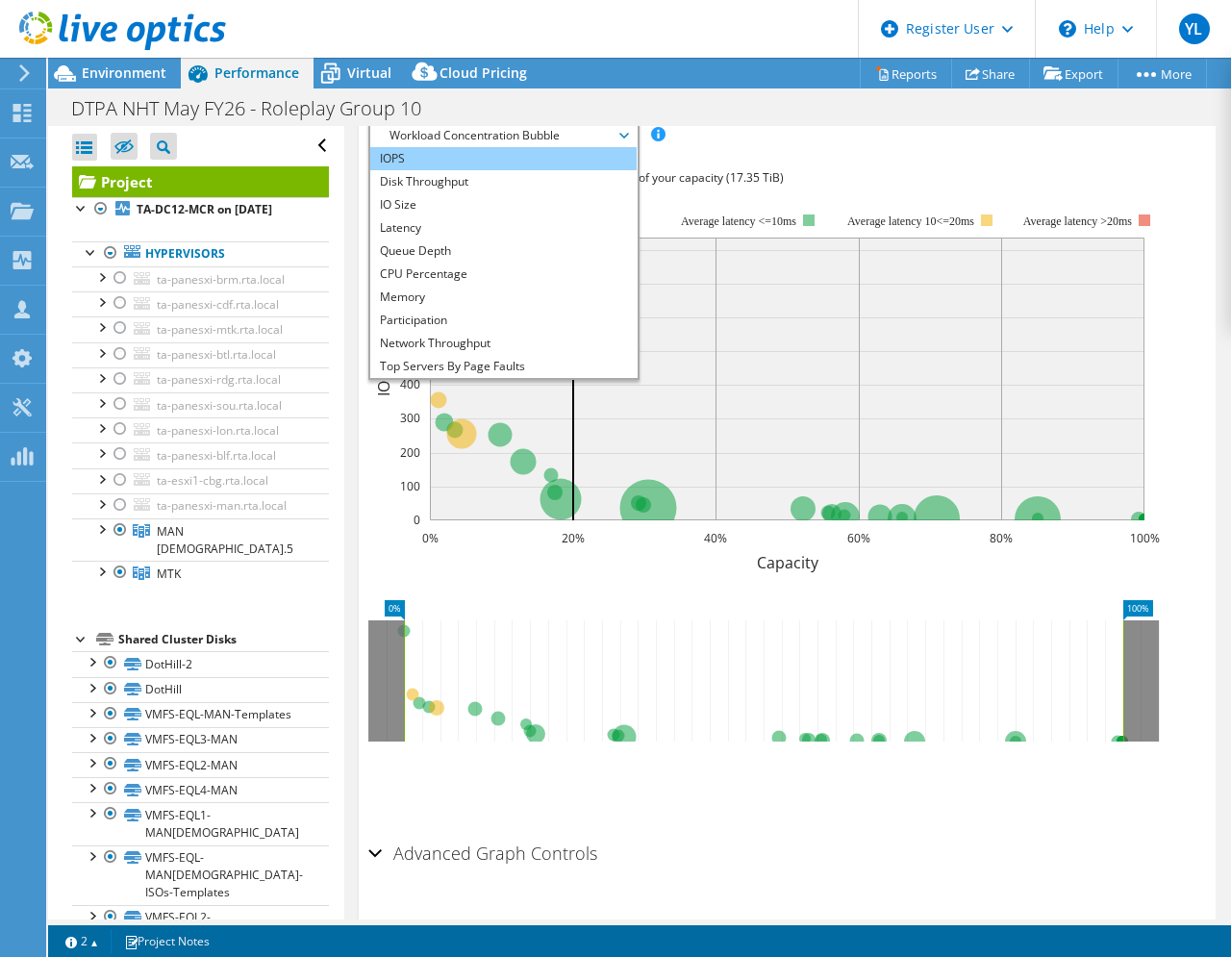
click at [392, 170] on li "IOPS" at bounding box center [503, 158] width 266 height 23
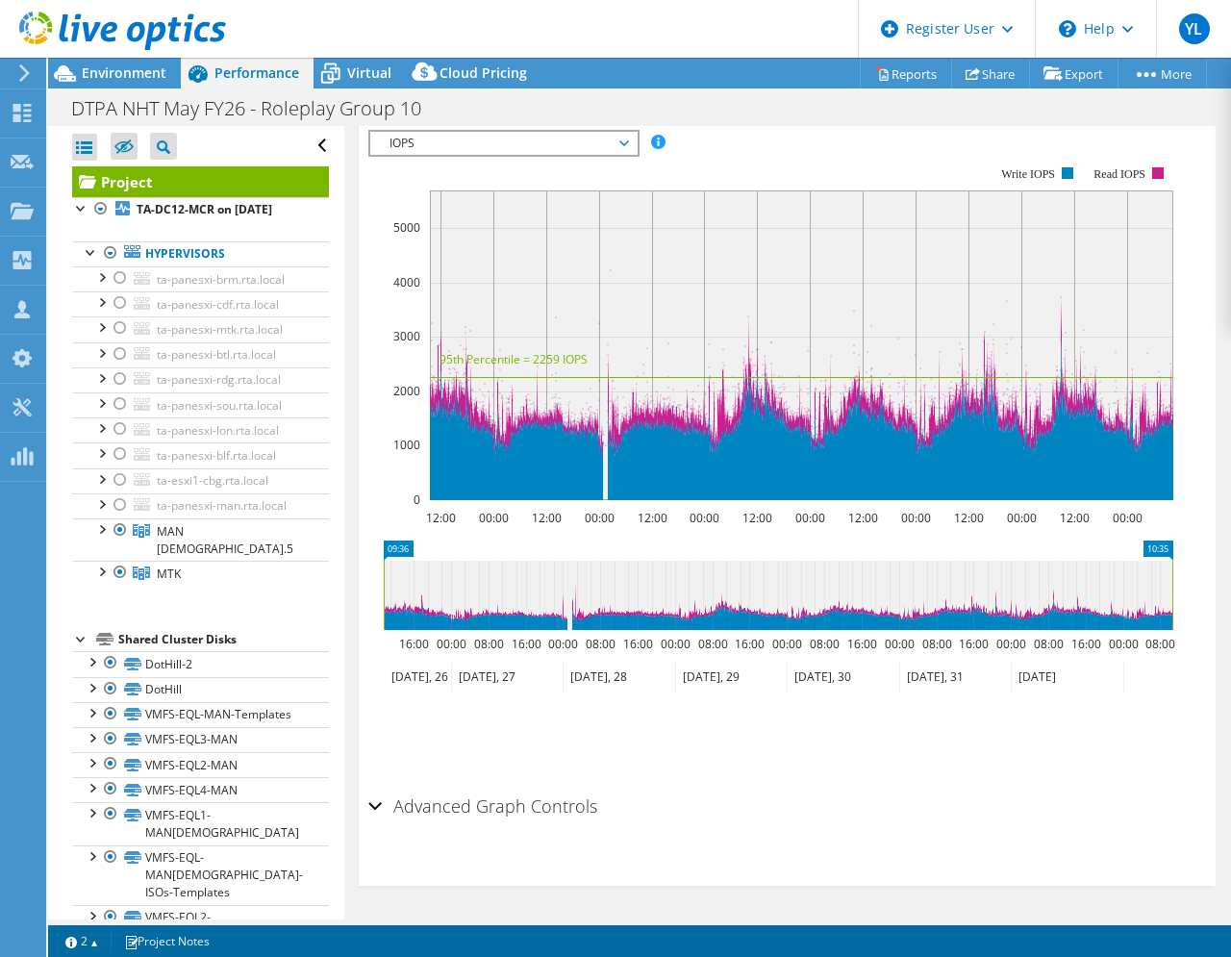
click at [627, 155] on span "IOPS" at bounding box center [503, 143] width 266 height 23
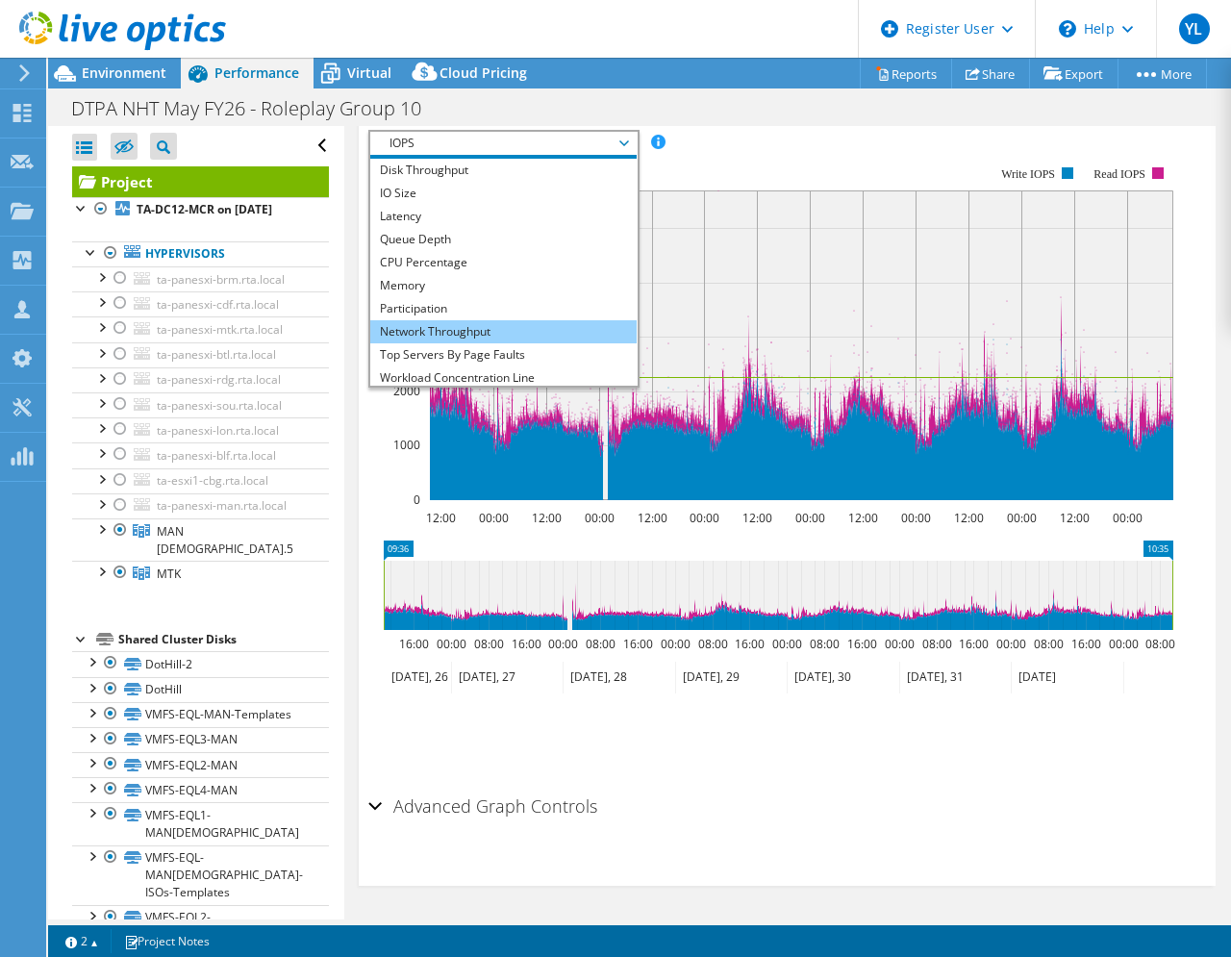
scroll to position [0, 0]
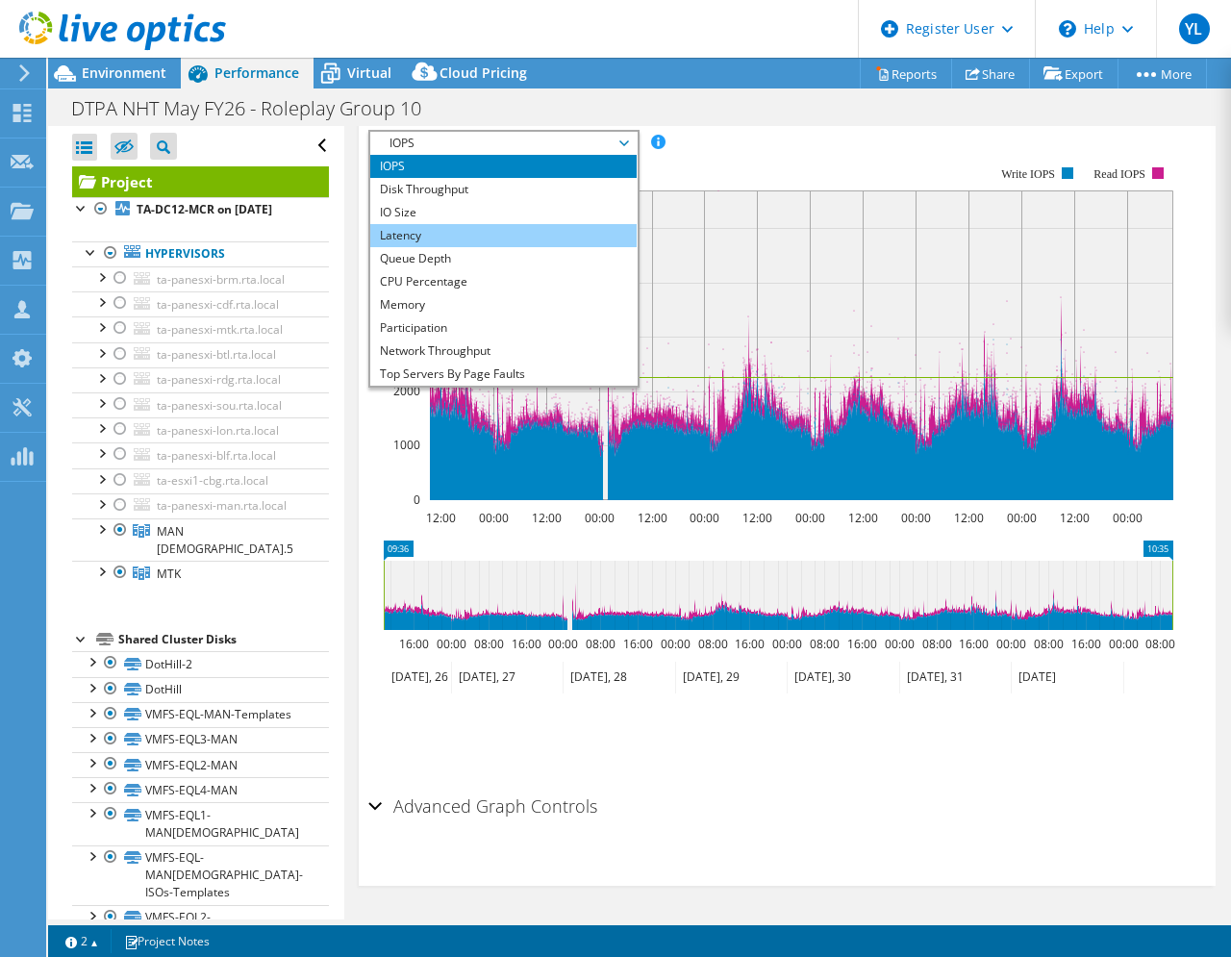
click at [464, 242] on li "Latency" at bounding box center [503, 235] width 266 height 23
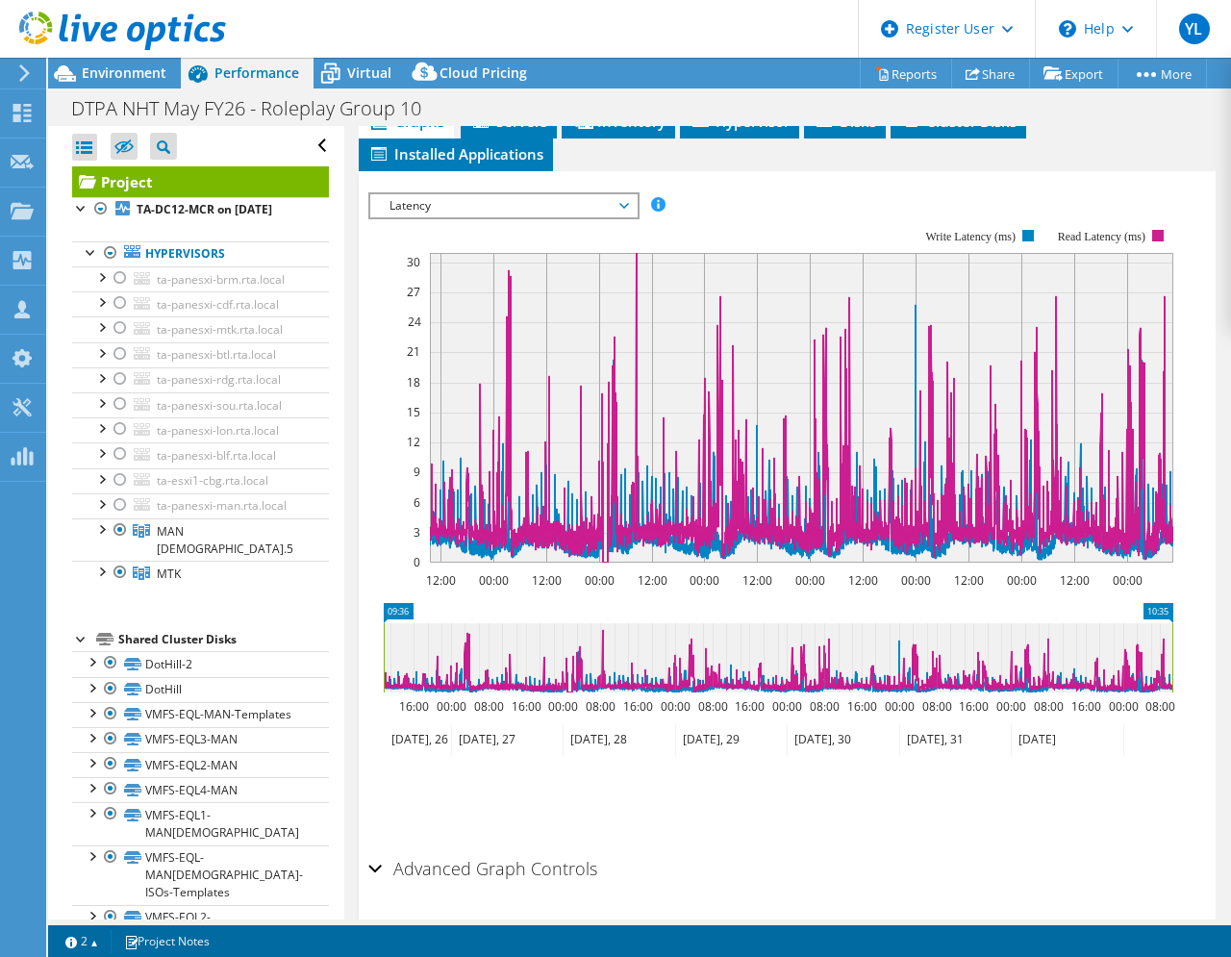
scroll to position [411, 0]
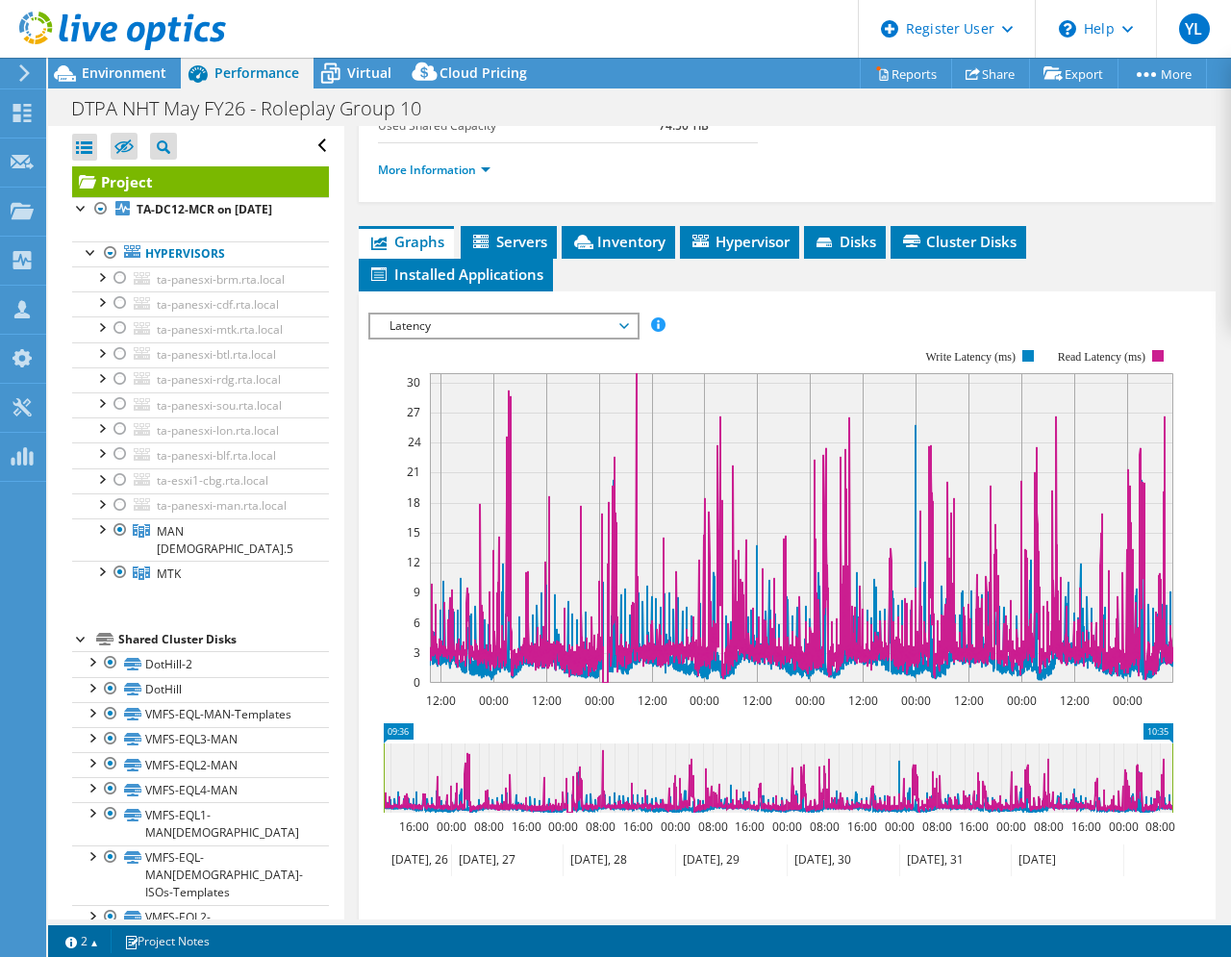
click at [619, 338] on span "Latency" at bounding box center [503, 325] width 247 height 23
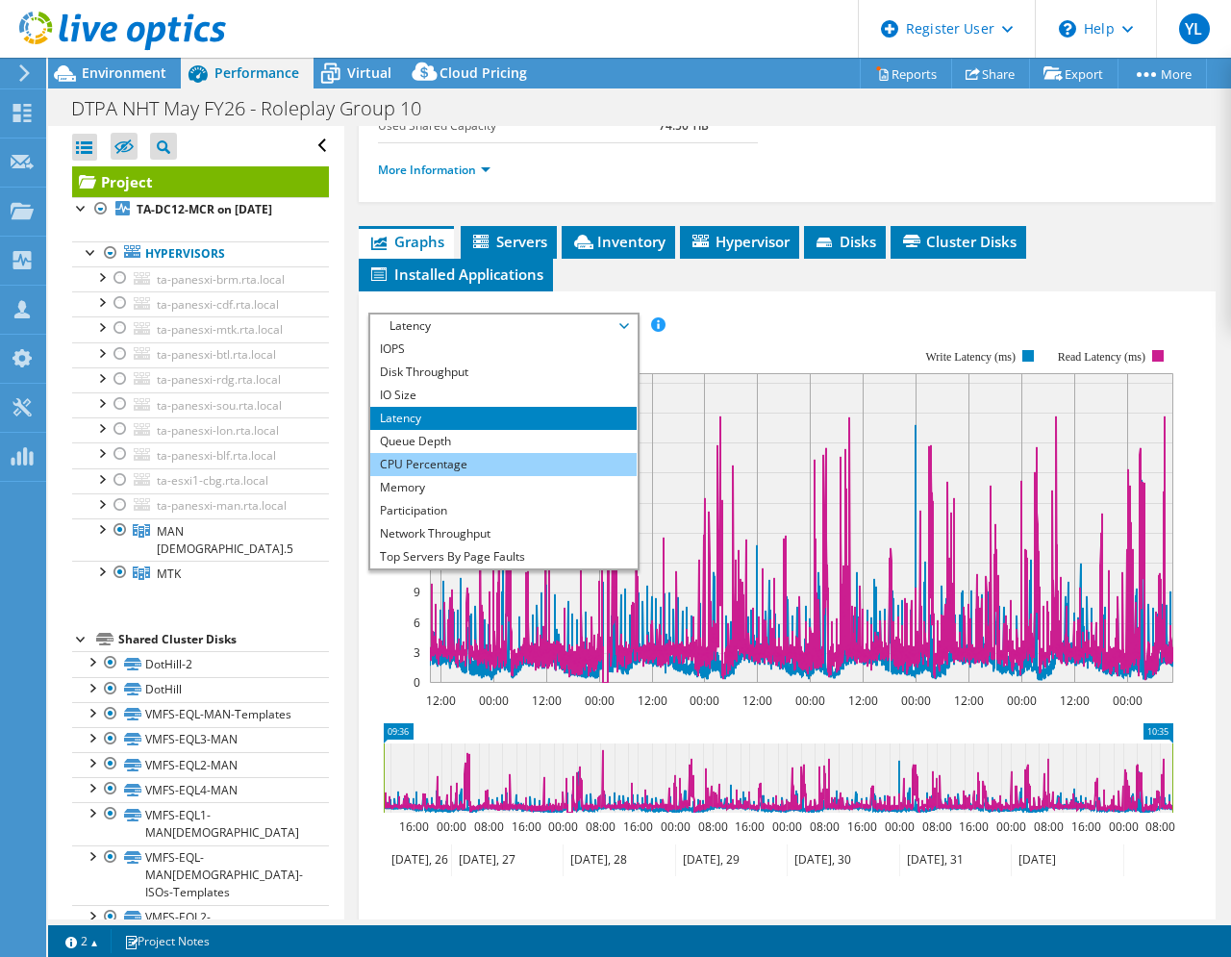
scroll to position [69, 0]
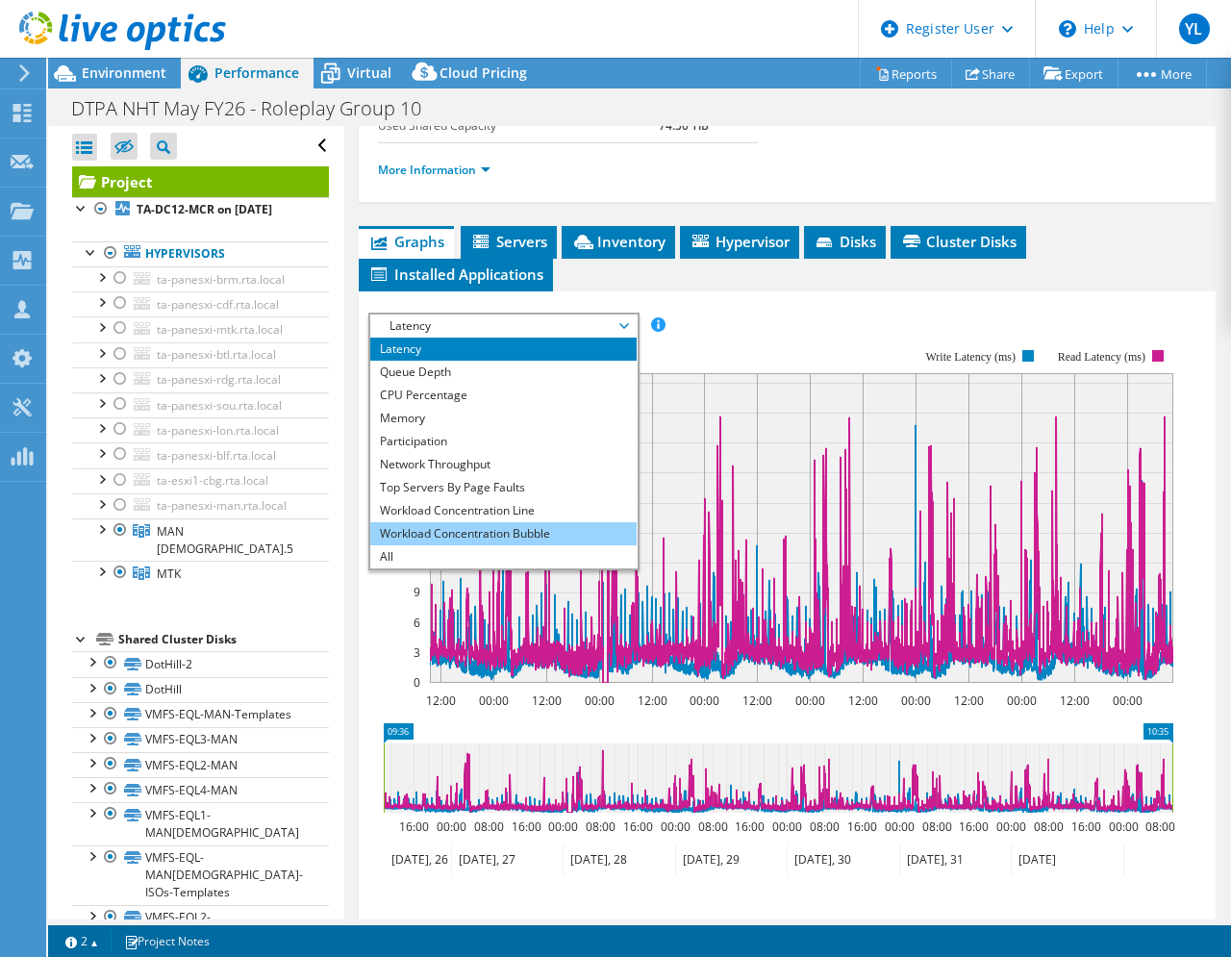
click at [505, 545] on li "Workload Concentration Bubble" at bounding box center [503, 533] width 266 height 23
